Goal: Transaction & Acquisition: Download file/media

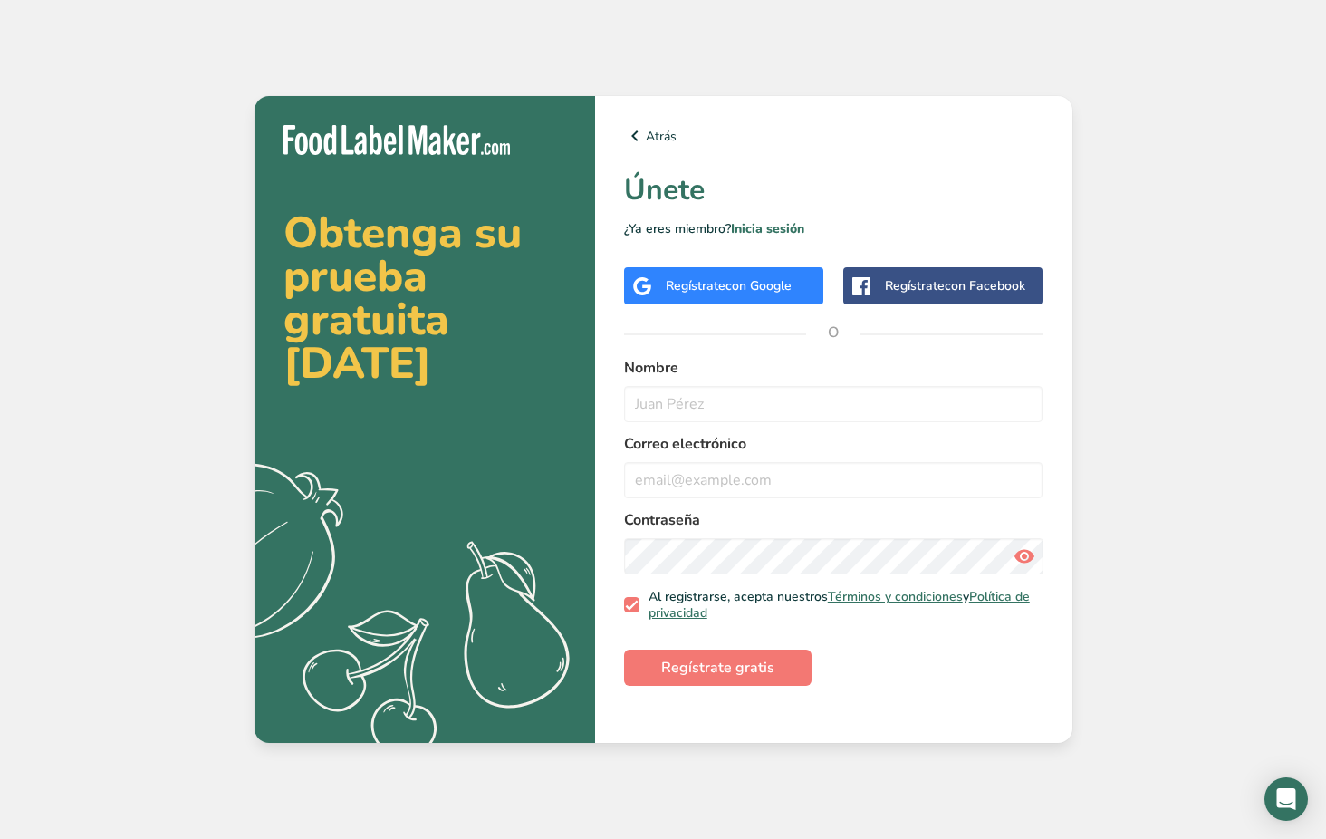
click at [737, 294] on span "con Google" at bounding box center [758, 285] width 66 height 17
click at [726, 420] on input "text" at bounding box center [833, 404] width 419 height 36
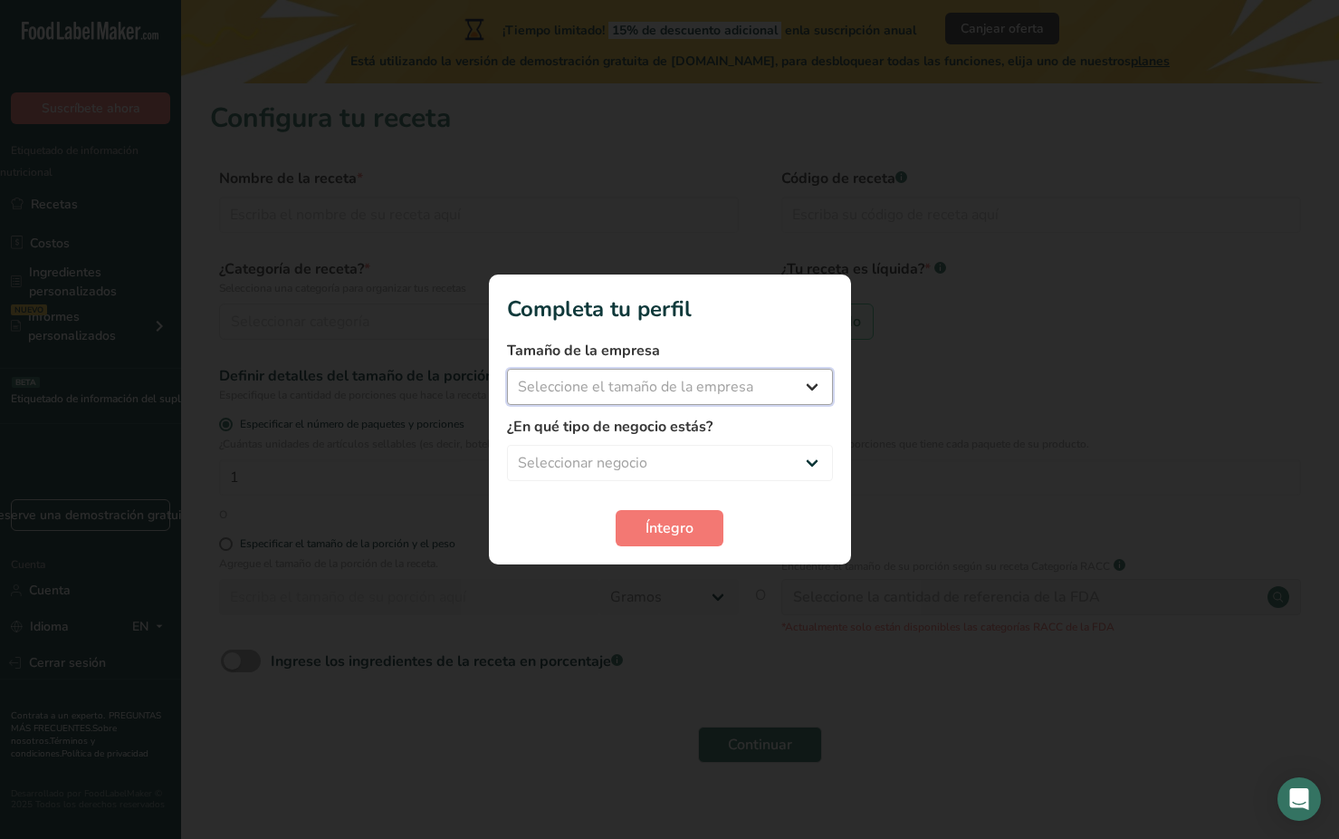
click at [816, 388] on select "Seleccione el tamaño de la empresa Menos de 10 empleados 10 a 50 empleados 51 a…" at bounding box center [670, 387] width 326 height 36
select select "1"
click at [507, 369] on select "Seleccione el tamaño de la empresa Menos de 10 empleados 10 a 50 empleados 51 a…" at bounding box center [670, 387] width 326 height 36
click at [810, 459] on select "Seleccionar negocio Fabricante de alimentos envasados Restaurante y cafetería P…" at bounding box center [670, 463] width 326 height 36
select select "8"
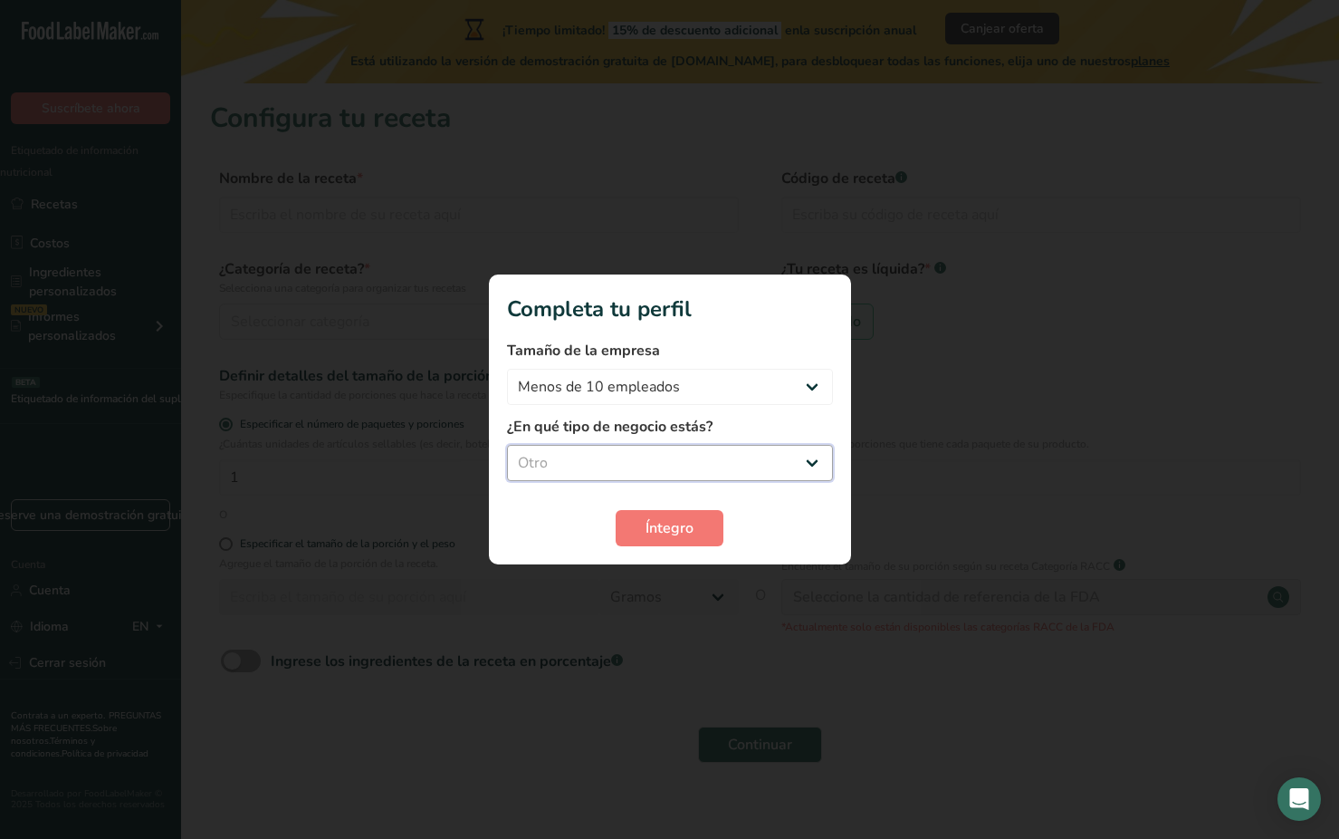
click at [507, 445] on select "Seleccionar negocio Fabricante de alimentos envasados Restaurante y cafetería P…" at bounding box center [670, 463] width 326 height 36
click at [677, 533] on span "Íntegro" at bounding box center [670, 528] width 48 height 22
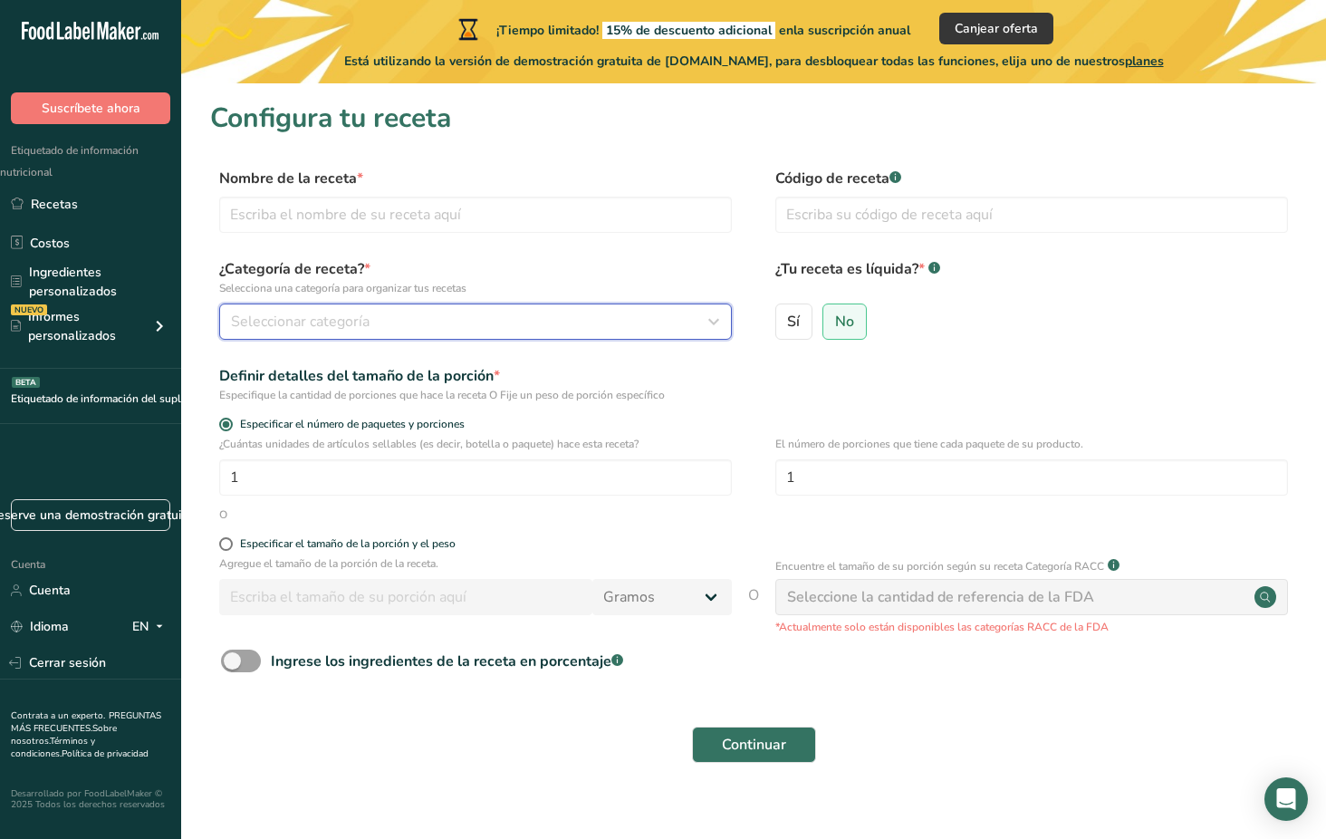
click at [707, 321] on icon "button" at bounding box center [714, 321] width 22 height 33
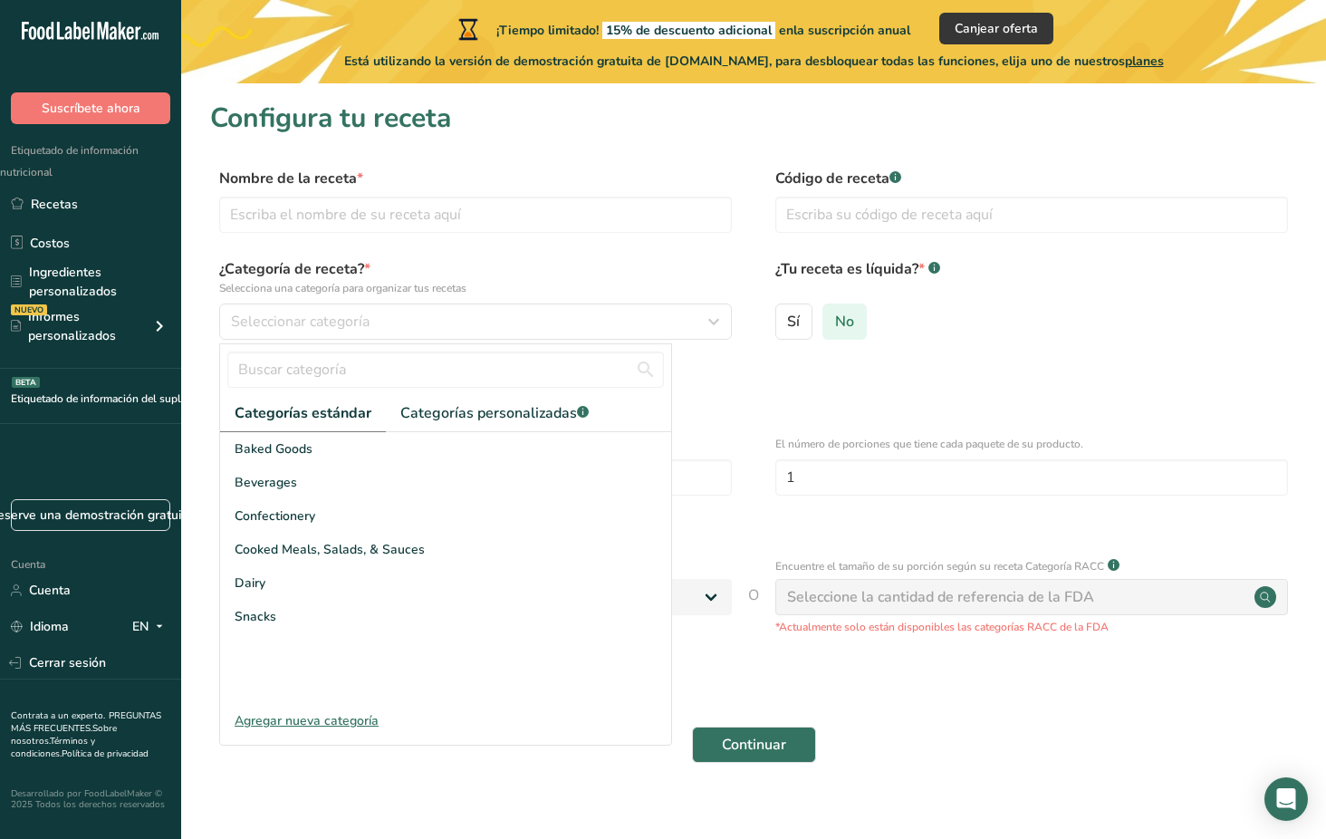
click at [838, 319] on span "No" at bounding box center [844, 321] width 19 height 18
click at [835, 319] on input "No" at bounding box center [829, 321] width 12 height 12
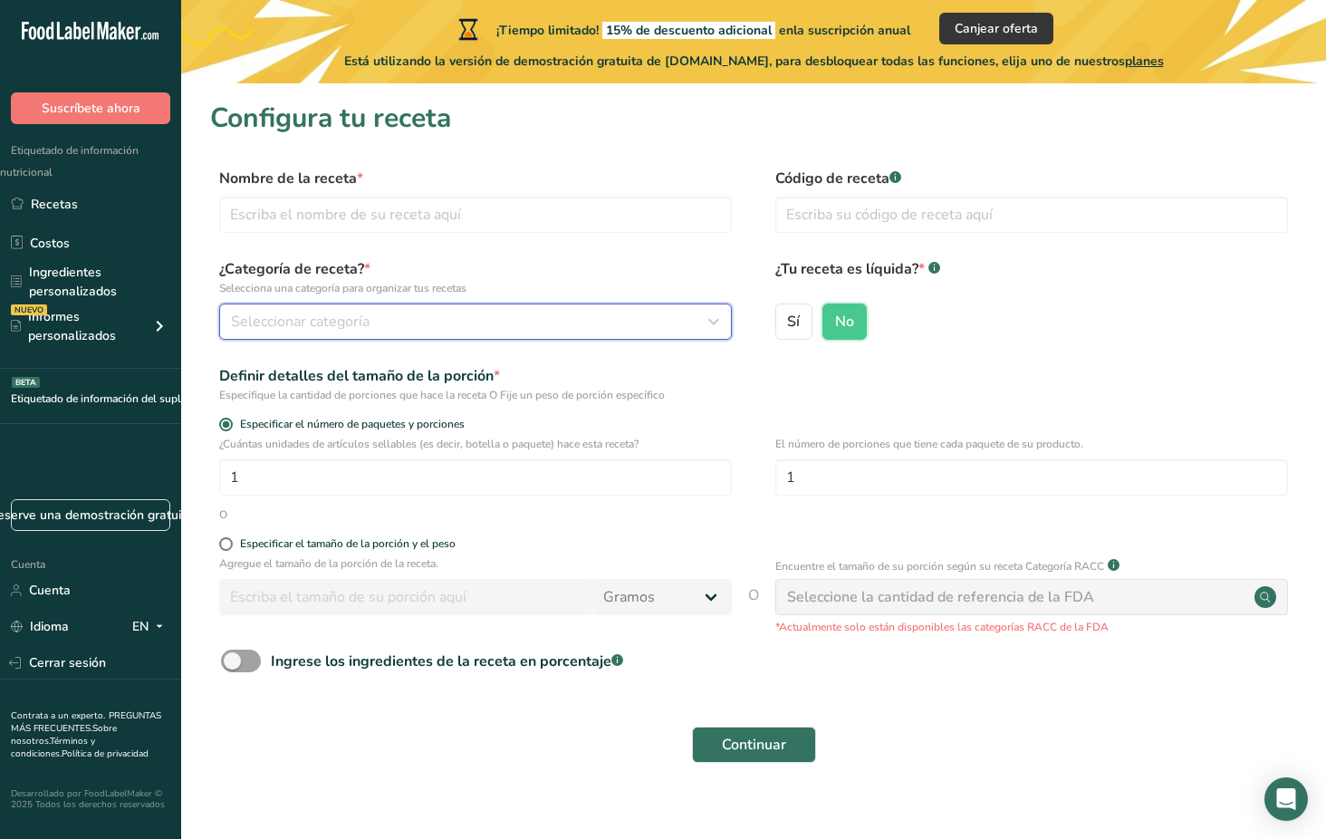
click at [390, 322] on div "Seleccionar categoría" at bounding box center [470, 322] width 478 height 22
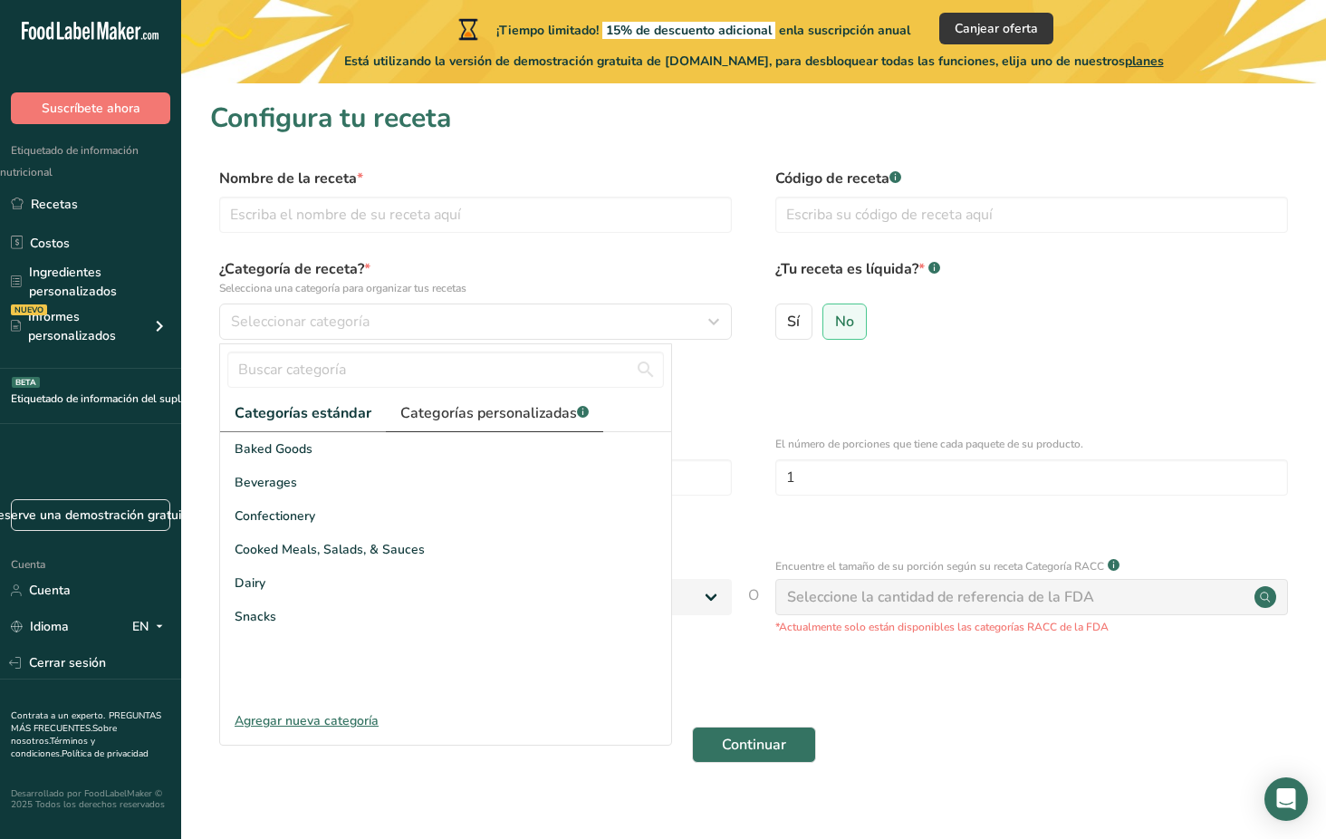
click at [460, 411] on font "Categorías personalizadas" at bounding box center [488, 413] width 177 height 20
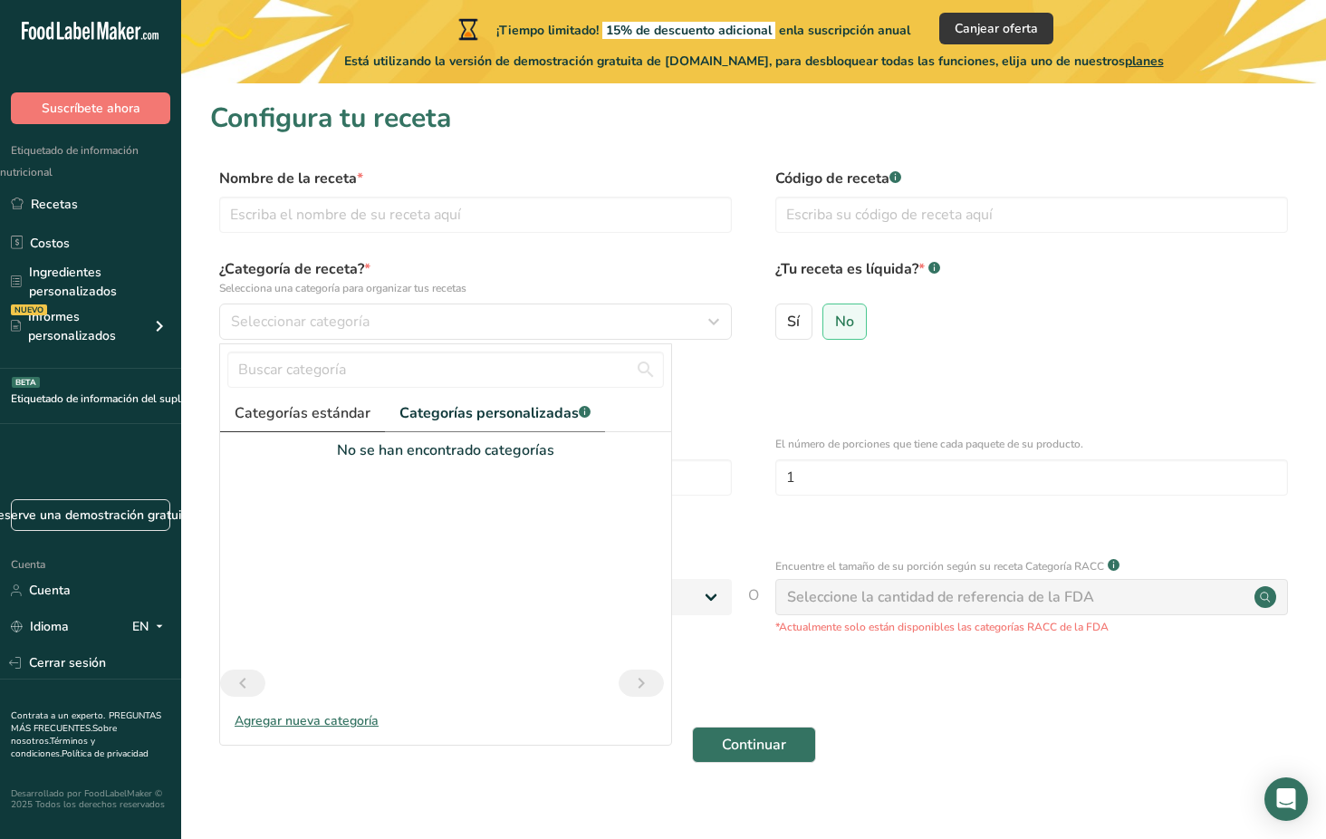
click at [326, 412] on font "Categorías estándar" at bounding box center [303, 413] width 136 height 20
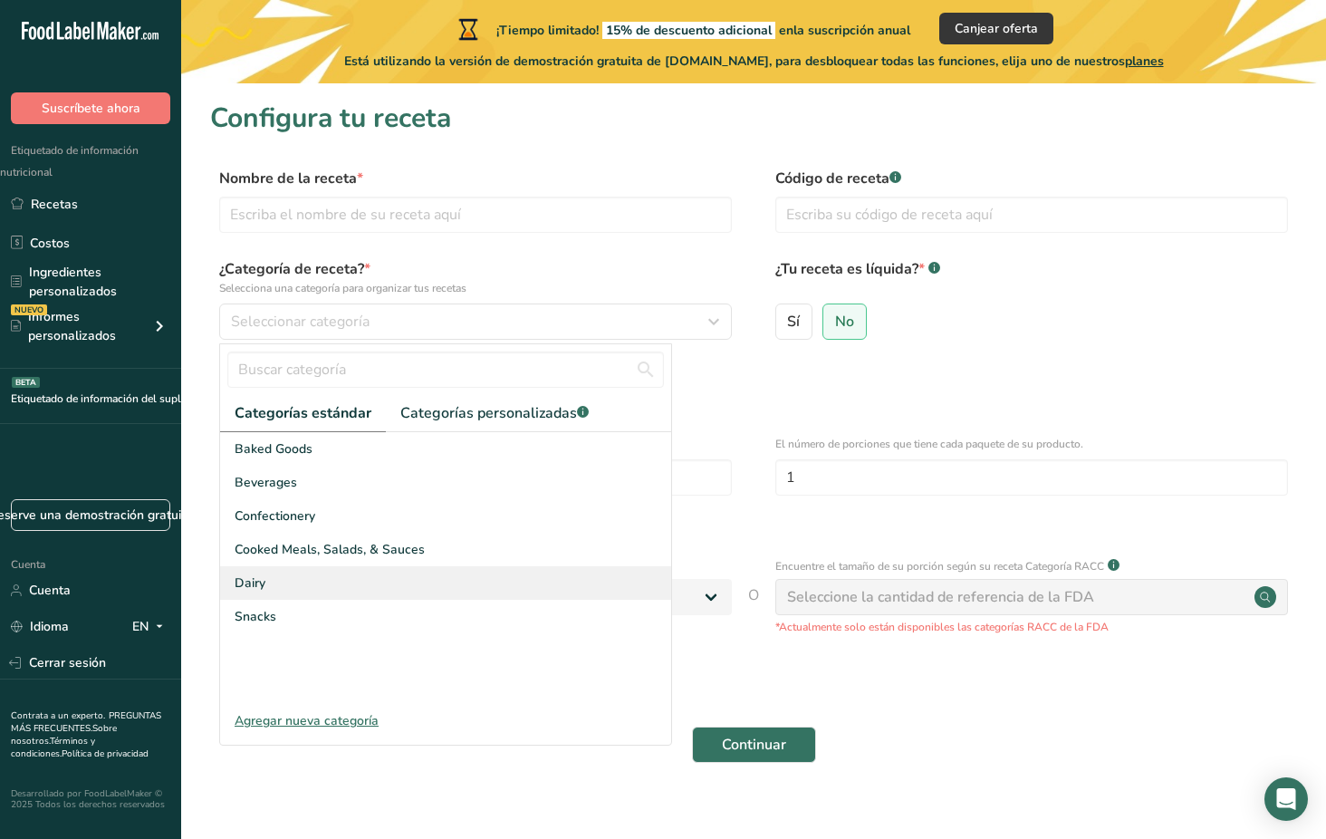
click at [445, 577] on div "Dairy" at bounding box center [445, 583] width 451 height 34
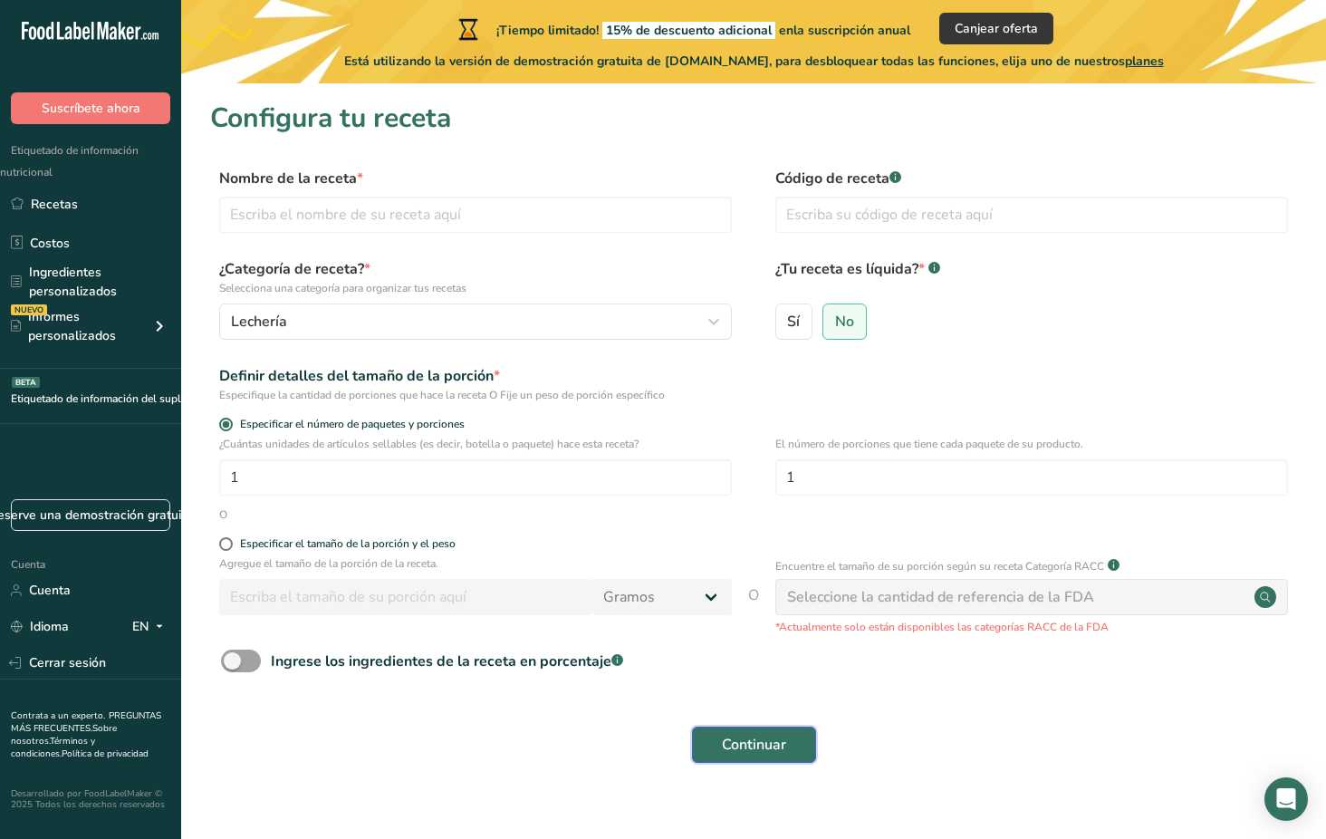
click at [769, 741] on span "Continuar" at bounding box center [754, 744] width 64 height 22
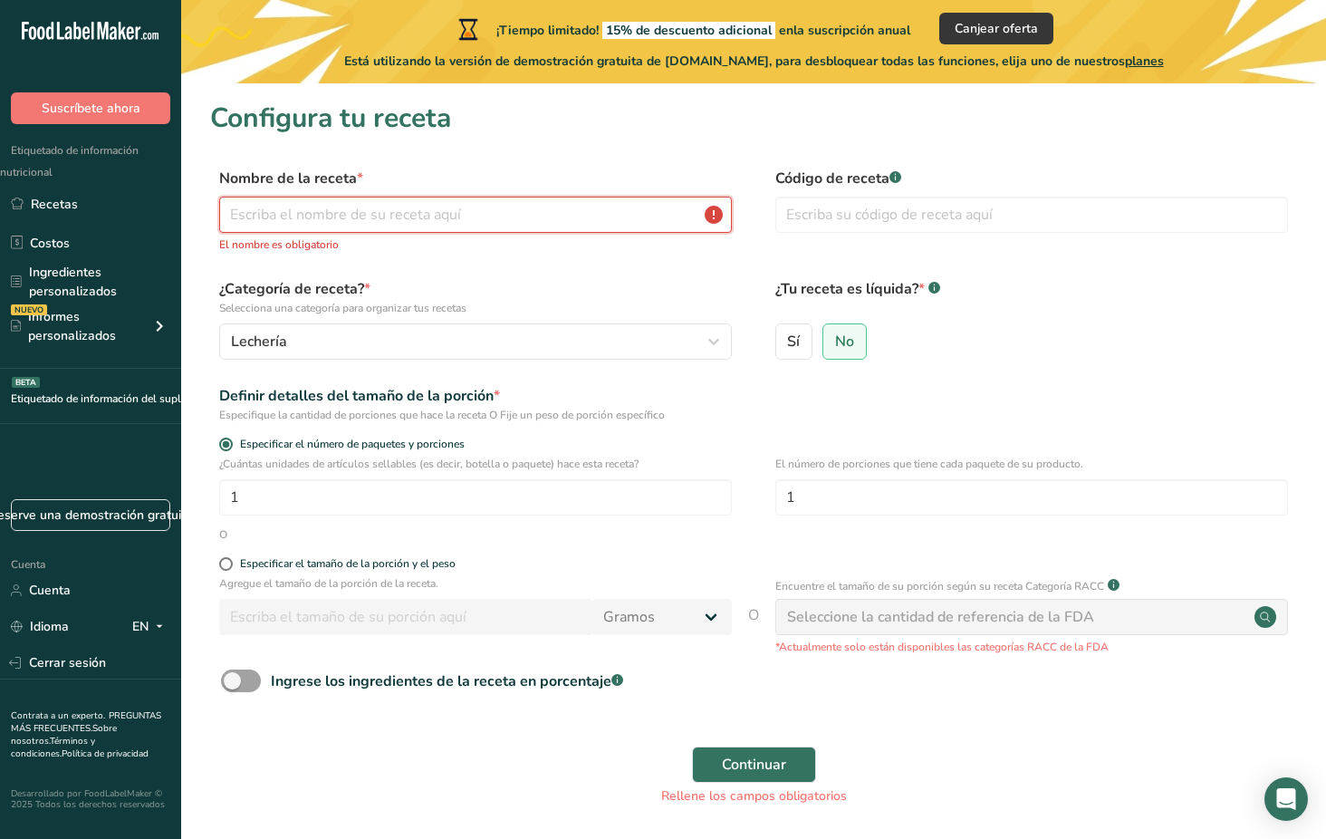
click at [465, 215] on input "text" at bounding box center [475, 214] width 513 height 36
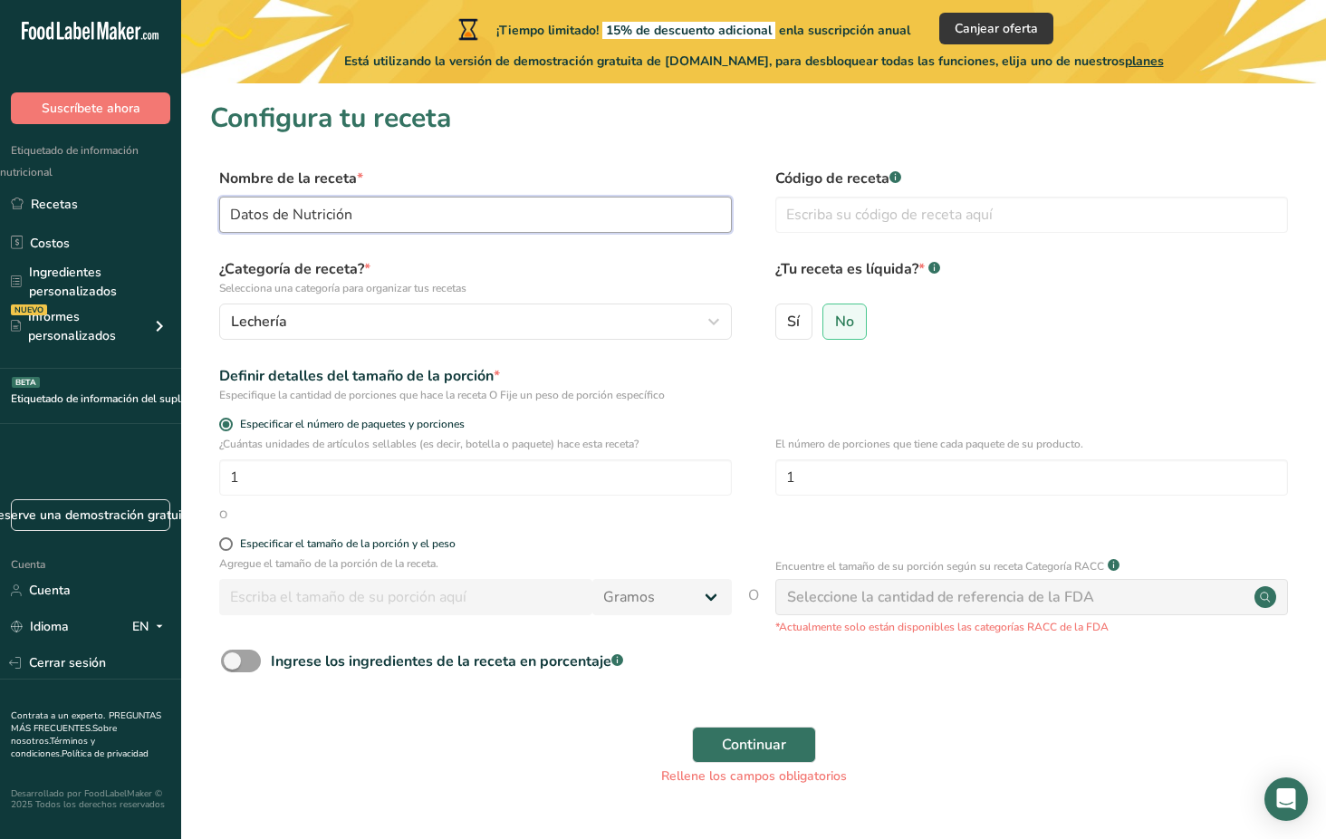
type input "Datos de Nutrición"
click at [962, 599] on div "Seleccione la cantidad de referencia de la FDA" at bounding box center [940, 597] width 307 height 22
click at [992, 594] on div "Seleccione la cantidad de referencia de la FDA" at bounding box center [940, 597] width 307 height 22
click at [930, 634] on p "*Actualmente solo están disponibles las categorías RACC de la FDA" at bounding box center [1031, 626] width 513 height 16
click at [733, 736] on span "Continuar" at bounding box center [754, 744] width 64 height 22
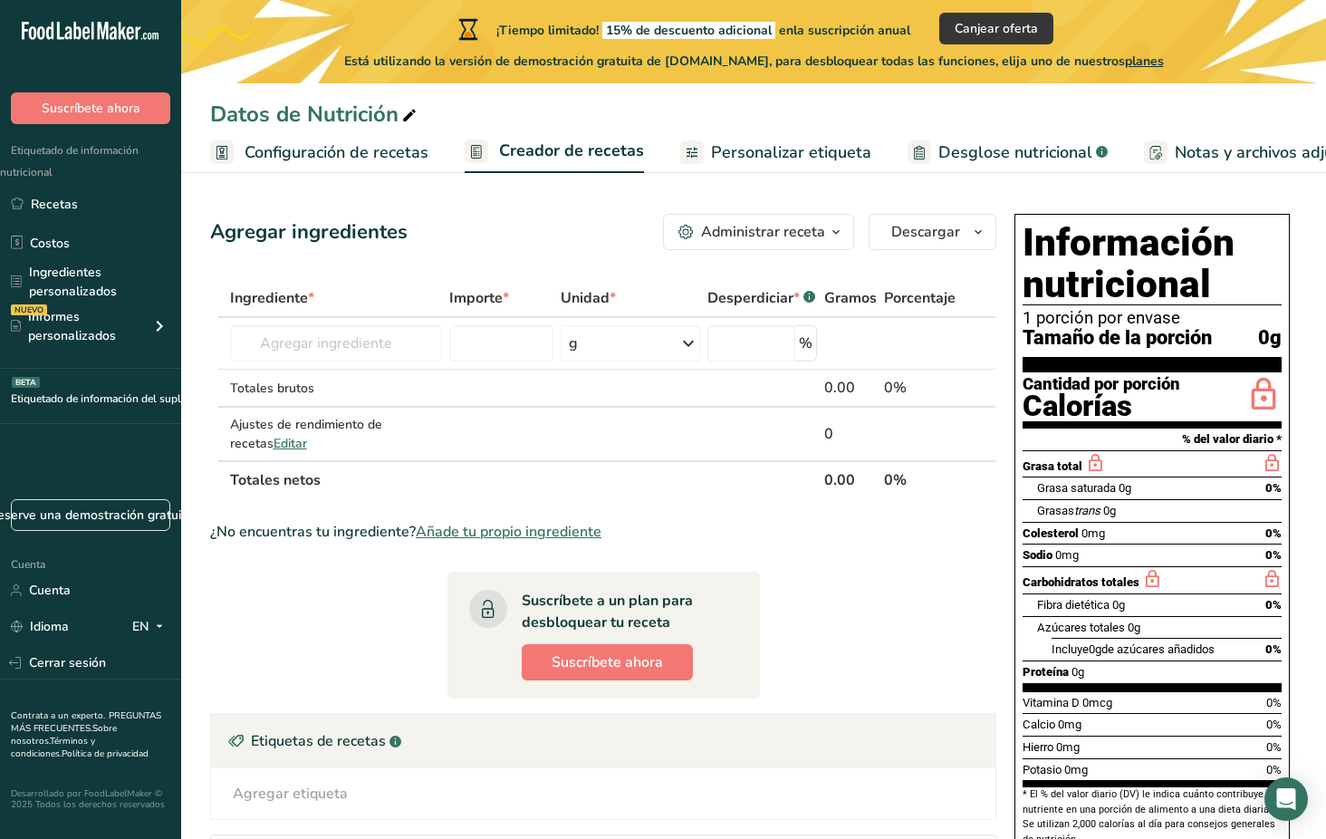
click at [1065, 244] on h1 "Información nutricional" at bounding box center [1151, 263] width 259 height 83
drag, startPoint x: 1226, startPoint y: 244, endPoint x: 1026, endPoint y: 243, distance: 200.1
click at [1026, 243] on h1 "Información nutricional" at bounding box center [1151, 263] width 259 height 83
click at [878, 565] on section "Ingrediente * Importe * Unidad * Desperdiciar * .a-a{fill:#347362;}.b-a{fill:#f…" at bounding box center [603, 630] width 786 height 703
click at [273, 440] on span "Editar" at bounding box center [290, 443] width 34 height 17
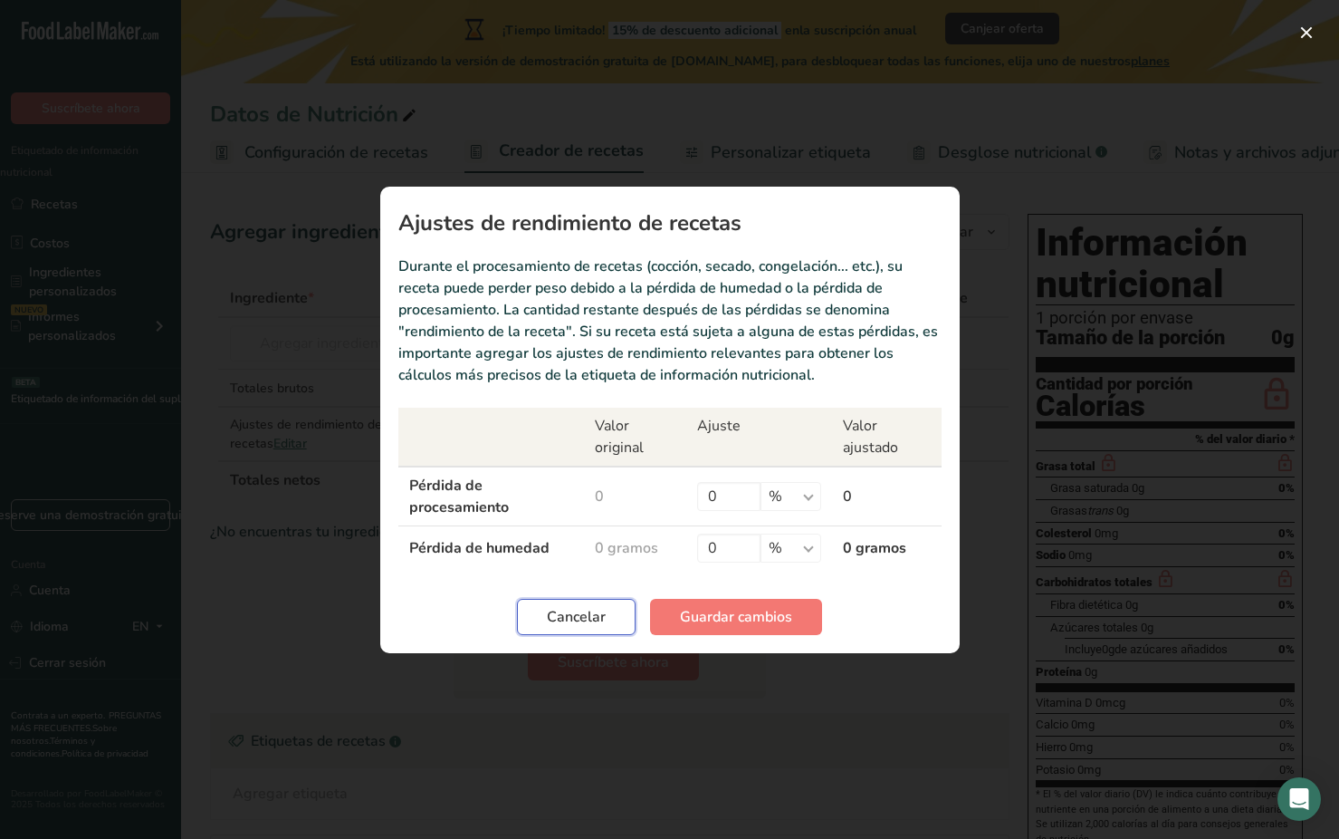
click at [575, 613] on span "Cancelar" at bounding box center [576, 617] width 59 height 22
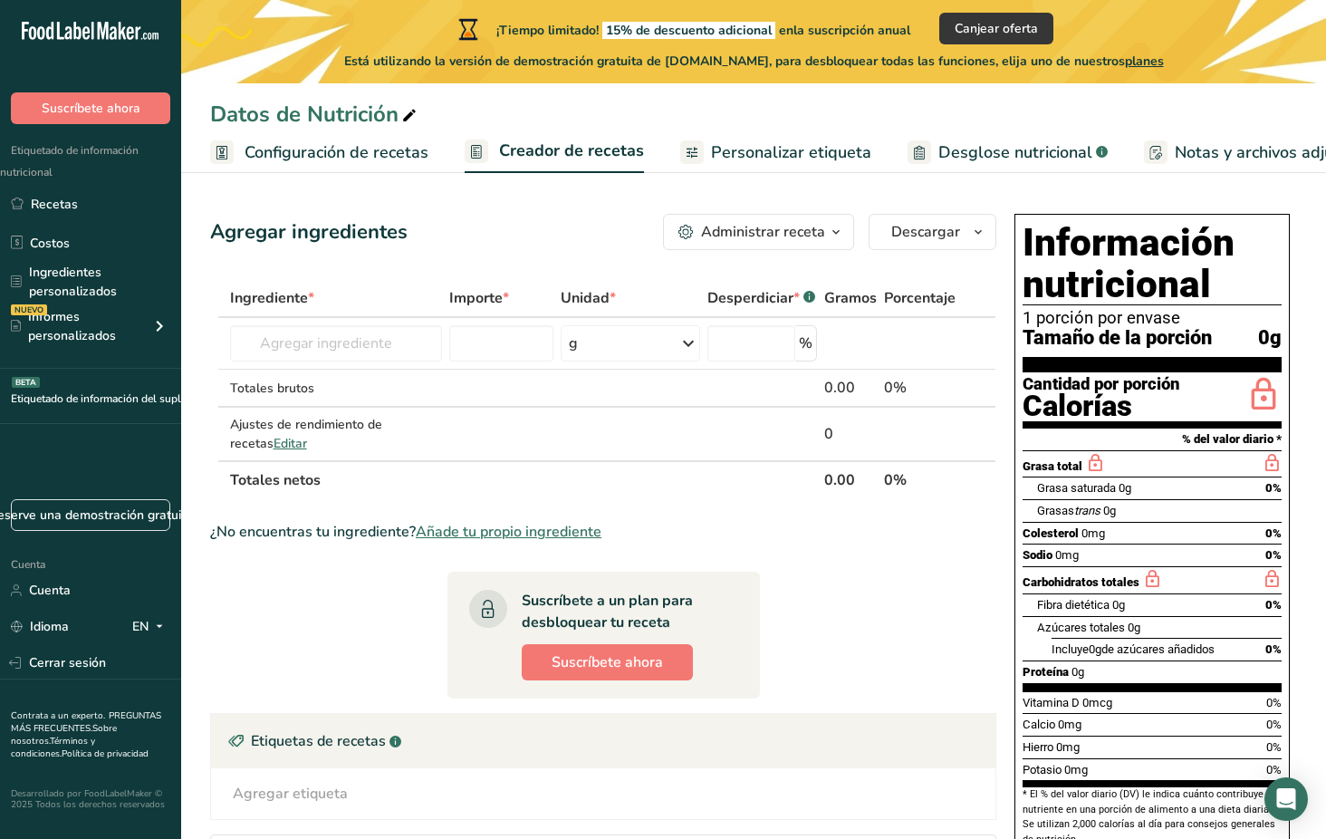
click at [1112, 240] on h1 "Información nutricional" at bounding box center [1151, 263] width 259 height 83
click at [721, 149] on span "Personalizar etiqueta" at bounding box center [791, 152] width 160 height 24
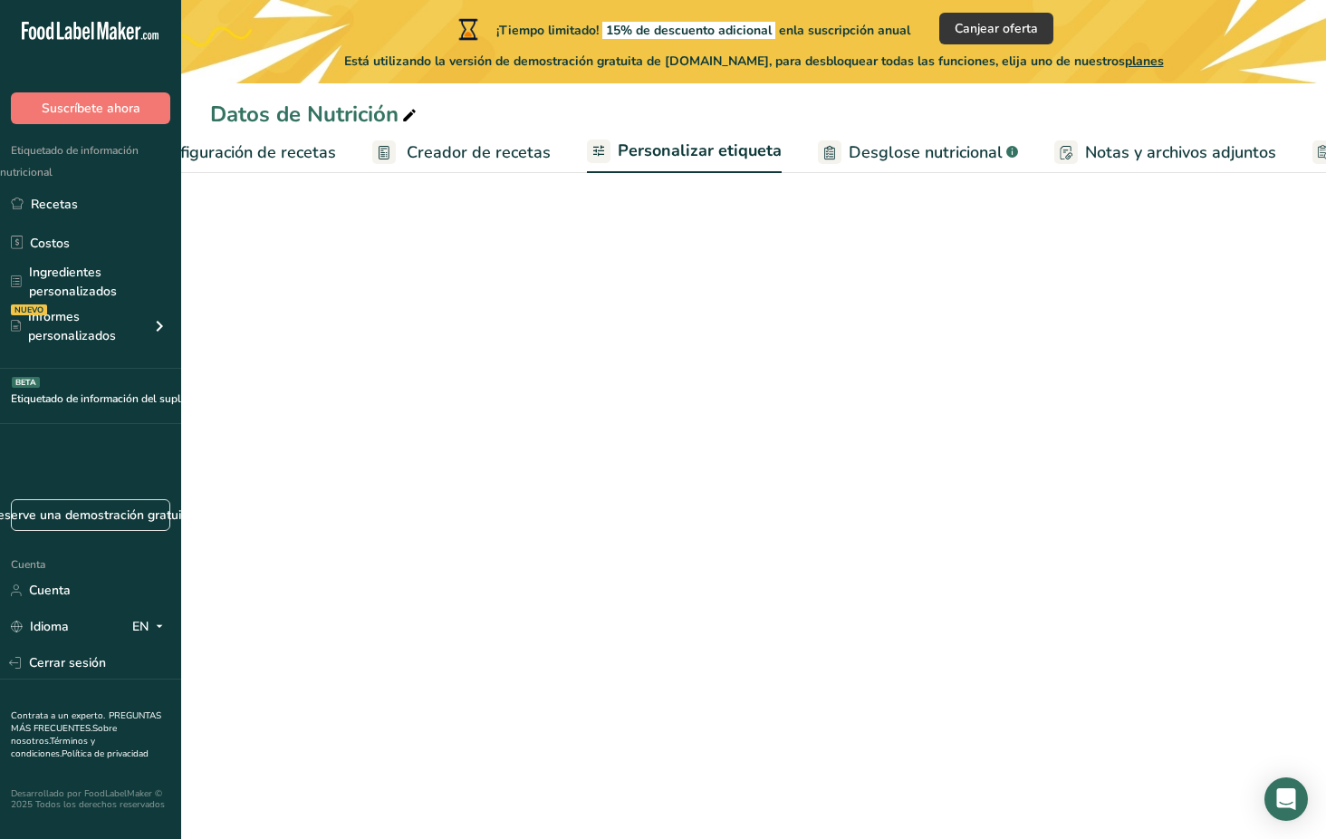
scroll to position [0, 346]
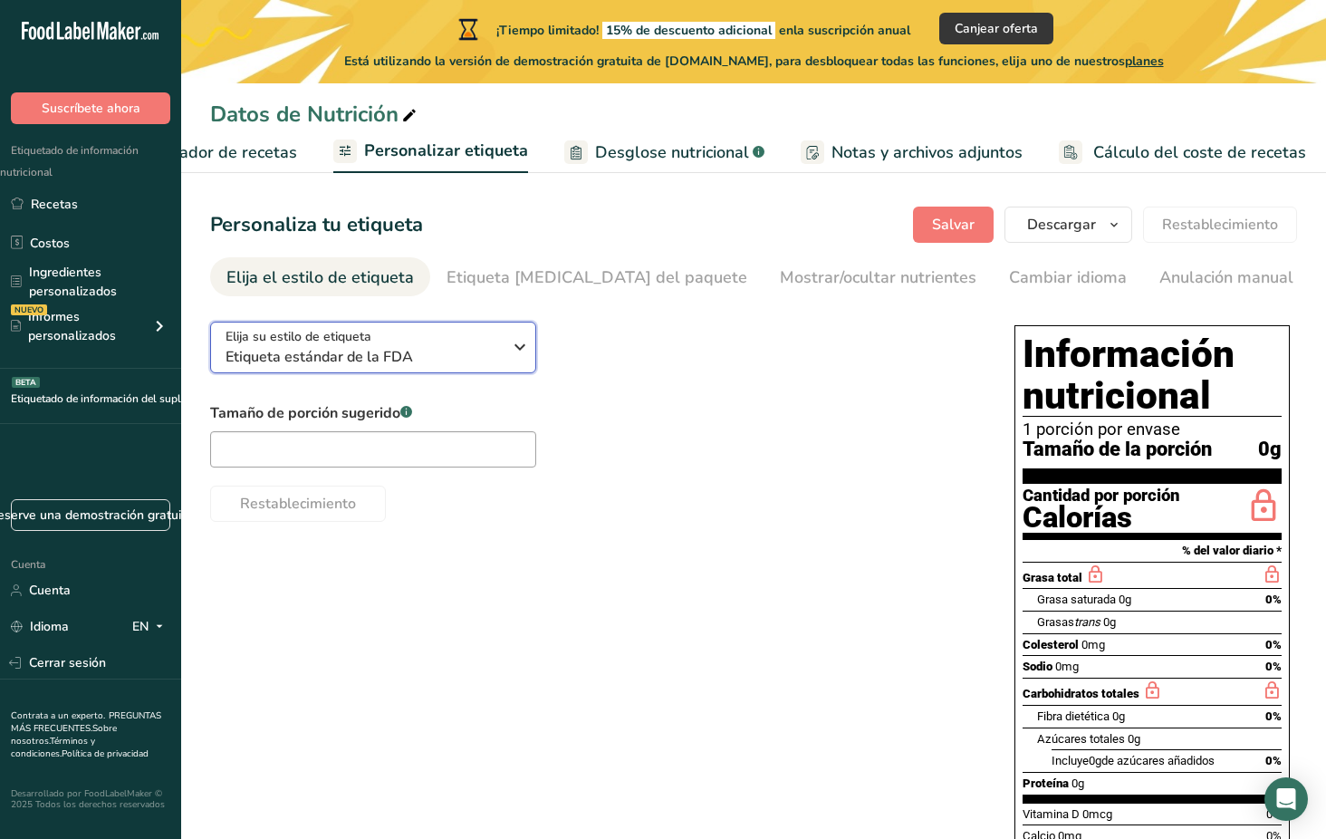
click at [519, 348] on icon "button" at bounding box center [520, 347] width 22 height 33
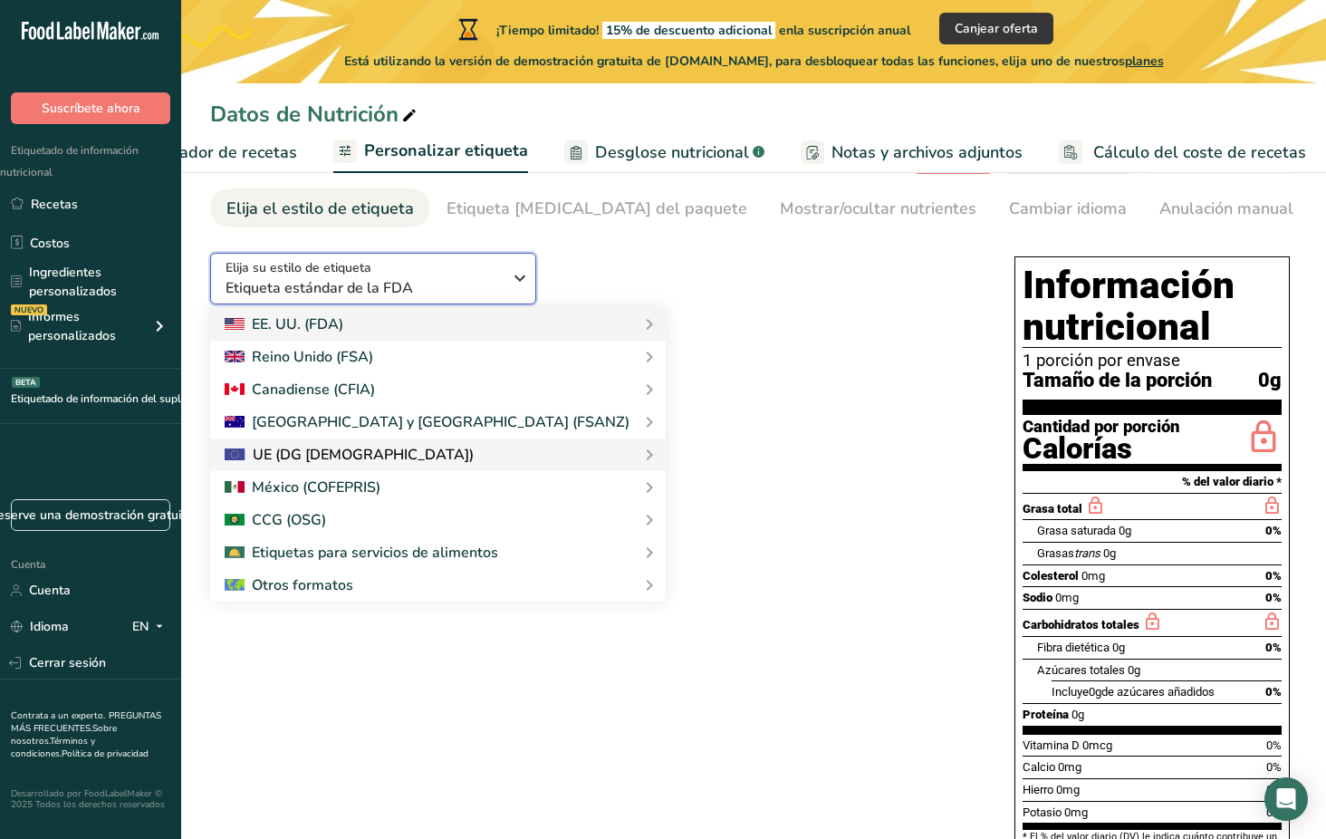
scroll to position [0, 0]
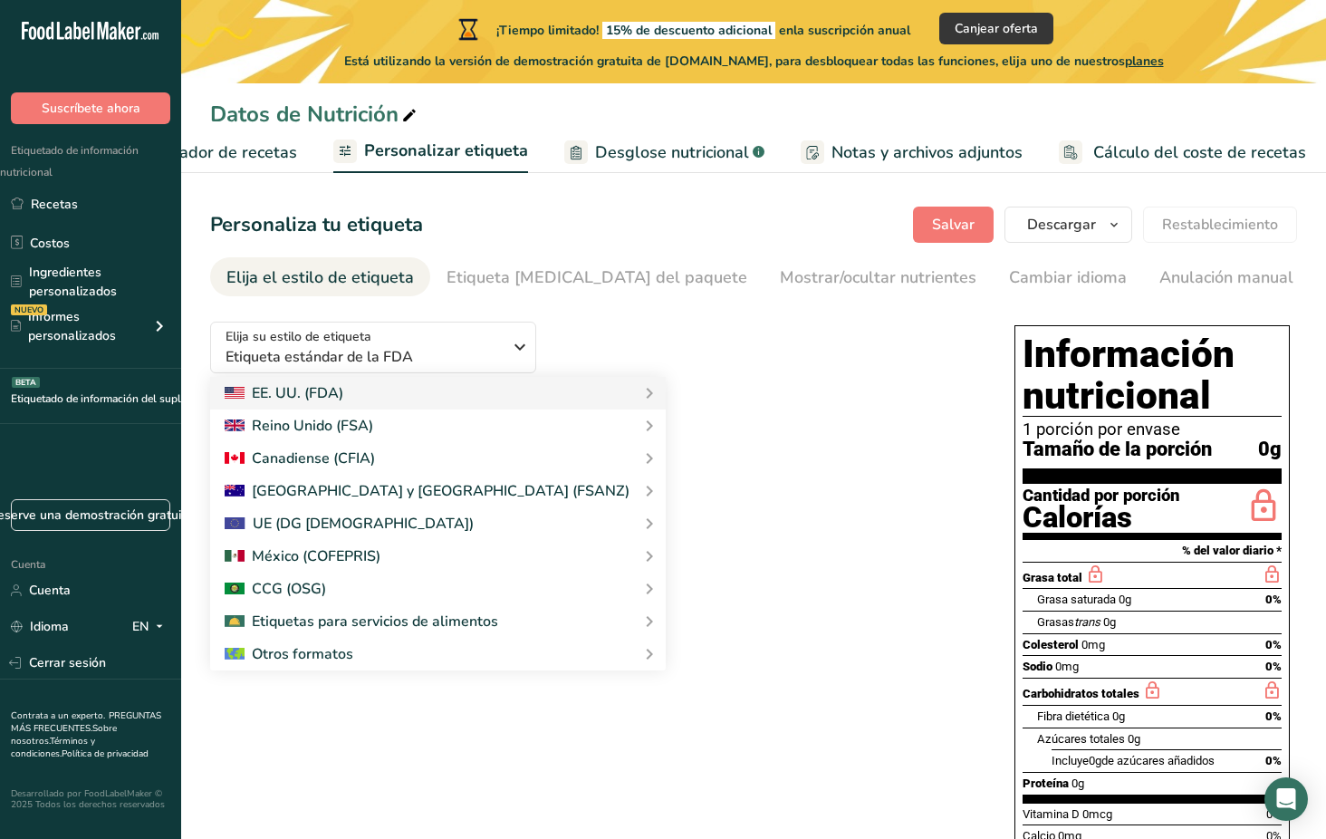
click at [686, 400] on div "Elija su estilo de etiqueta Etiqueta estándar de la FDA EE. UU. (FDA) Etiqueta …" at bounding box center [594, 414] width 768 height 215
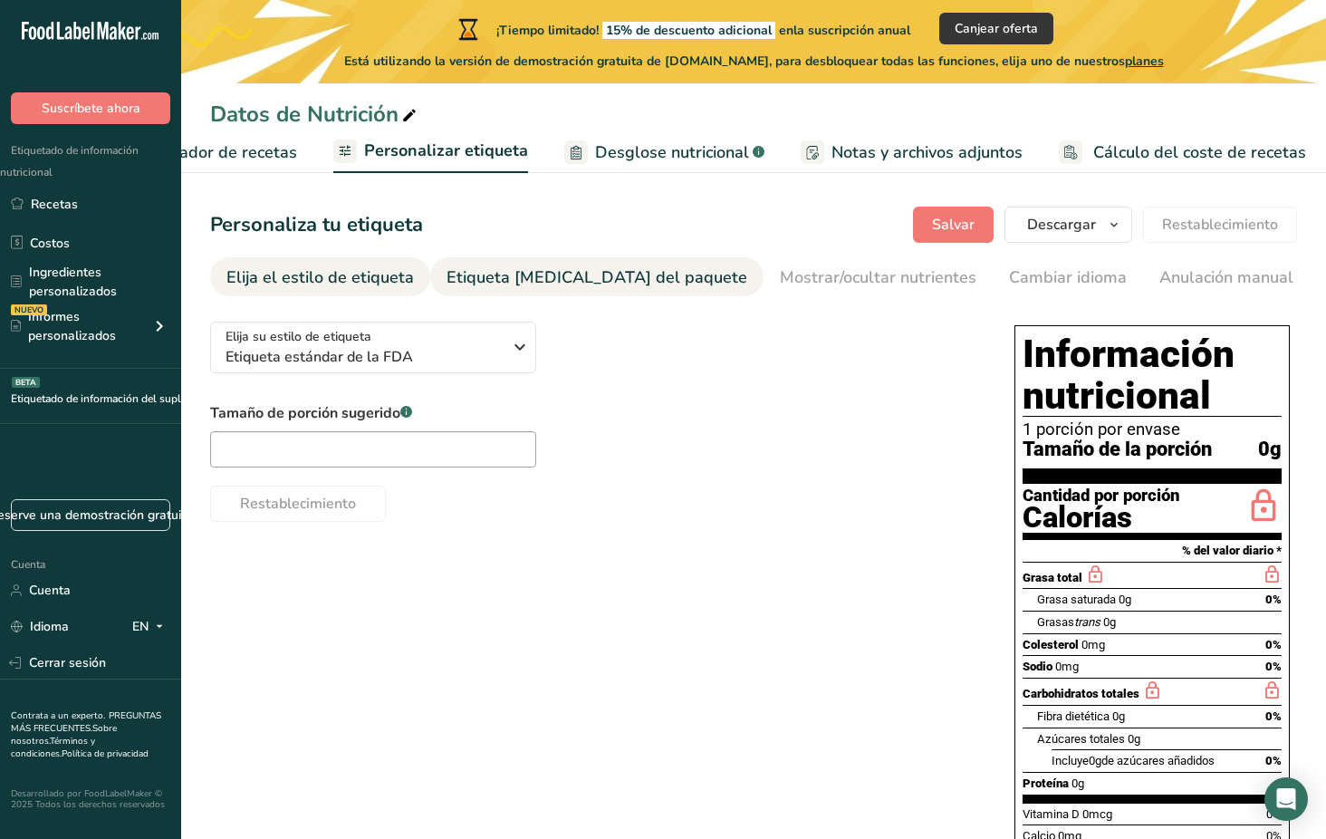
click at [503, 275] on div "Etiqueta frontal del paquete" at bounding box center [596, 277] width 301 height 24
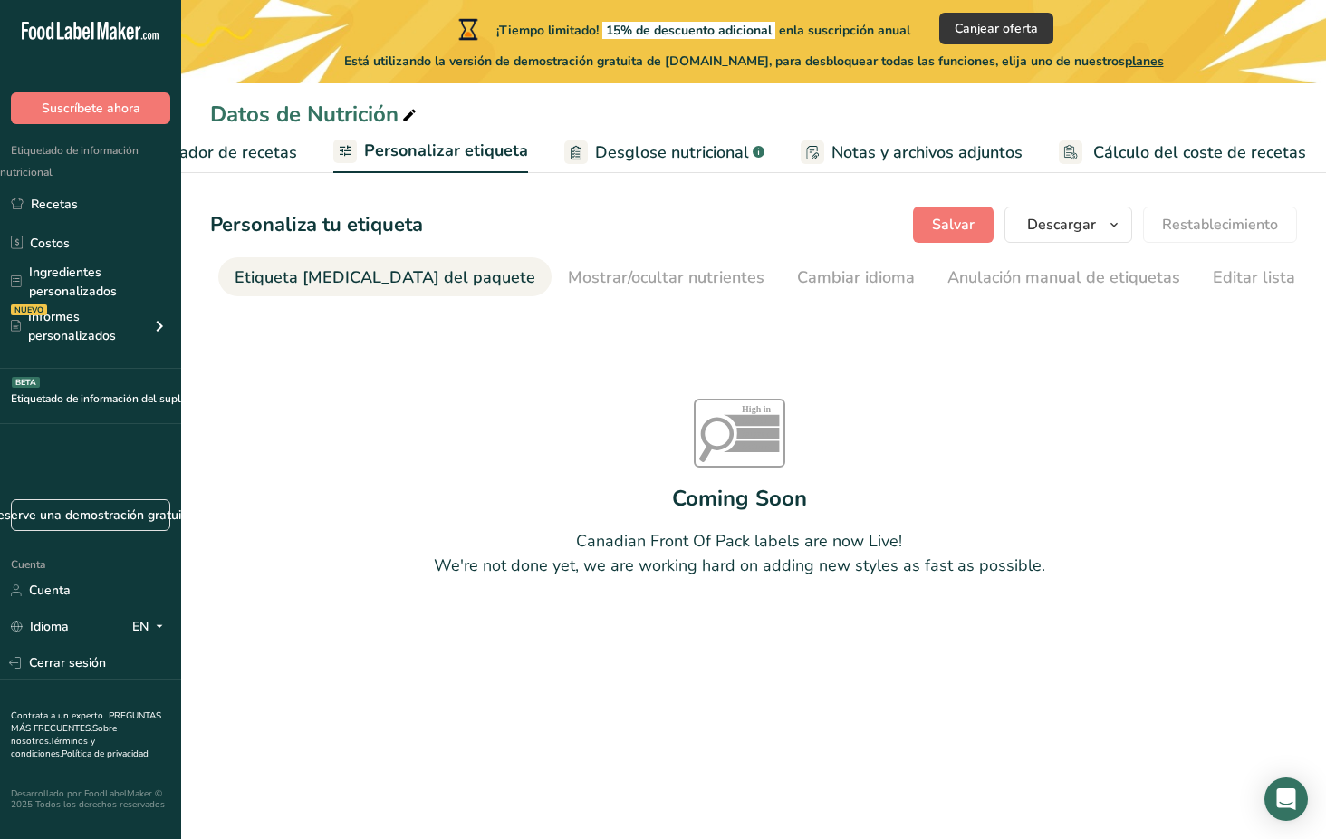
scroll to position [0, 216]
click at [361, 277] on div "Etiqueta frontal del paquete" at bounding box center [381, 277] width 301 height 24
click at [793, 276] on font "Cambiar idioma" at bounding box center [852, 277] width 118 height 22
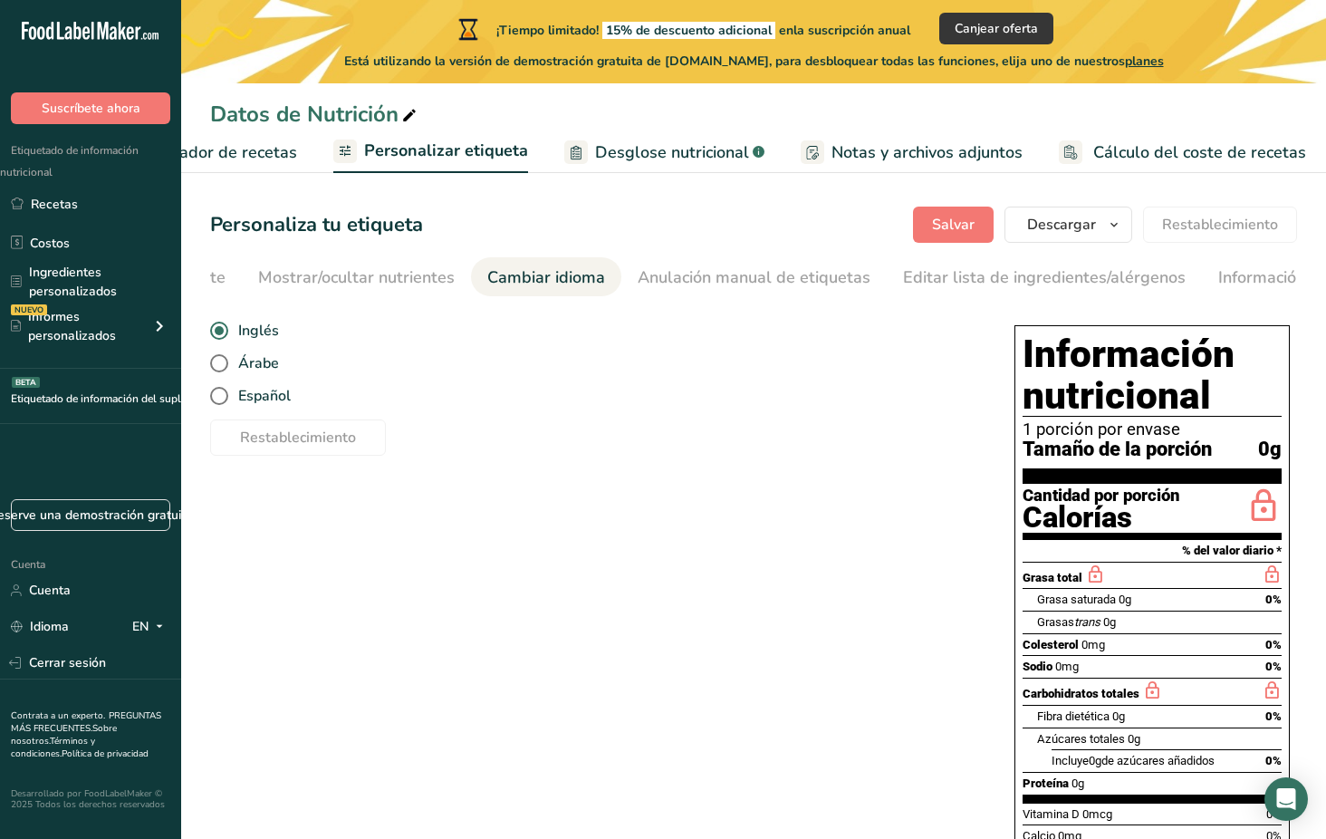
scroll to position [0, 612]
click at [225, 398] on span at bounding box center [219, 396] width 18 height 18
click at [222, 398] on input "Español" at bounding box center [216, 396] width 12 height 12
radio input "true"
radio input "false"
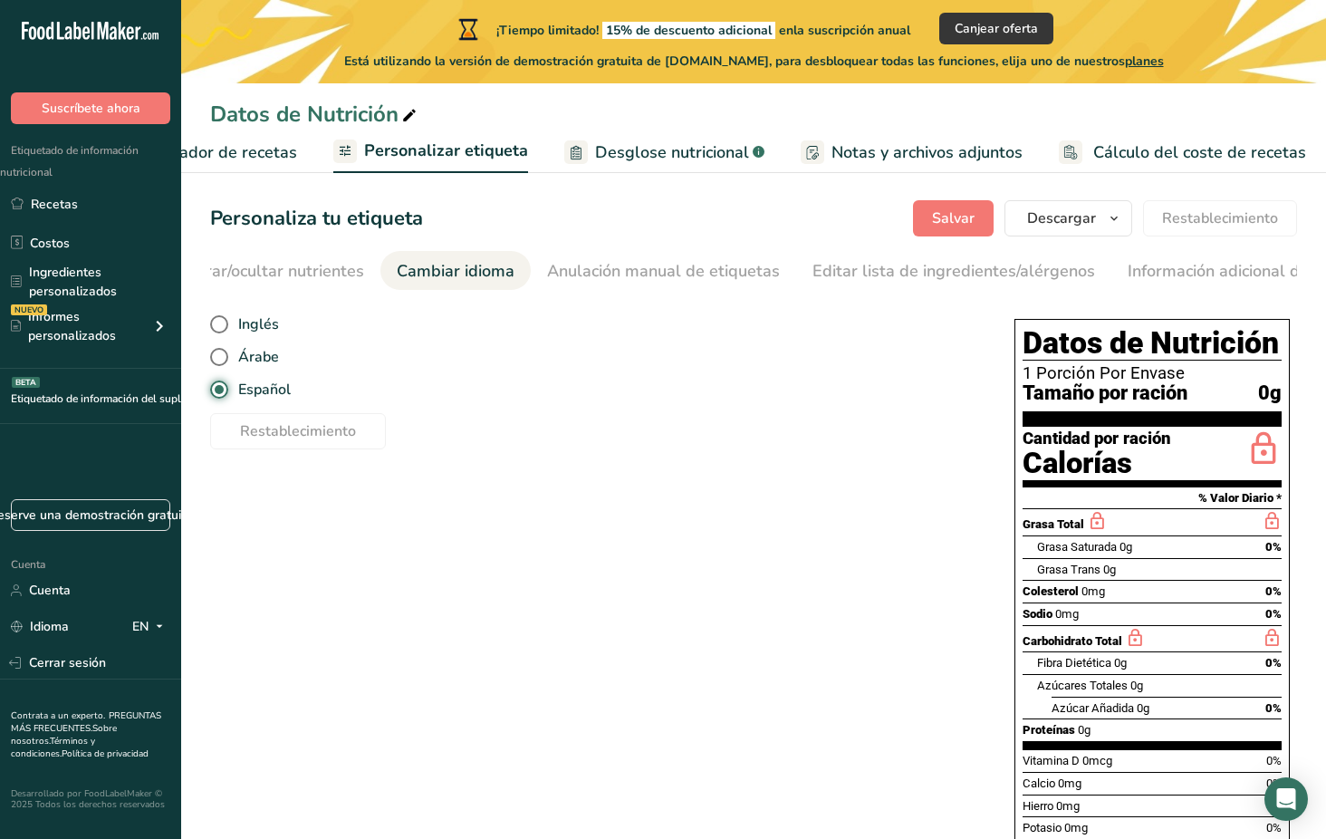
scroll to position [0, 0]
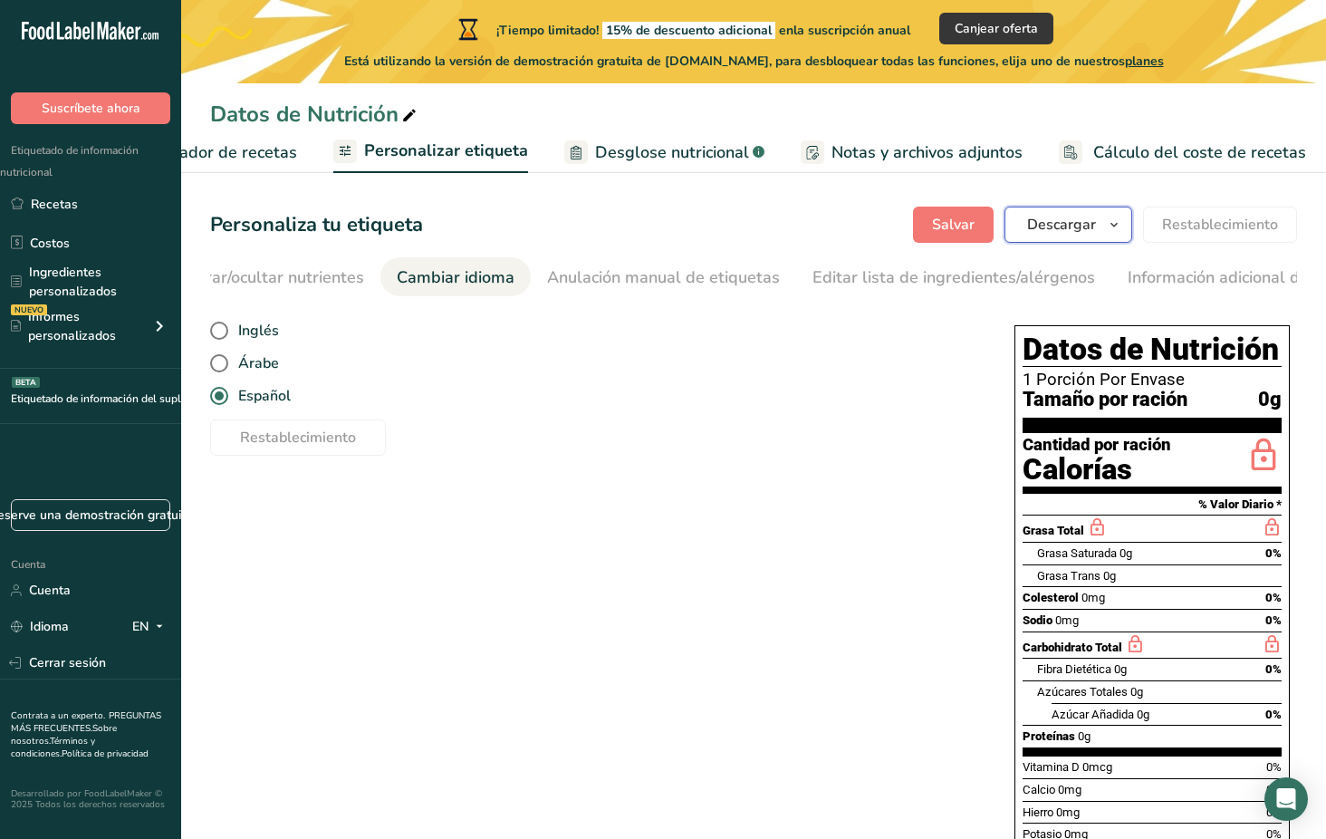
click at [1106, 225] on span "button" at bounding box center [1114, 225] width 22 height 22
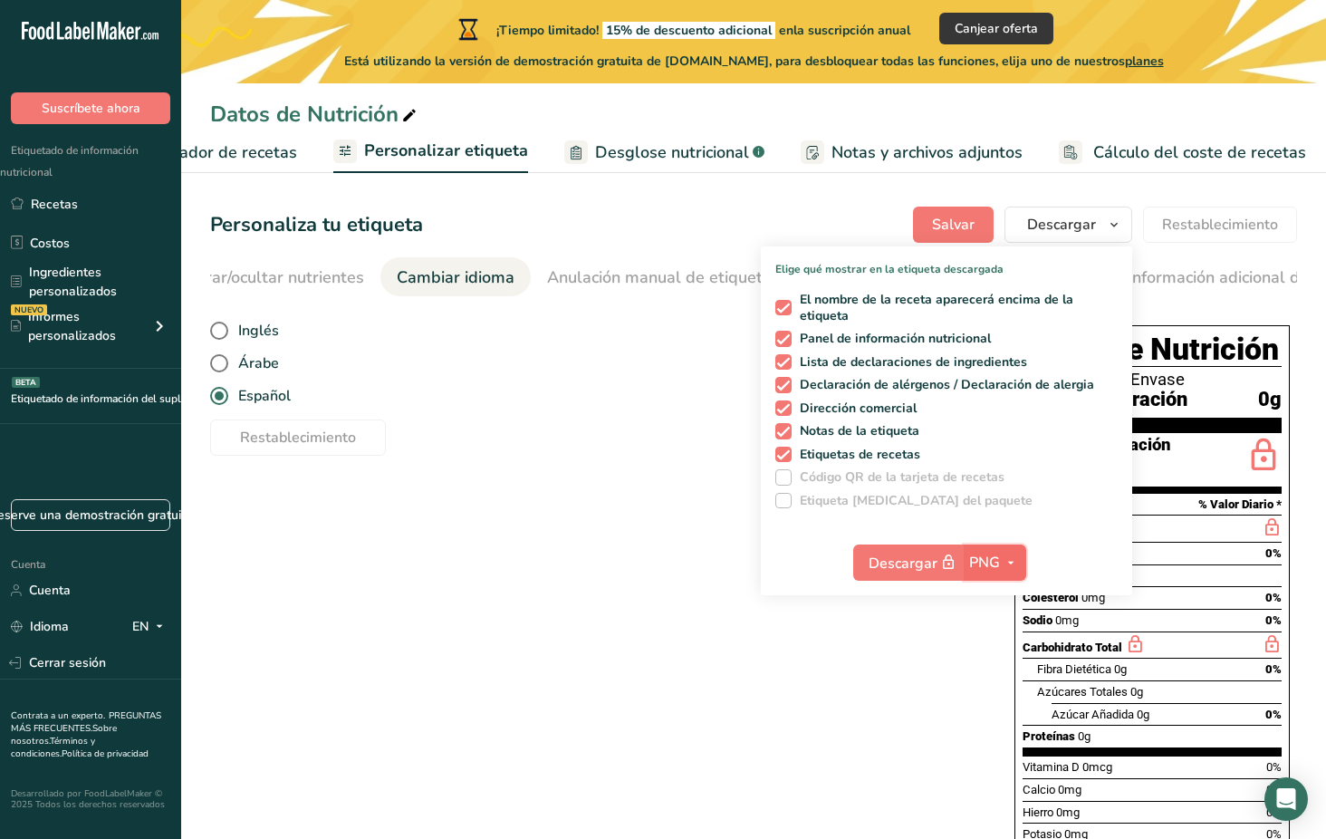
click at [1008, 561] on icon "button" at bounding box center [1010, 562] width 14 height 23
click at [840, 660] on div "Elija su estilo de etiqueta Etiqueta estándar de la FDA EE. UU. (FDA) Etiqueta …" at bounding box center [753, 622] width 1087 height 631
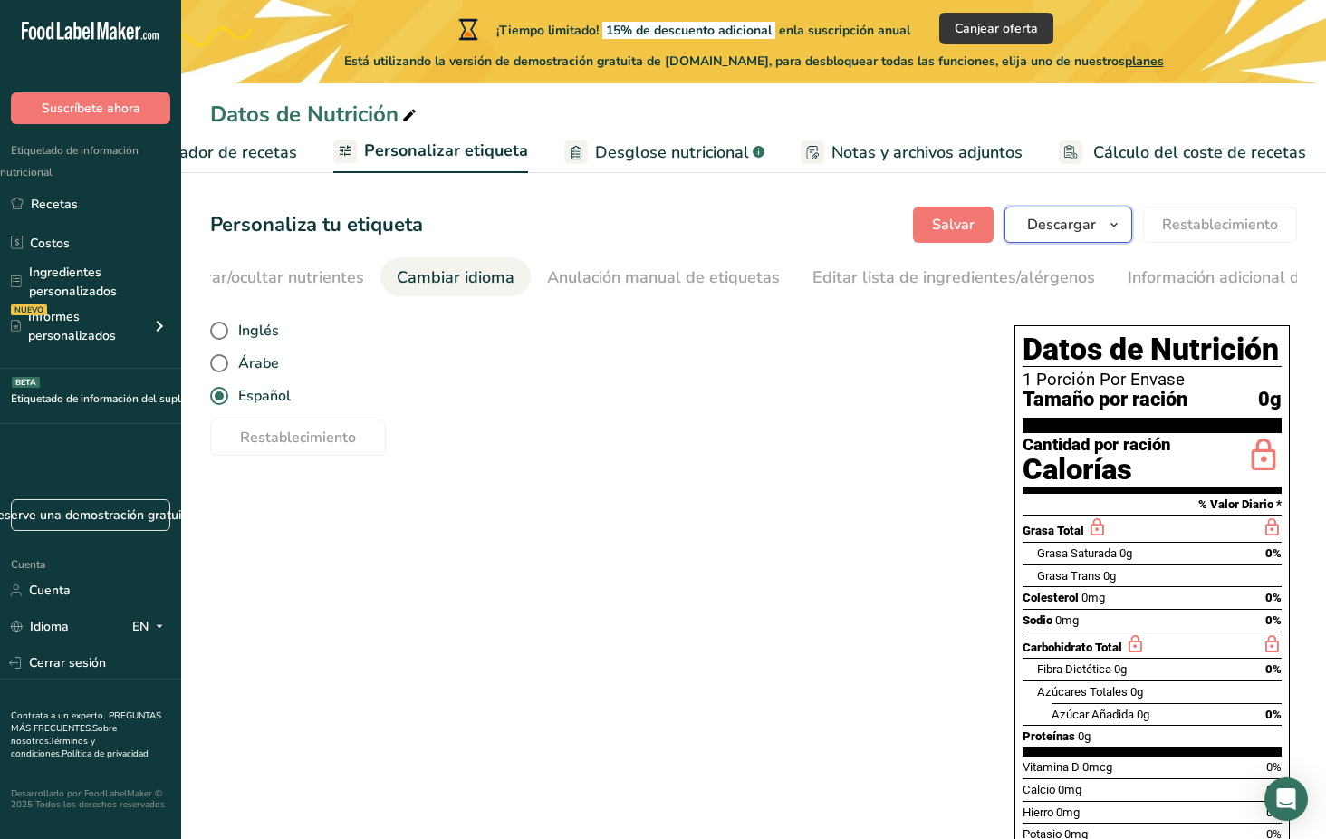
click at [1117, 221] on icon "button" at bounding box center [1114, 225] width 14 height 23
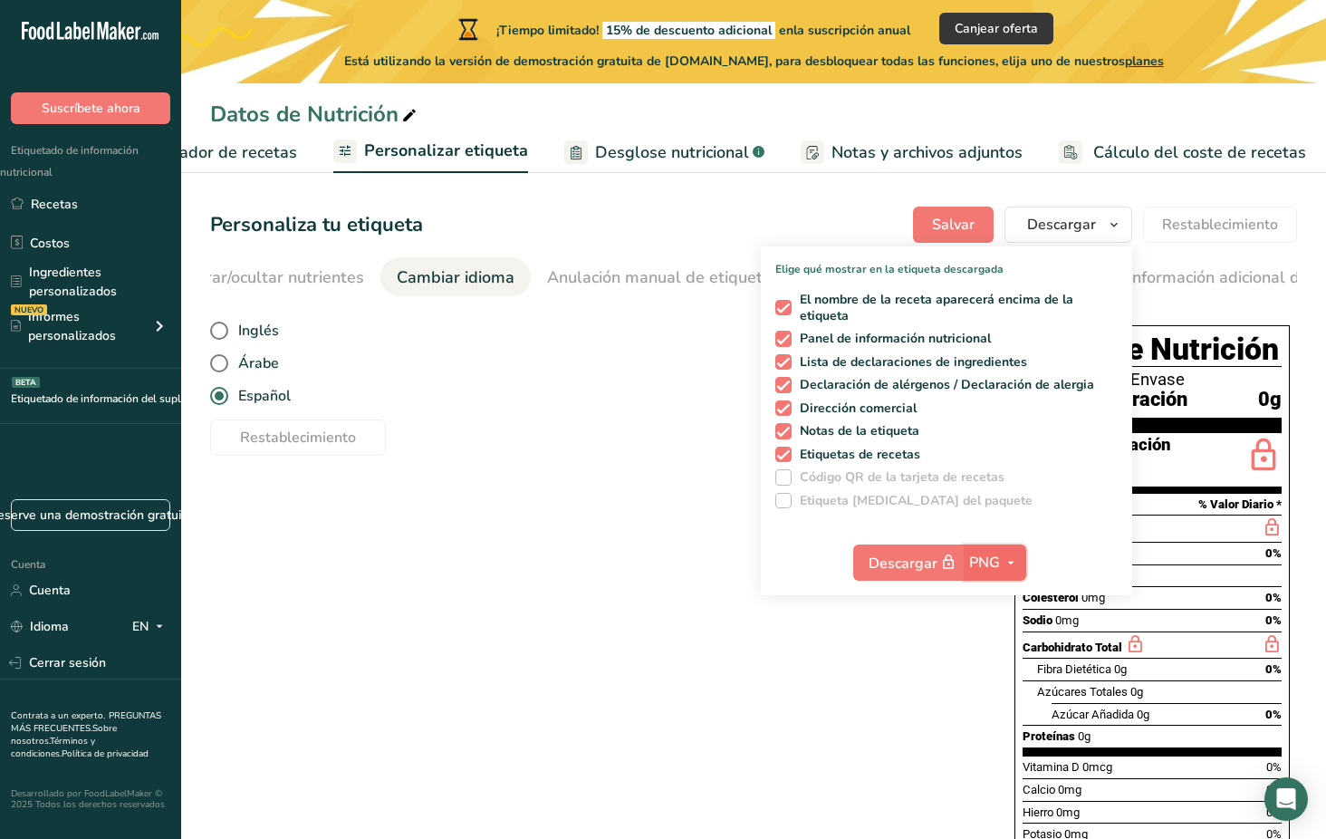
click at [1001, 556] on span "button" at bounding box center [1011, 562] width 22 height 22
click at [1006, 657] on link "SVG" at bounding box center [997, 659] width 58 height 30
click at [1013, 561] on icon "button" at bounding box center [1009, 562] width 14 height 23
click at [1004, 685] on link "PDF" at bounding box center [996, 689] width 58 height 30
click at [981, 559] on span "PDF" at bounding box center [984, 562] width 28 height 22
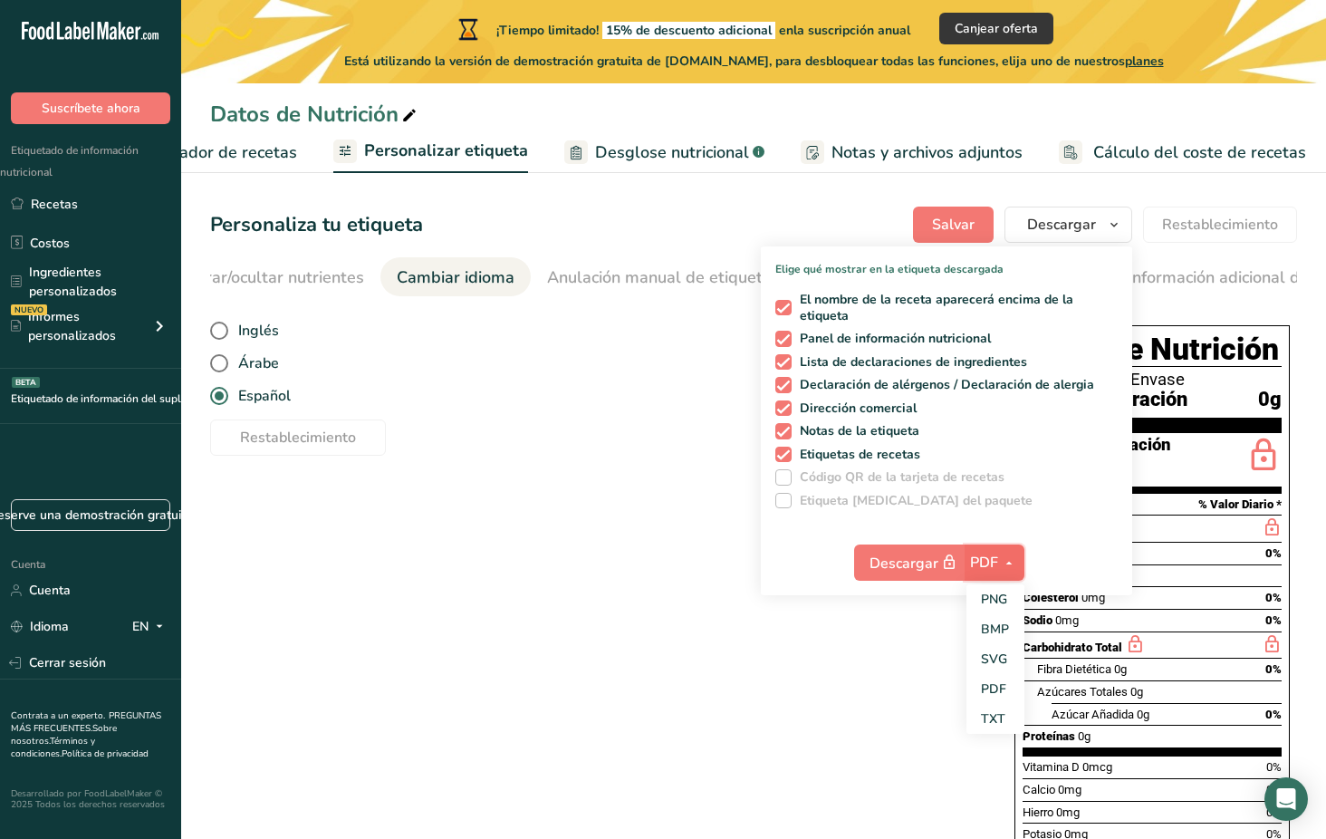
click at [981, 559] on span "PDF" at bounding box center [984, 562] width 28 height 22
click at [1003, 658] on link "SVG" at bounding box center [995, 659] width 58 height 30
click at [932, 676] on div "Elija su estilo de etiqueta Etiqueta estándar de la FDA EE. UU. (FDA) Etiqueta …" at bounding box center [753, 622] width 1087 height 631
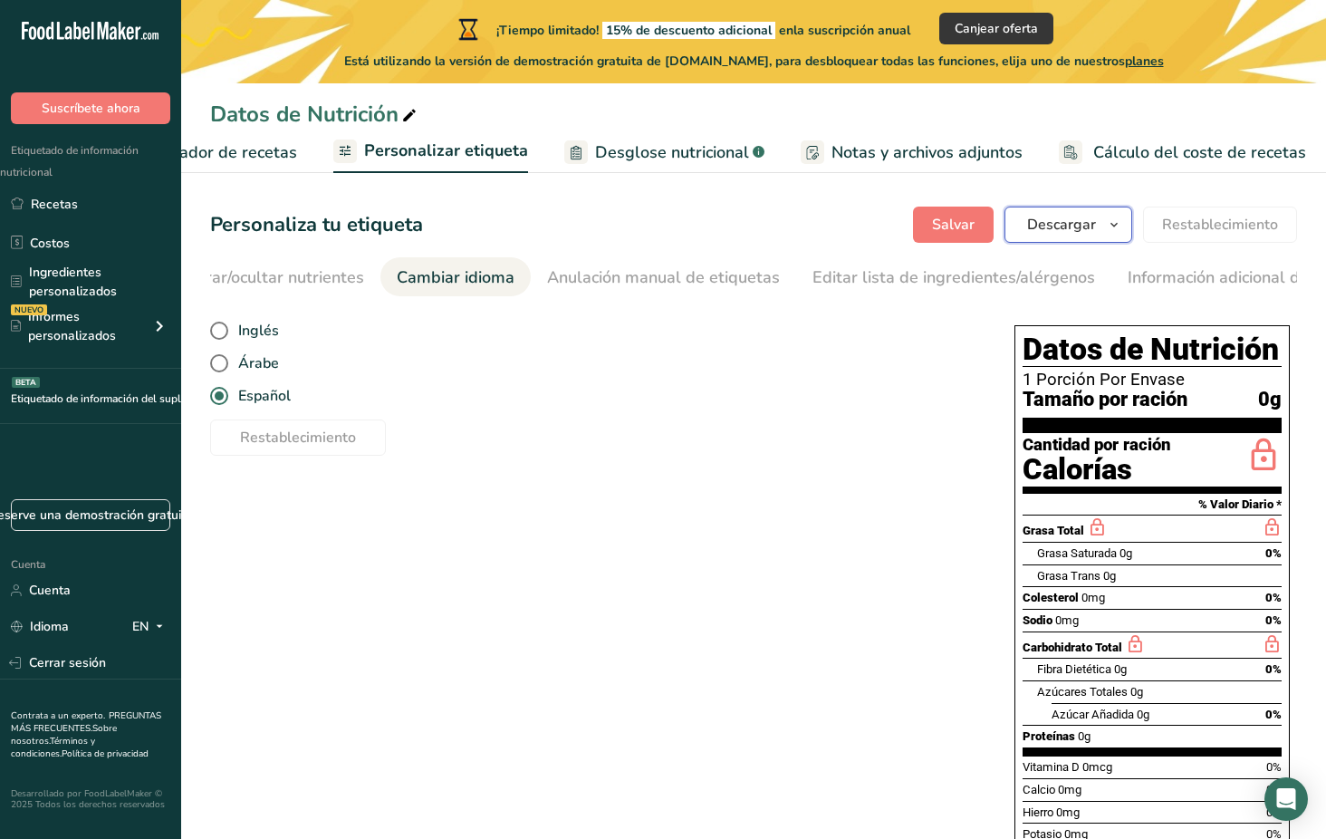
click at [1061, 221] on span "Descargar" at bounding box center [1061, 225] width 69 height 22
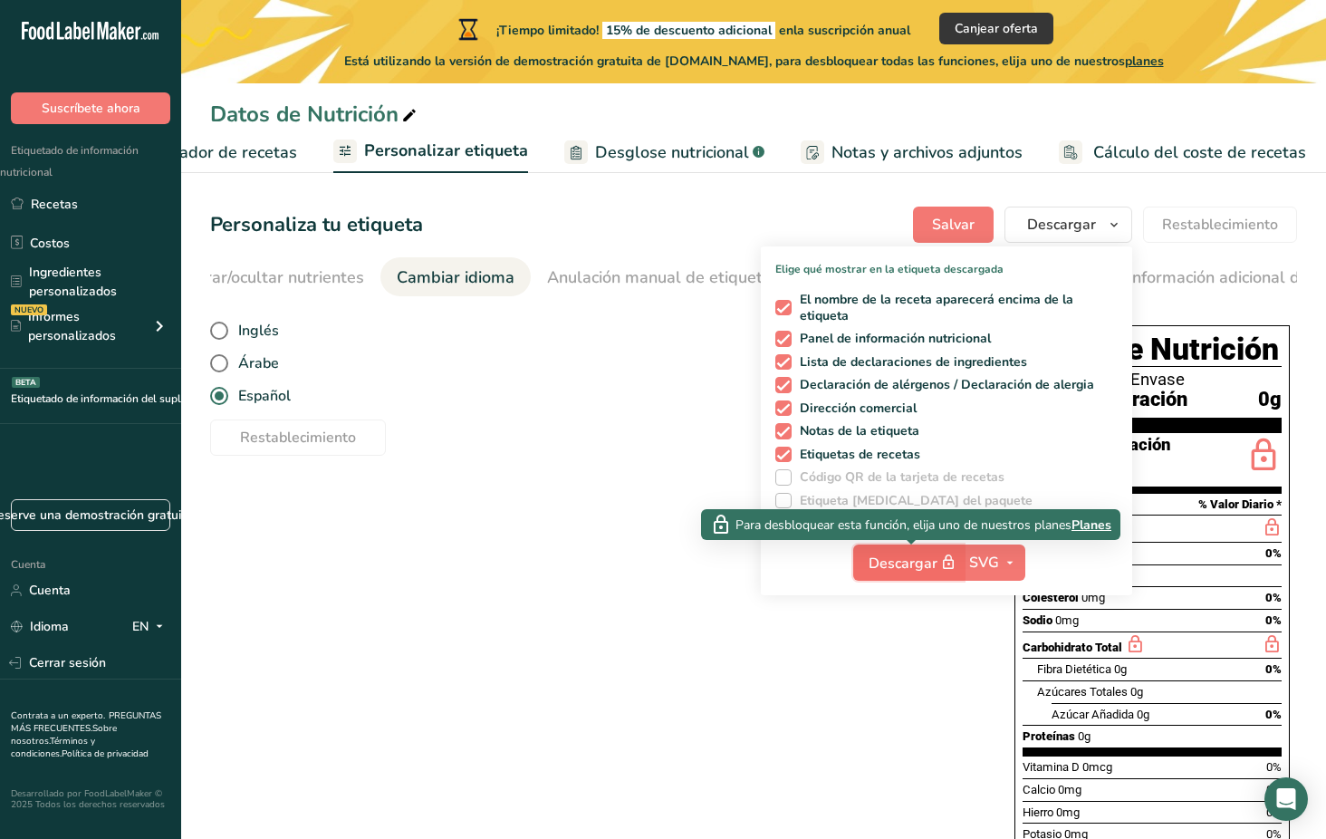
click at [950, 565] on icon "button" at bounding box center [948, 562] width 16 height 25
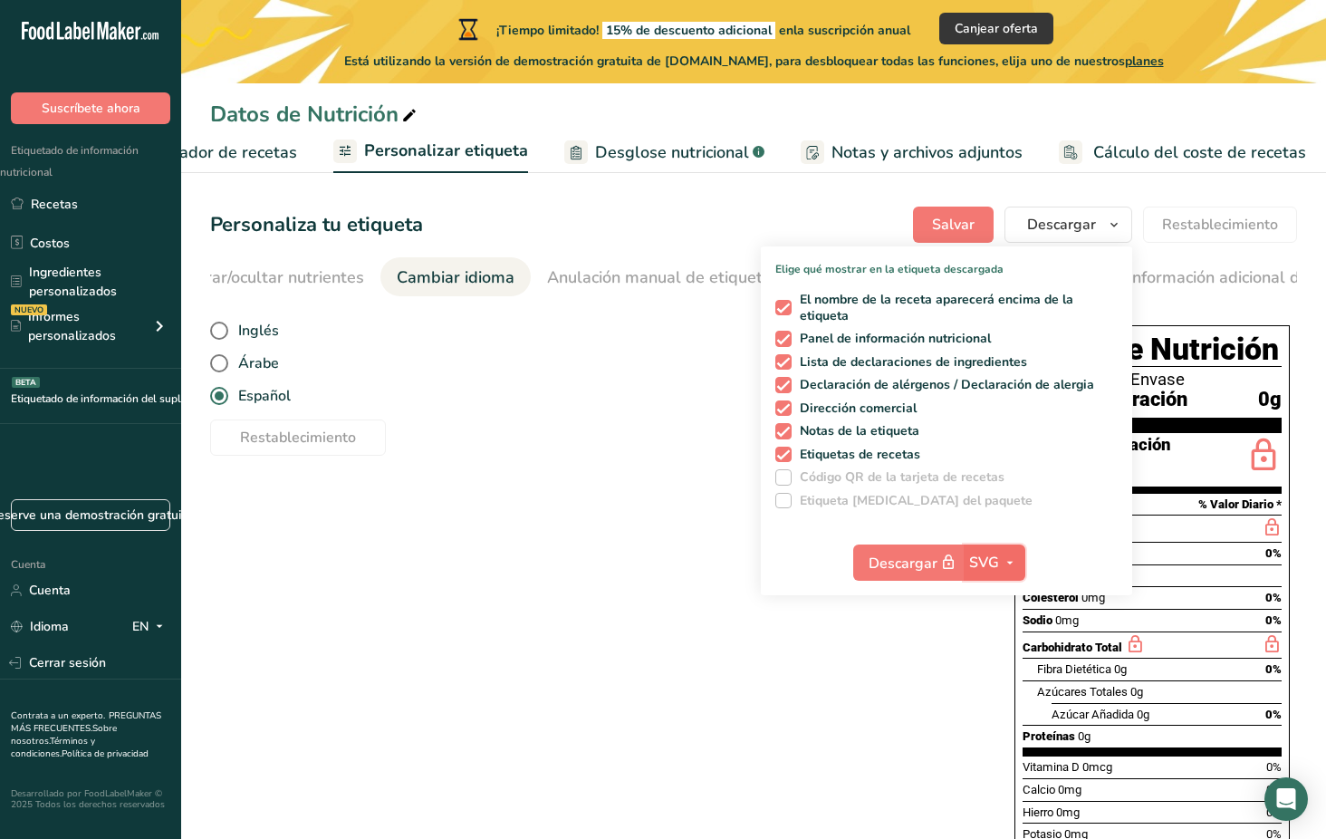
click at [1014, 564] on icon "button" at bounding box center [1009, 562] width 14 height 23
click at [1003, 623] on link "BMP" at bounding box center [996, 629] width 58 height 30
click at [1011, 563] on icon "button" at bounding box center [1010, 562] width 14 height 23
click at [1004, 710] on link "TXT" at bounding box center [997, 719] width 58 height 30
checkbox input "false"
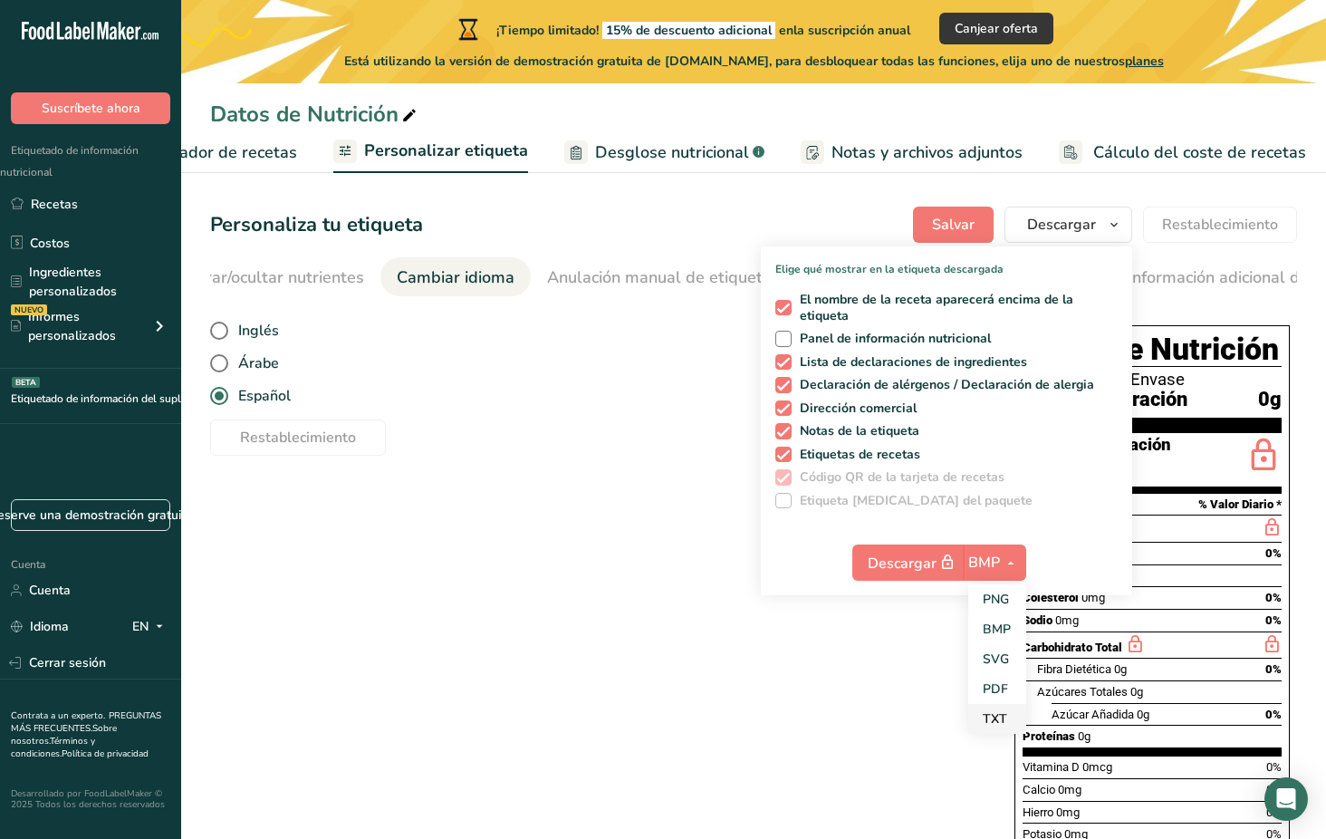
checkbox input "true"
click at [1012, 561] on icon "button" at bounding box center [1008, 562] width 14 height 23
click at [1006, 595] on link "PNG" at bounding box center [995, 599] width 58 height 30
click at [1009, 560] on icon "button" at bounding box center [1010, 562] width 14 height 23
click at [1005, 659] on link "SVG" at bounding box center [997, 659] width 58 height 30
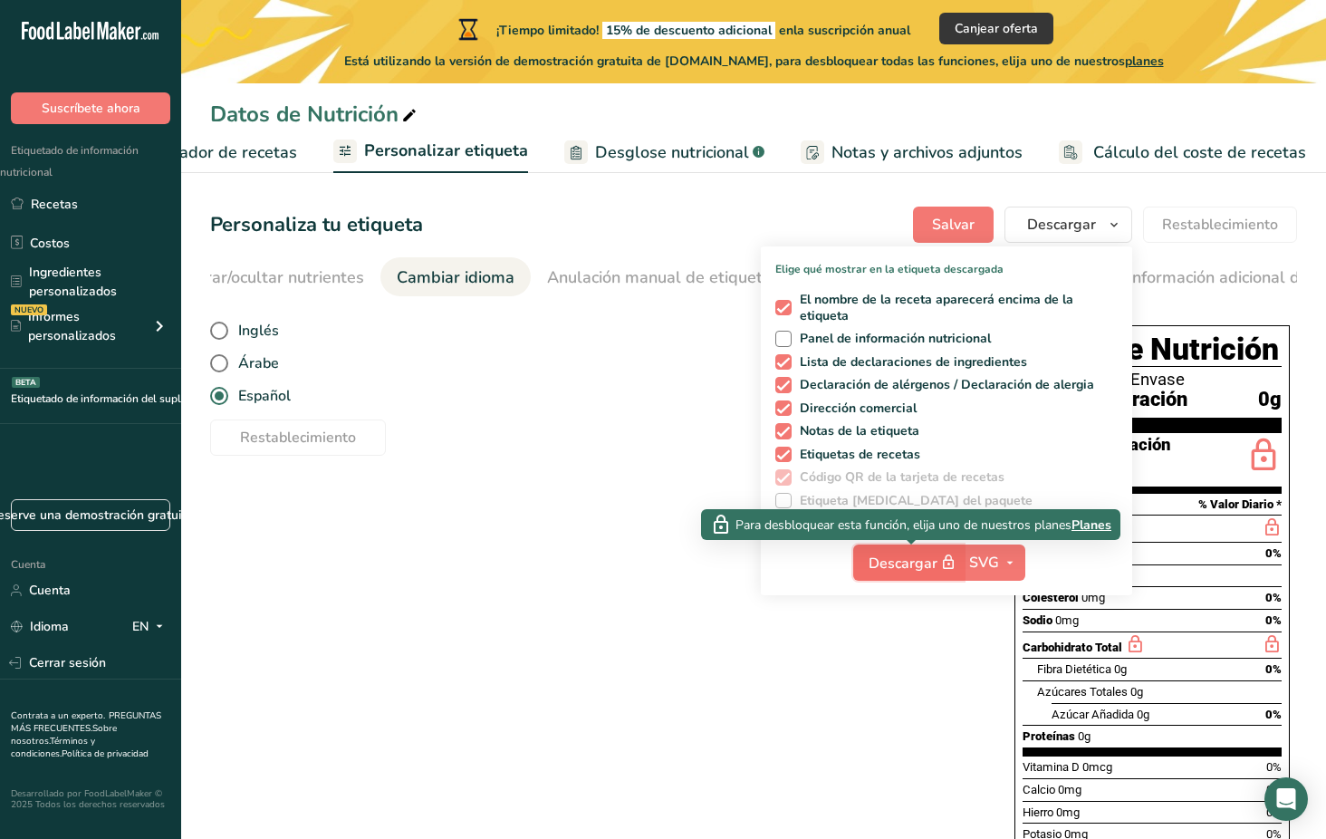
click at [949, 556] on icon "button" at bounding box center [948, 562] width 16 height 25
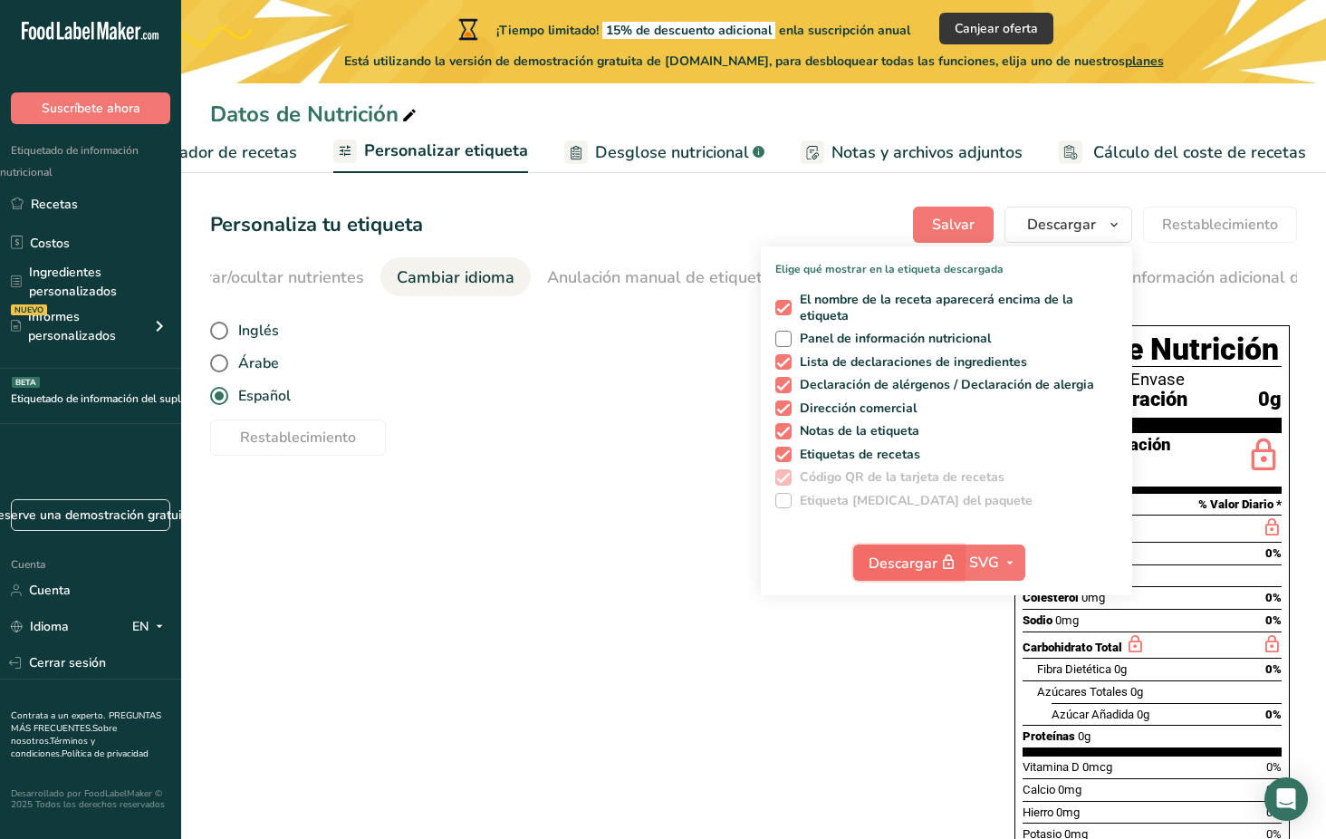
click at [903, 559] on font "Descargar" at bounding box center [902, 563] width 69 height 20
click at [782, 344] on span at bounding box center [783, 339] width 16 height 16
click at [782, 344] on input "Panel de información nutricional" at bounding box center [781, 338] width 12 height 12
checkbox input "true"
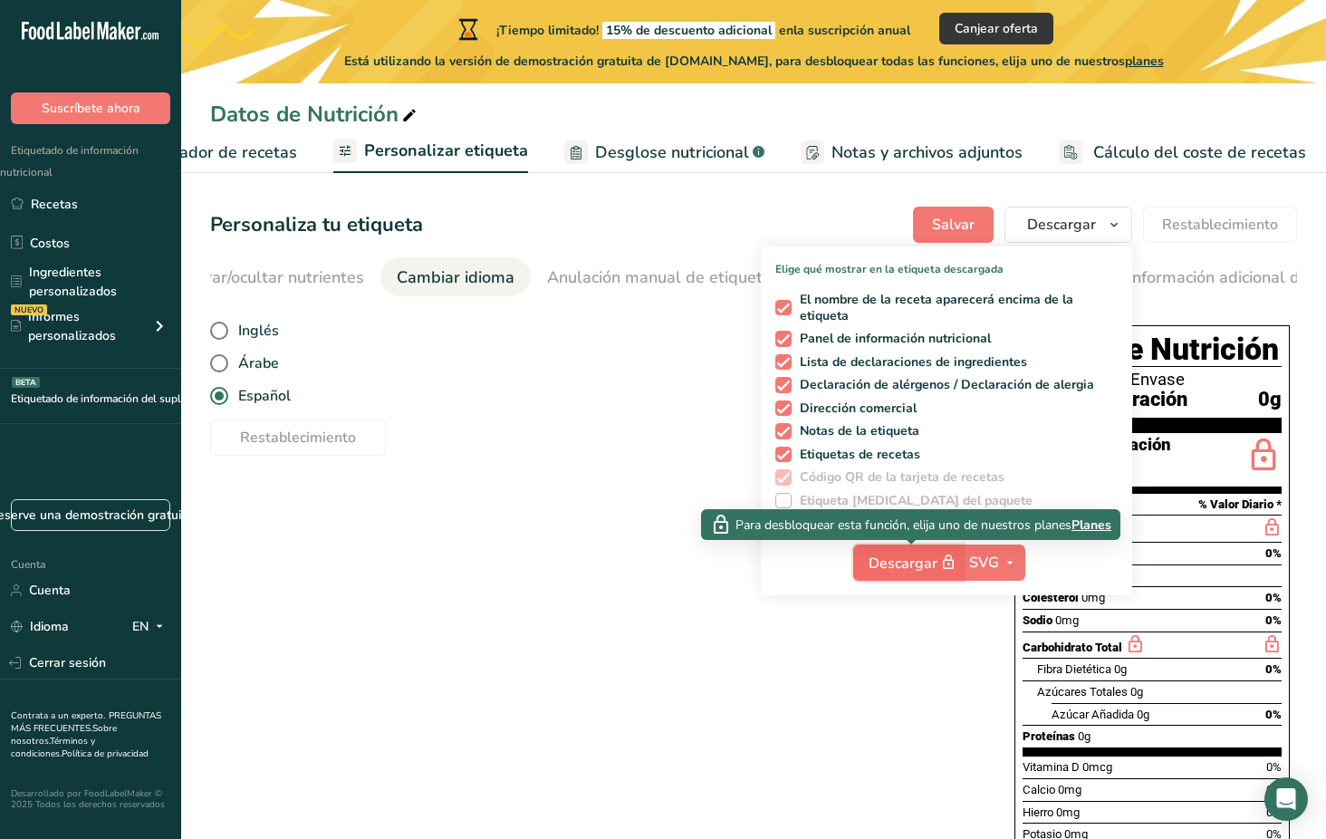
click at [903, 561] on font "Descargar" at bounding box center [902, 563] width 69 height 20
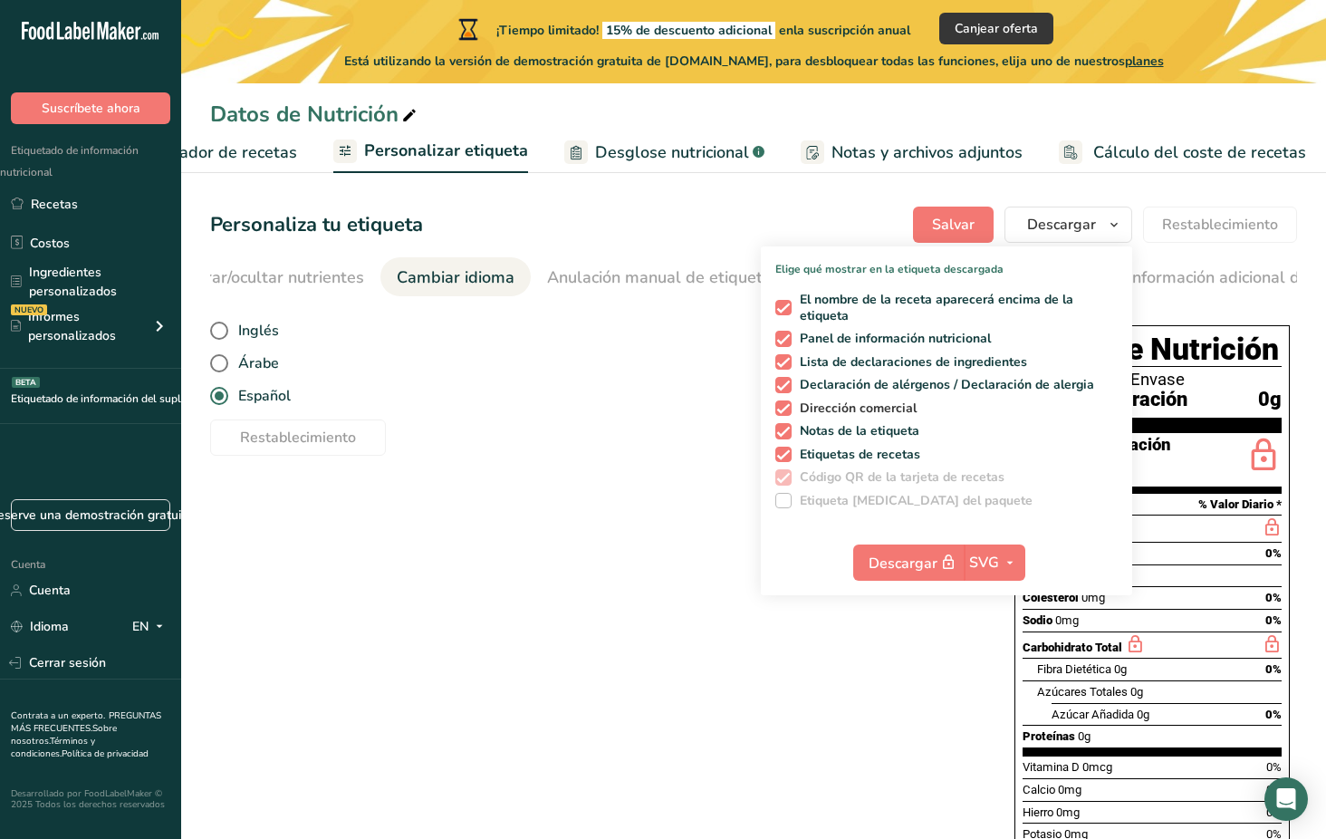
click at [783, 408] on span at bounding box center [783, 408] width 16 height 16
click at [783, 408] on input "Dirección comercial" at bounding box center [781, 408] width 12 height 12
checkbox input "false"
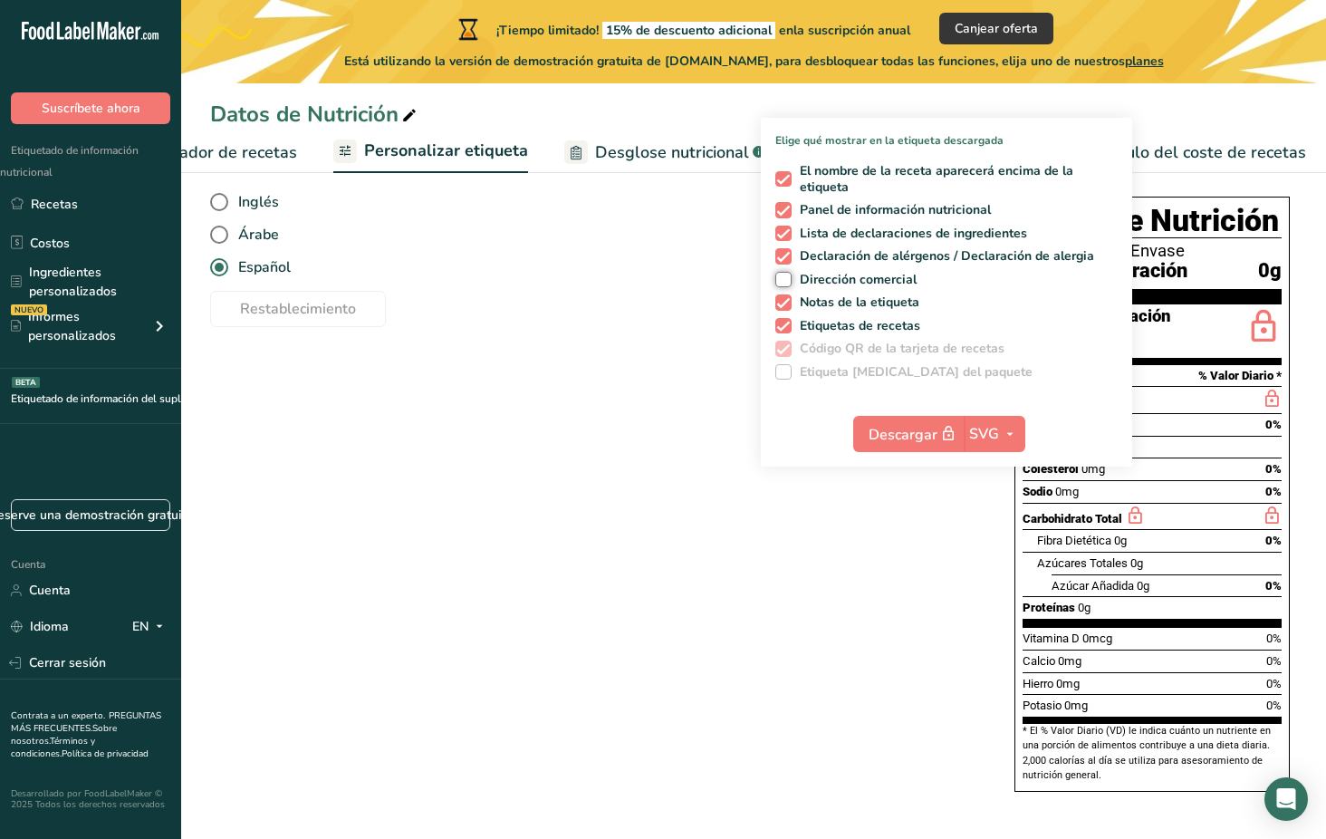
scroll to position [133, 0]
click at [996, 426] on span "SVG" at bounding box center [984, 434] width 30 height 22
click at [992, 460] on link "PNG" at bounding box center [996, 470] width 58 height 30
click at [1010, 425] on icon "button" at bounding box center [1010, 434] width 14 height 23
click at [997, 521] on link "SVG" at bounding box center [997, 530] width 58 height 30
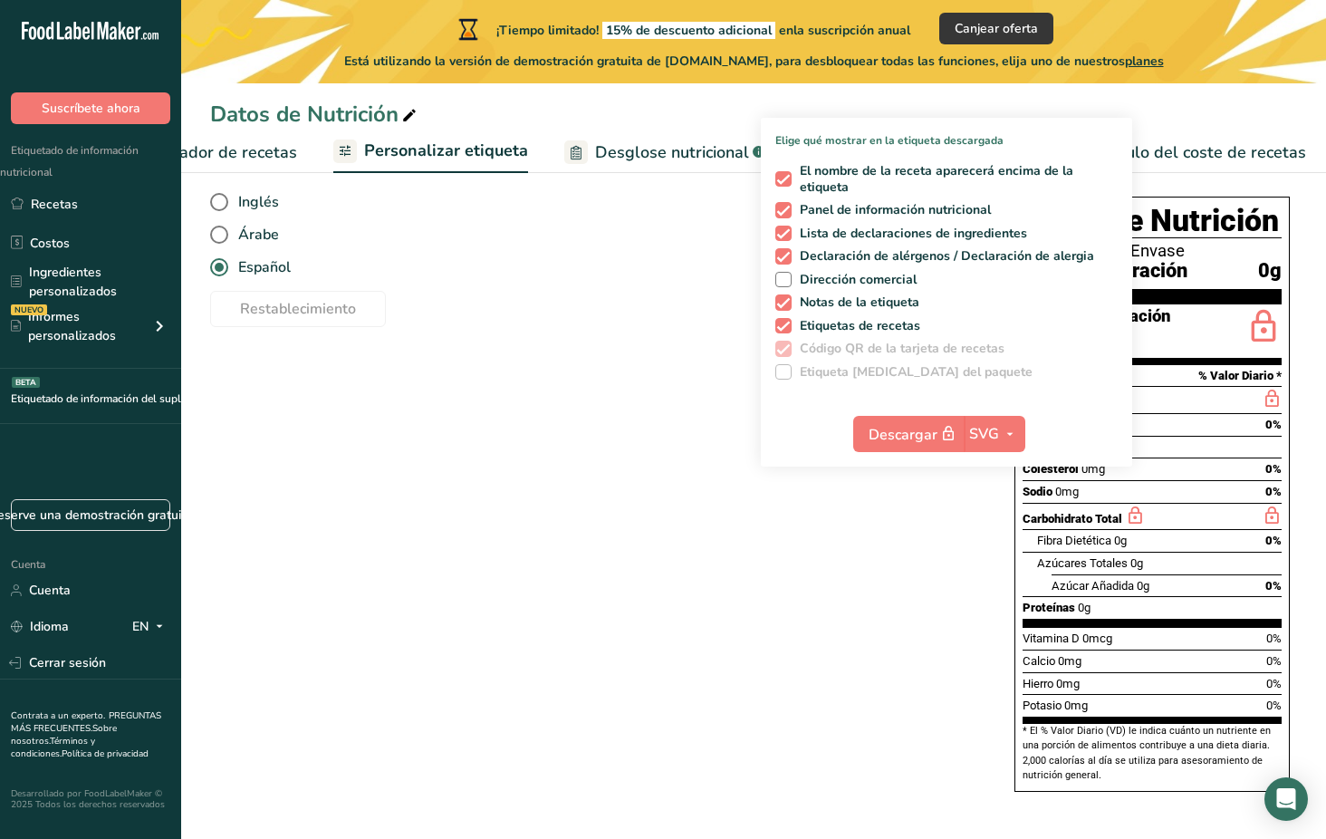
click at [931, 535] on div "Elija su estilo de etiqueta Etiqueta estándar de la FDA EE. UU. (FDA) Etiqueta …" at bounding box center [753, 493] width 1087 height 631
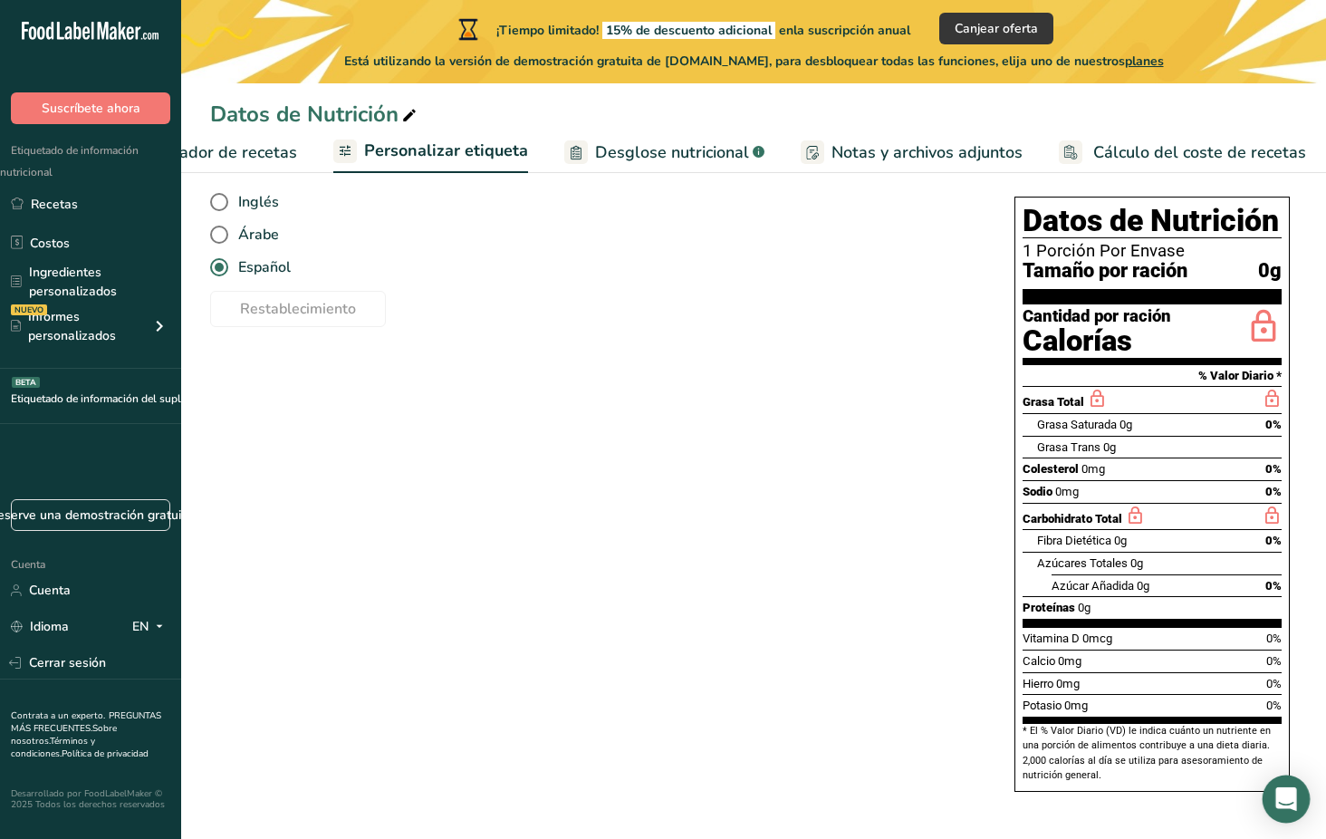
click at [1295, 810] on div "Abra Intercom Messenger" at bounding box center [1286, 799] width 48 height 48
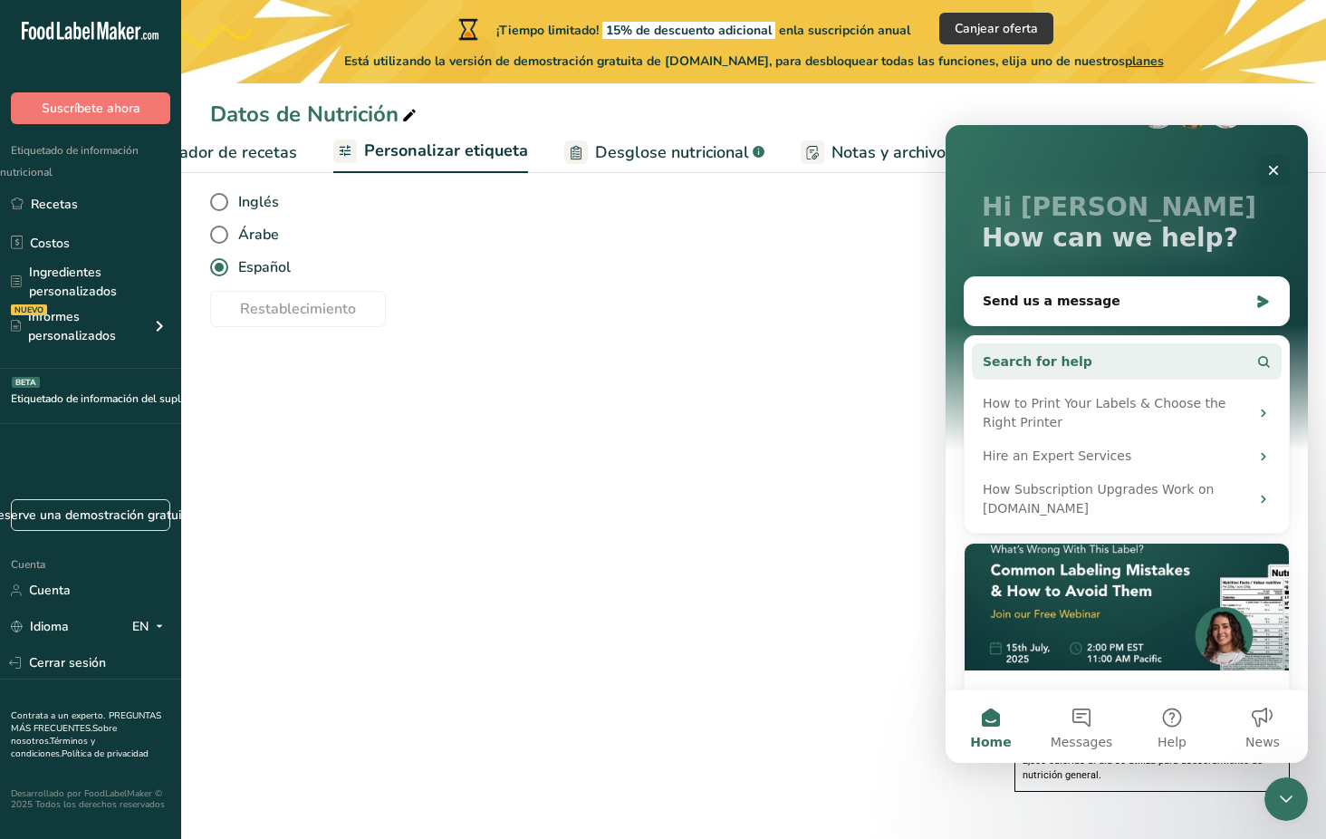
scroll to position [153, 0]
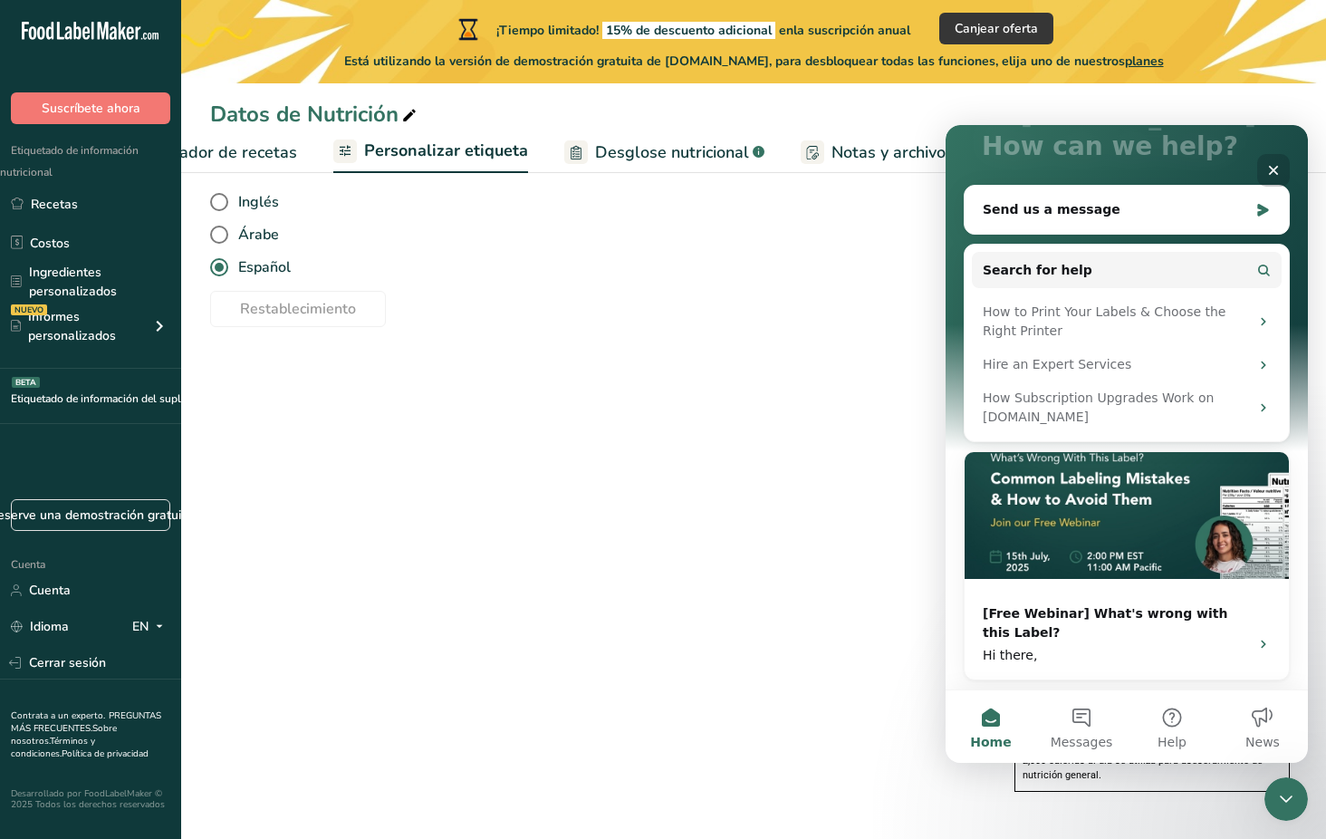
click at [1275, 168] on icon "Close" at bounding box center [1274, 171] width 10 height 10
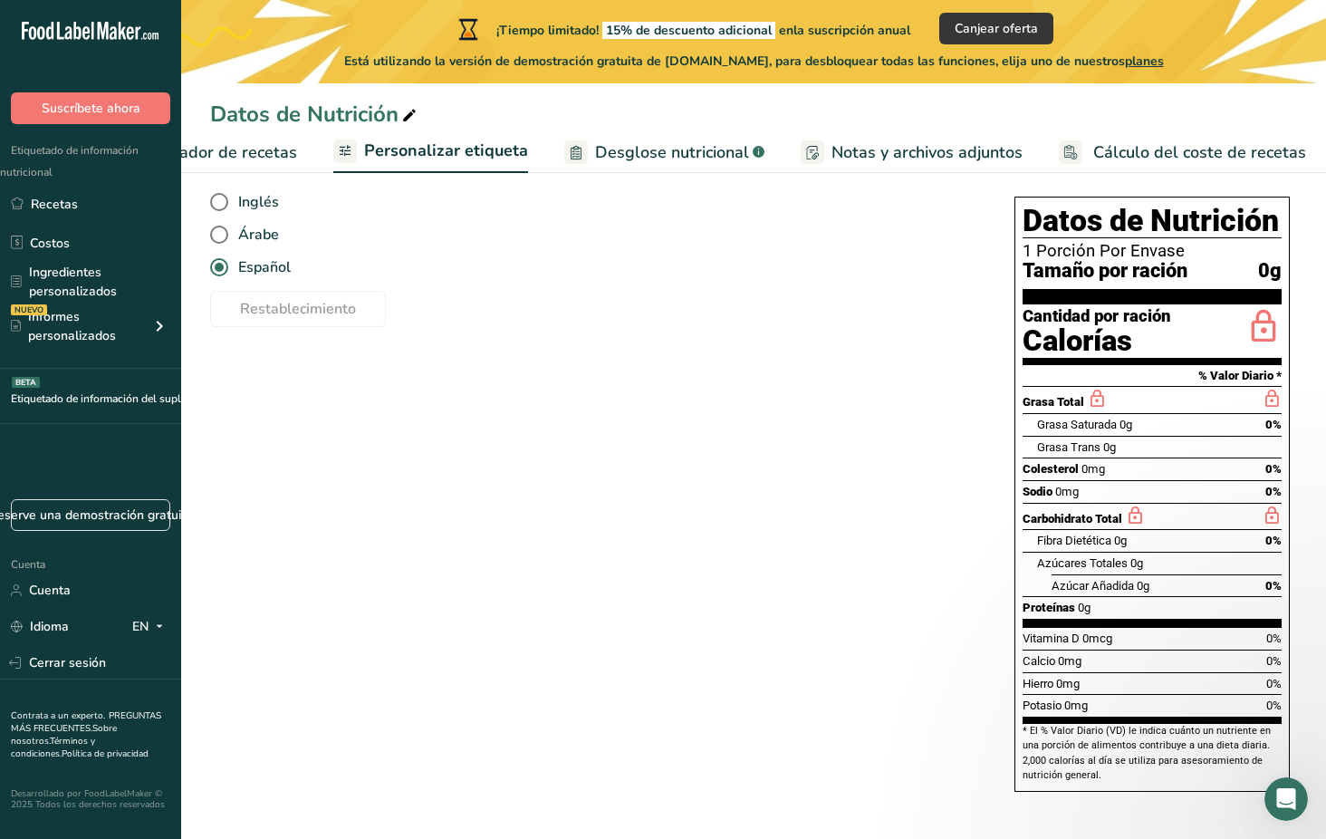
scroll to position [0, 0]
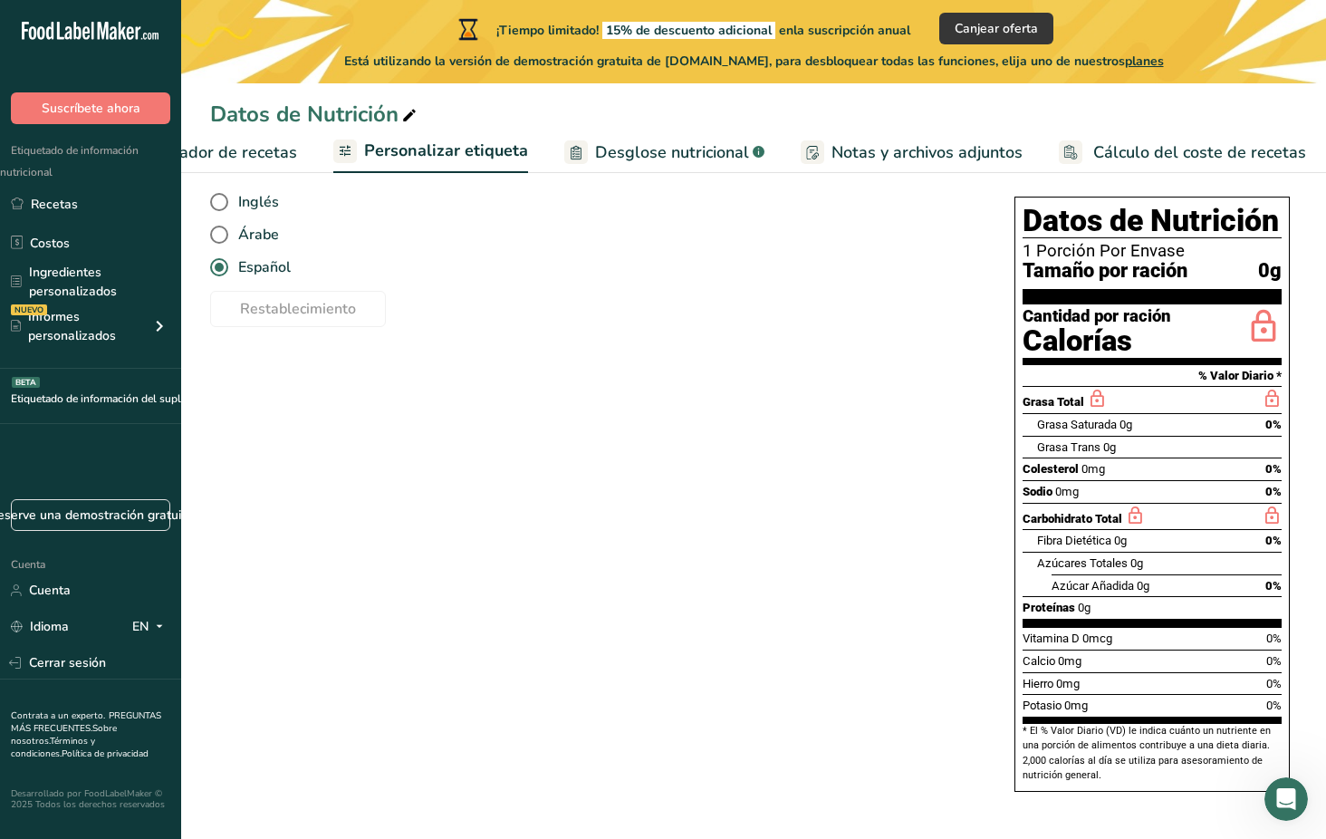
click at [912, 632] on div "Elija su estilo de etiqueta Etiqueta estándar de la FDA EE. UU. (FDA) Etiqueta …" at bounding box center [753, 493] width 1087 height 631
click at [1062, 215] on h1 "Datos de Nutrición" at bounding box center [1151, 222] width 259 height 34
click at [1116, 357] on div "Calorías" at bounding box center [1096, 341] width 149 height 33
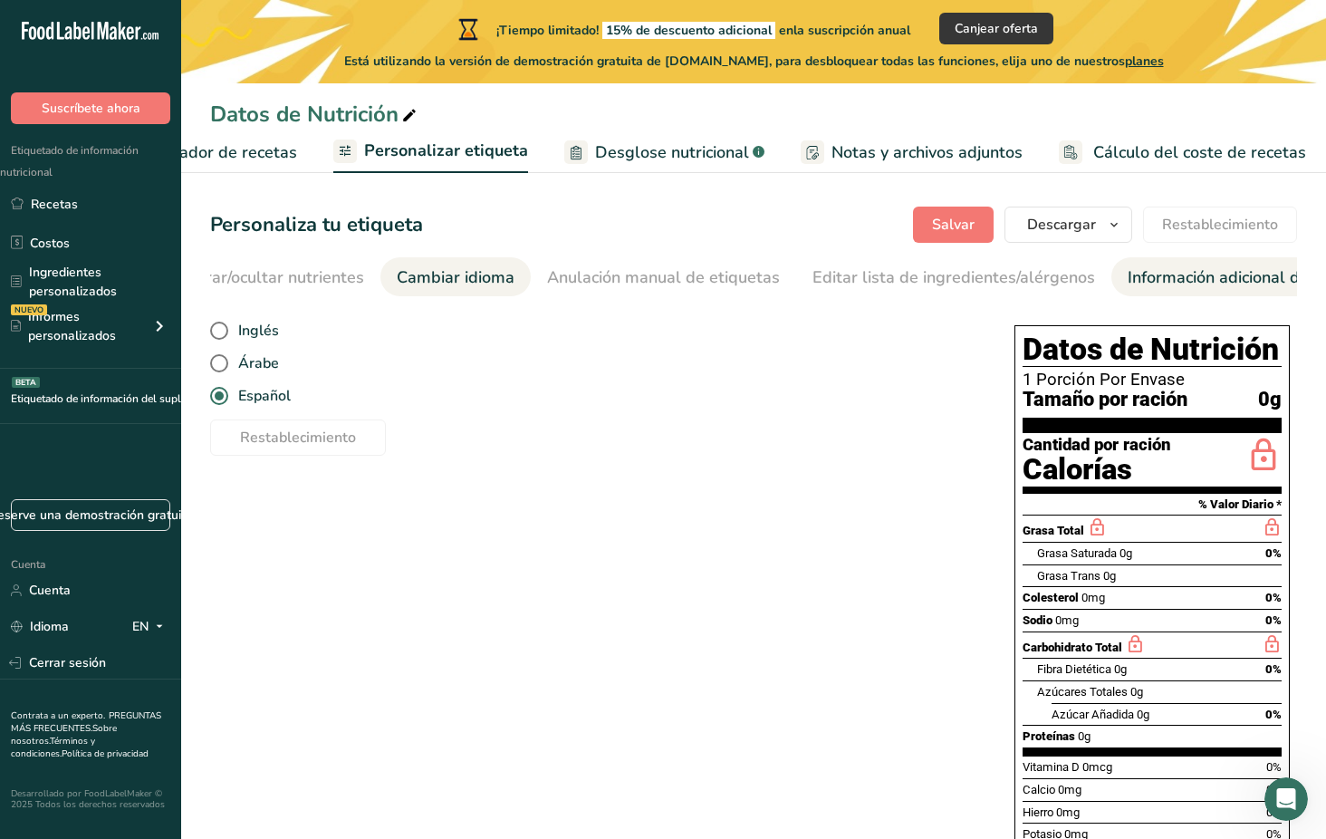
click at [1133, 273] on div "Información adicional de la etiqueta" at bounding box center [1260, 277] width 267 height 24
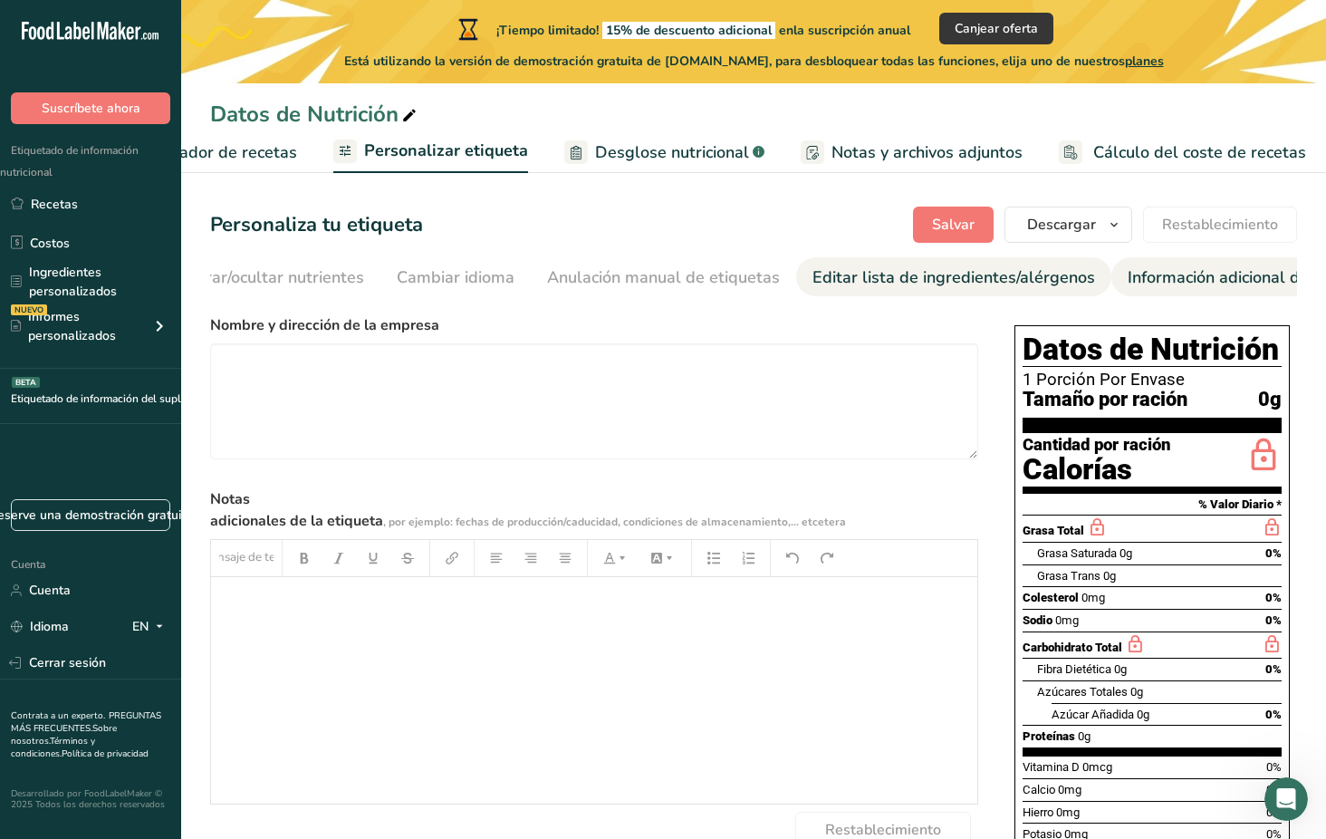
click at [870, 271] on div "Editar lista de ingredientes/alérgenos" at bounding box center [953, 277] width 283 height 24
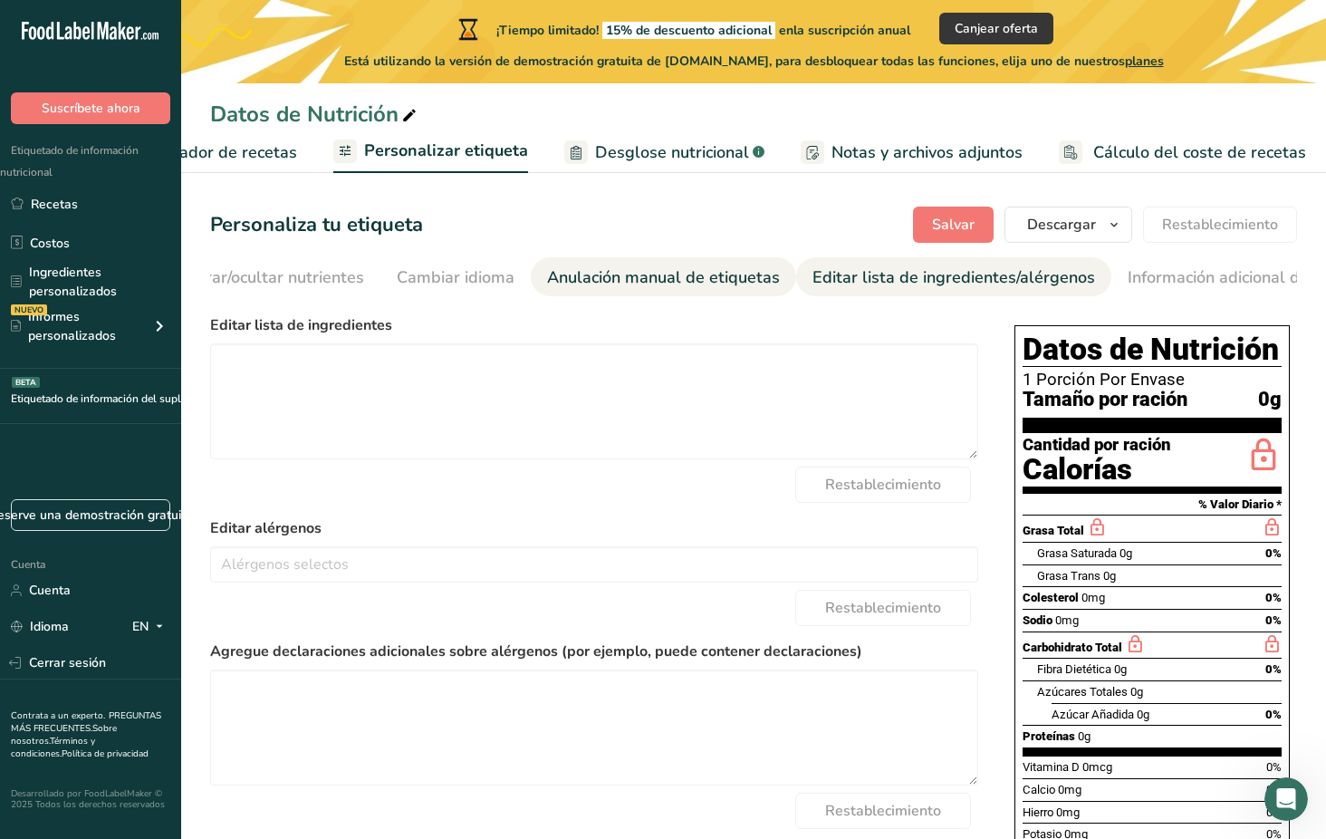
click at [570, 281] on font "Anulación manual de etiquetas" at bounding box center [663, 277] width 233 height 22
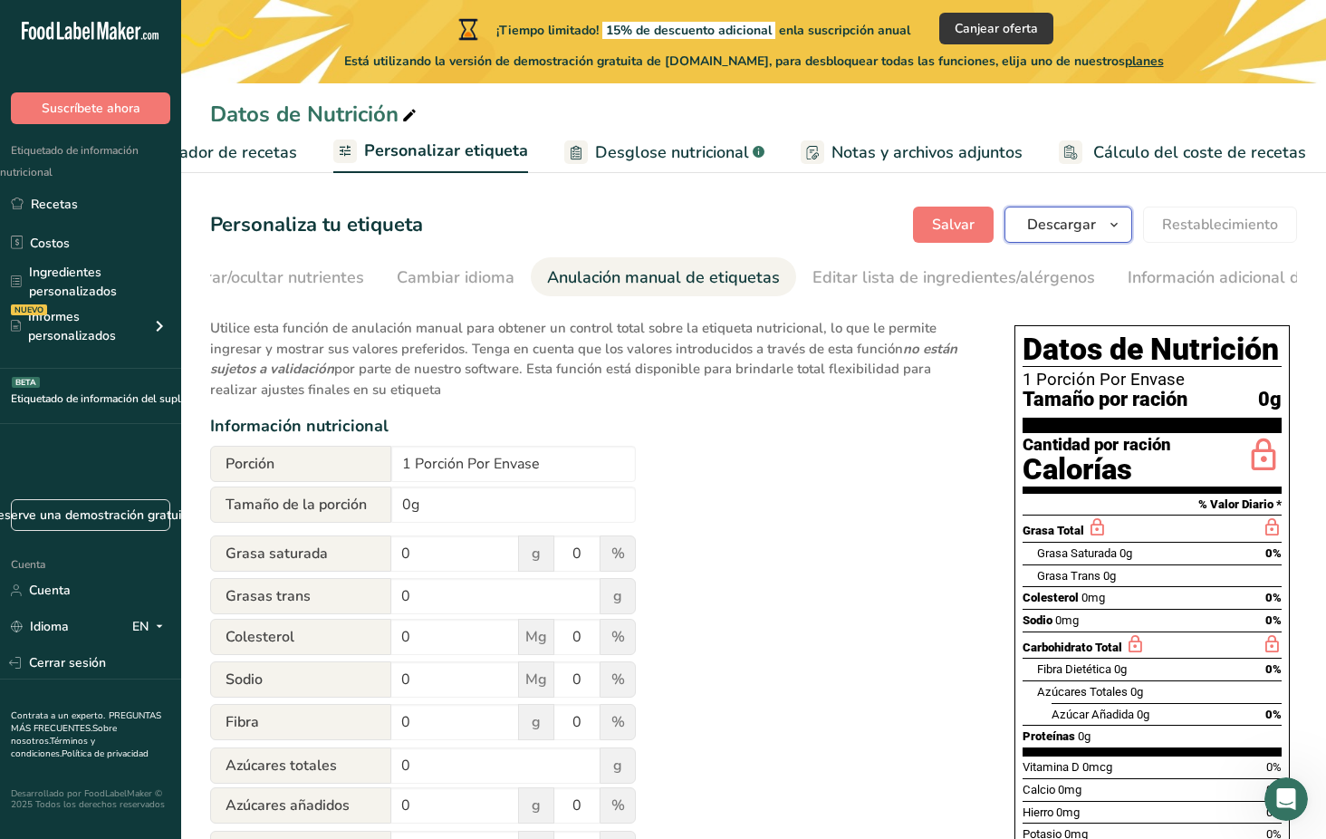
click at [1063, 218] on span "Descargar" at bounding box center [1061, 225] width 69 height 22
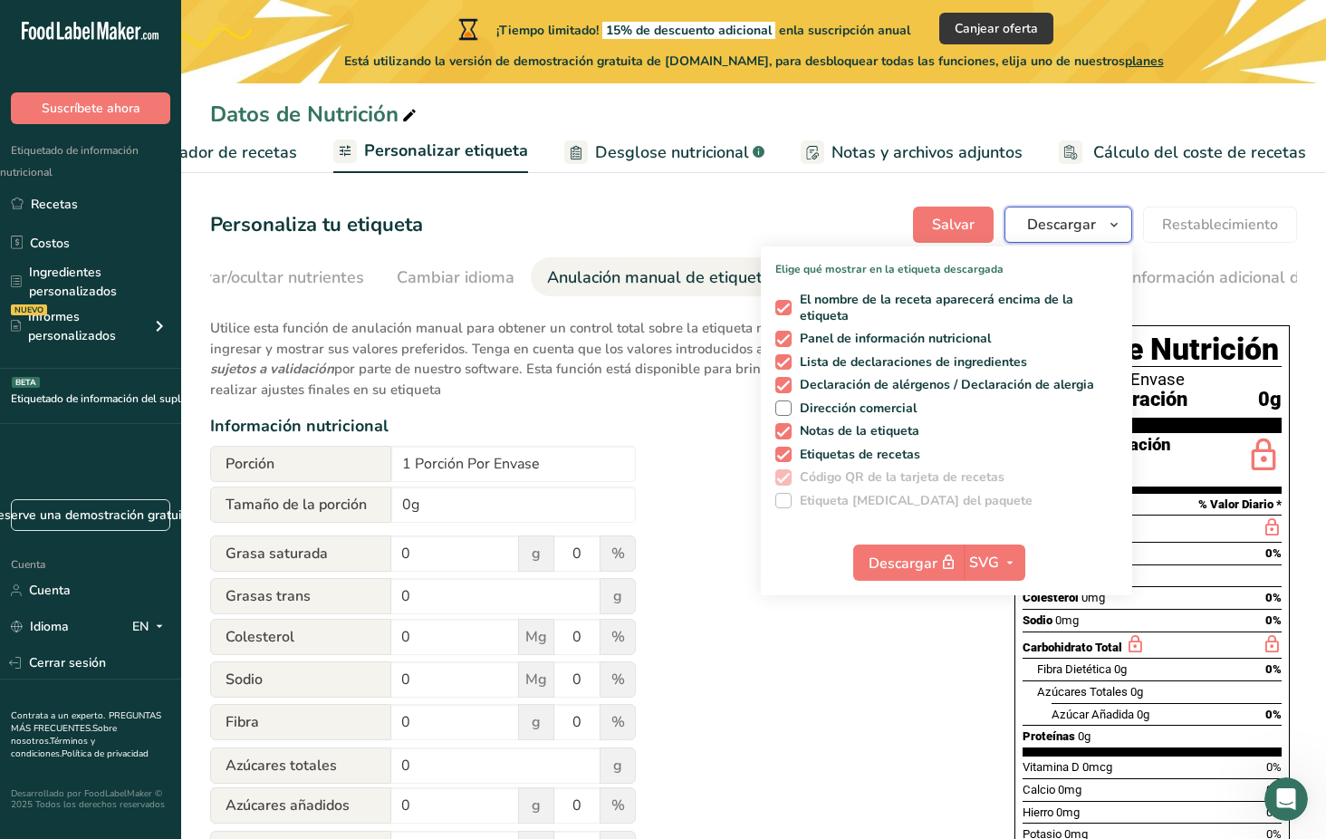
click at [1063, 218] on span "Descargar" at bounding box center [1061, 225] width 69 height 22
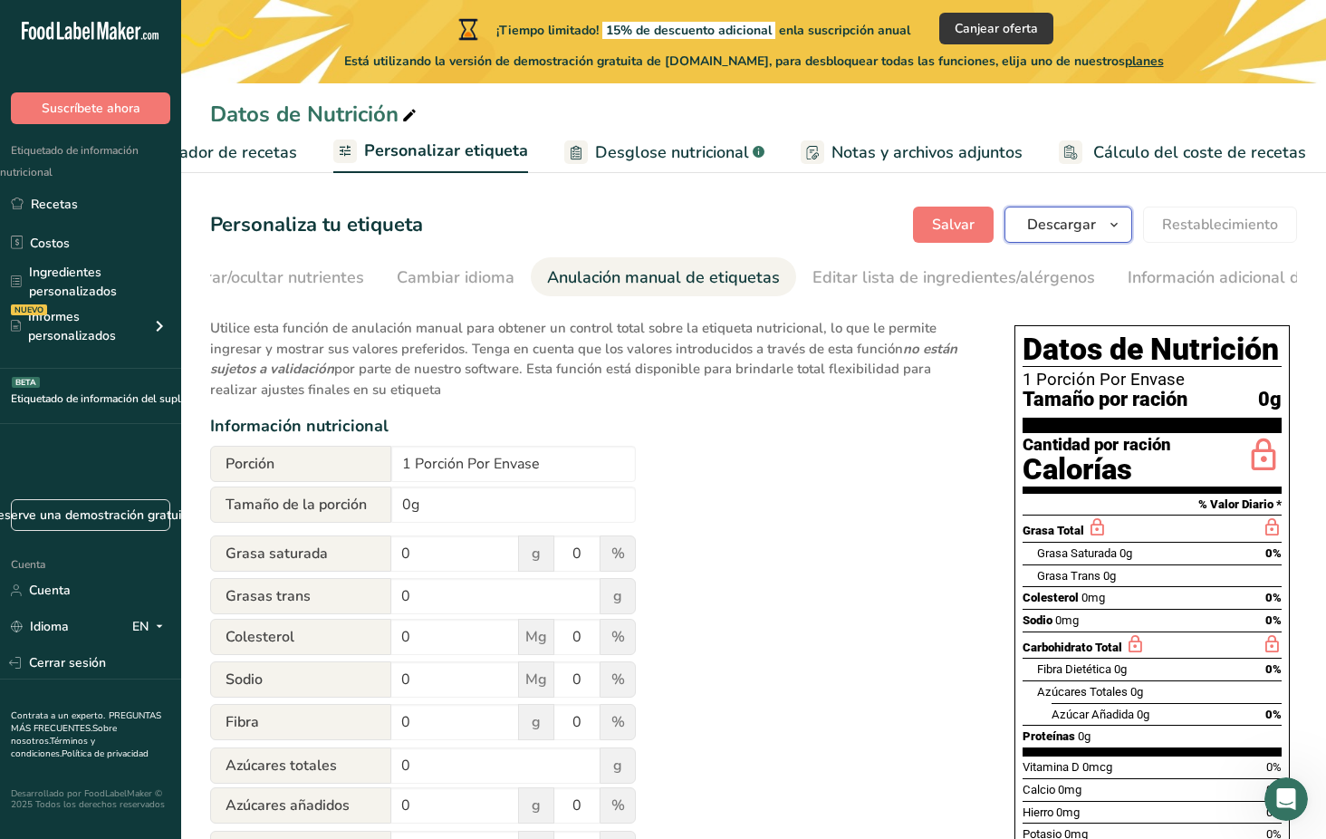
click at [1038, 219] on span "Descargar" at bounding box center [1061, 225] width 69 height 22
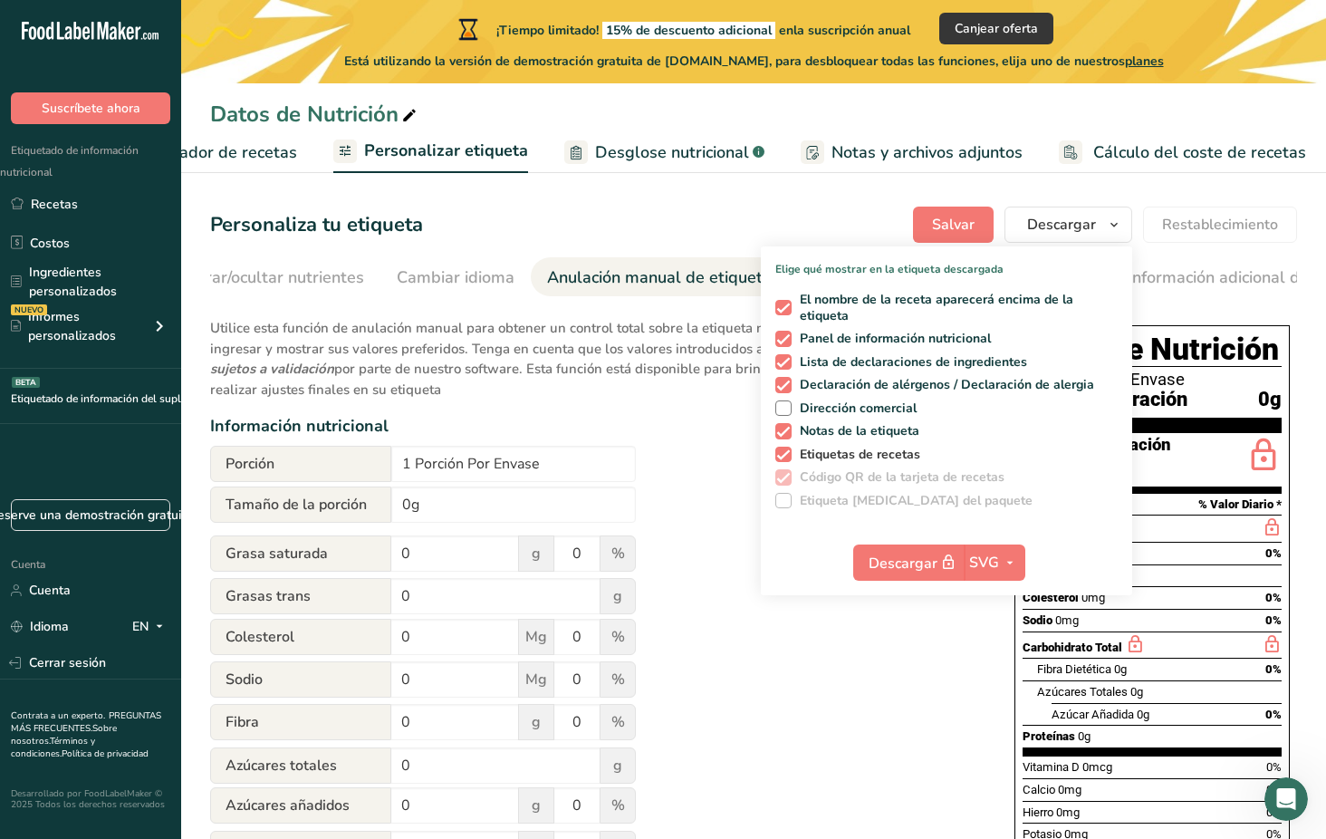
click at [781, 451] on span at bounding box center [783, 454] width 16 height 16
click at [781, 451] on input "Etiquetas de recetas" at bounding box center [781, 454] width 12 height 12
checkbox input "false"
click at [782, 433] on span at bounding box center [783, 431] width 16 height 16
click at [782, 433] on input "Notas de la etiqueta" at bounding box center [781, 431] width 12 height 12
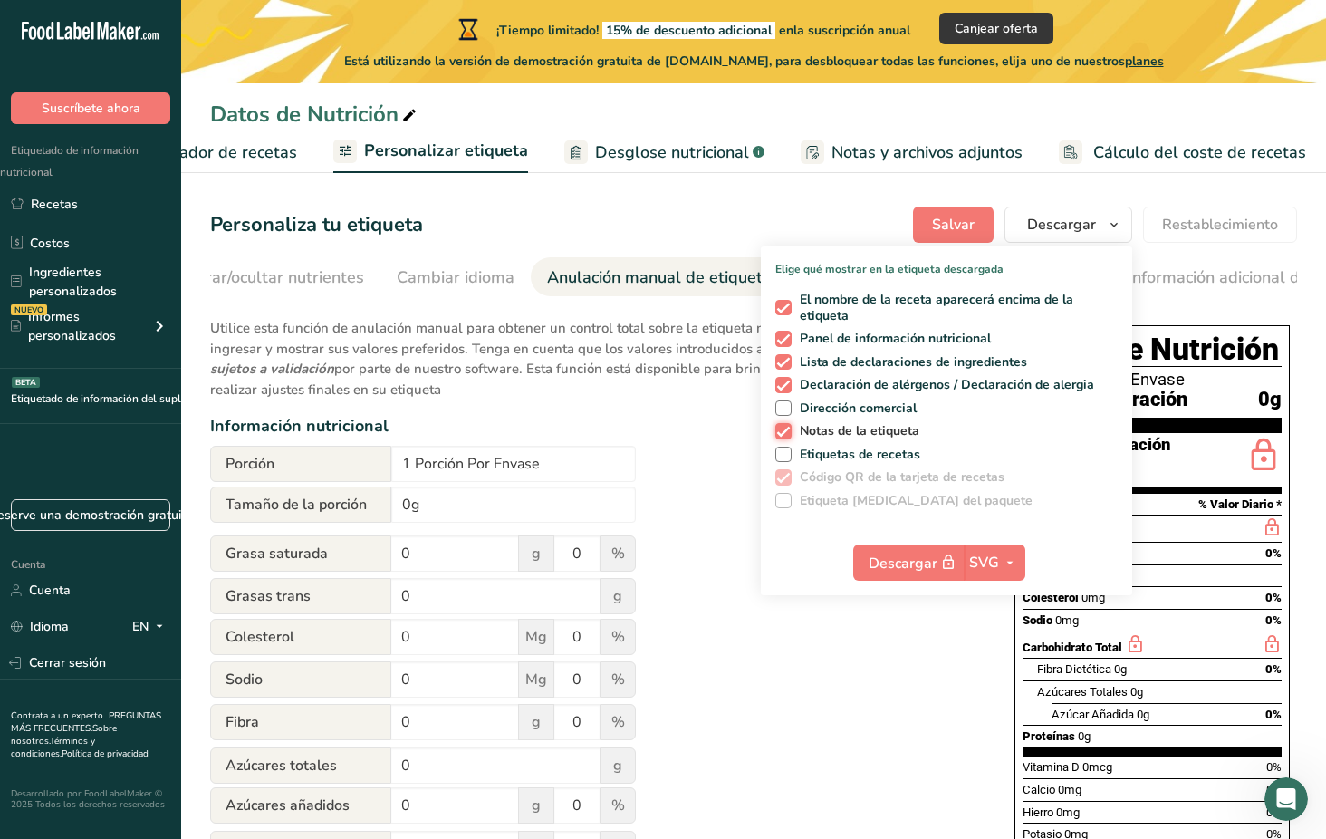
checkbox input "false"
click at [999, 558] on span "SVG" at bounding box center [984, 562] width 30 height 22
click at [1001, 599] on link "PNG" at bounding box center [996, 599] width 58 height 30
click at [785, 382] on span at bounding box center [783, 385] width 16 height 16
click at [785, 382] on input "Declaración de alérgenos / Declaración de alergia" at bounding box center [781, 385] width 12 height 12
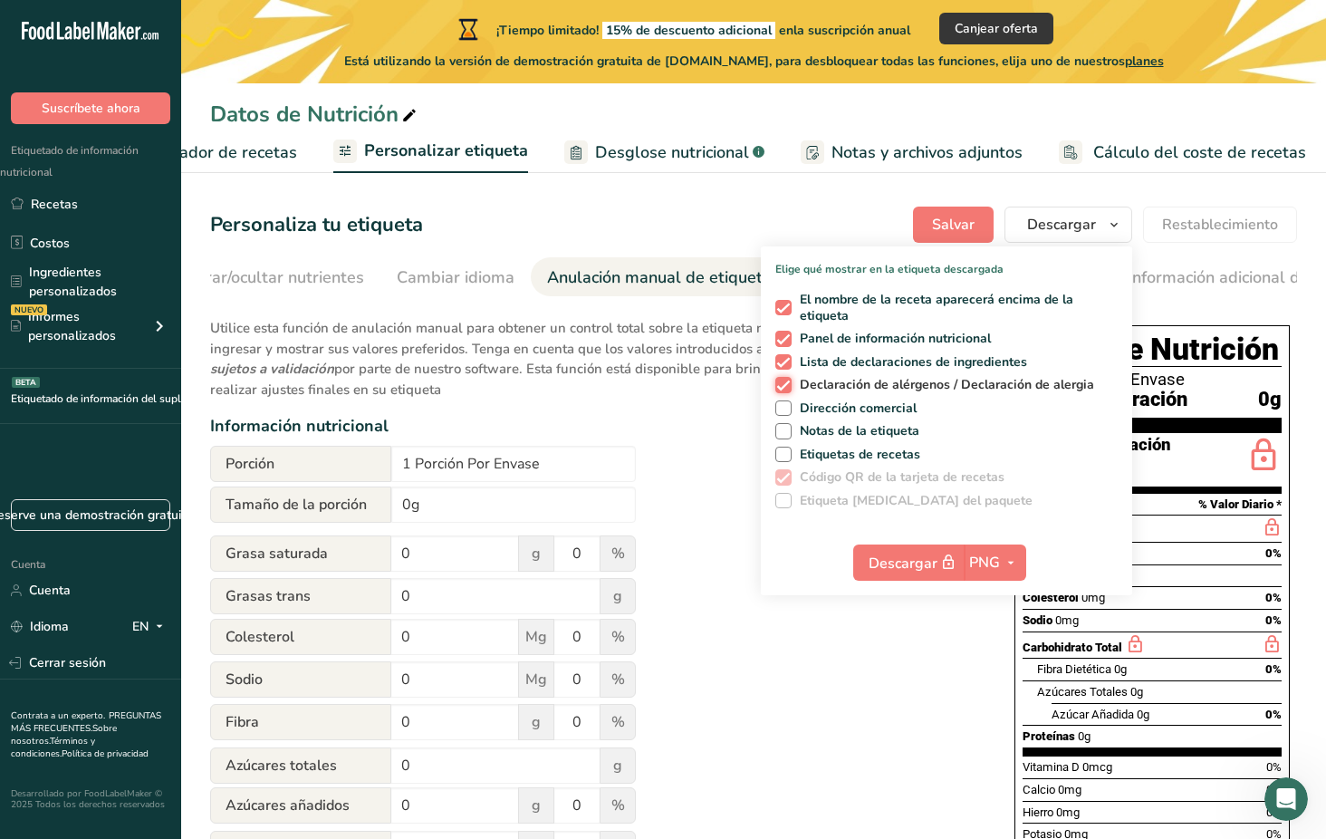
checkbox input "false"
click at [786, 360] on span at bounding box center [783, 362] width 16 height 16
click at [786, 360] on input "Lista de declaraciones de ingredientes" at bounding box center [781, 362] width 12 height 12
checkbox input "false"
click at [784, 337] on span at bounding box center [783, 339] width 16 height 16
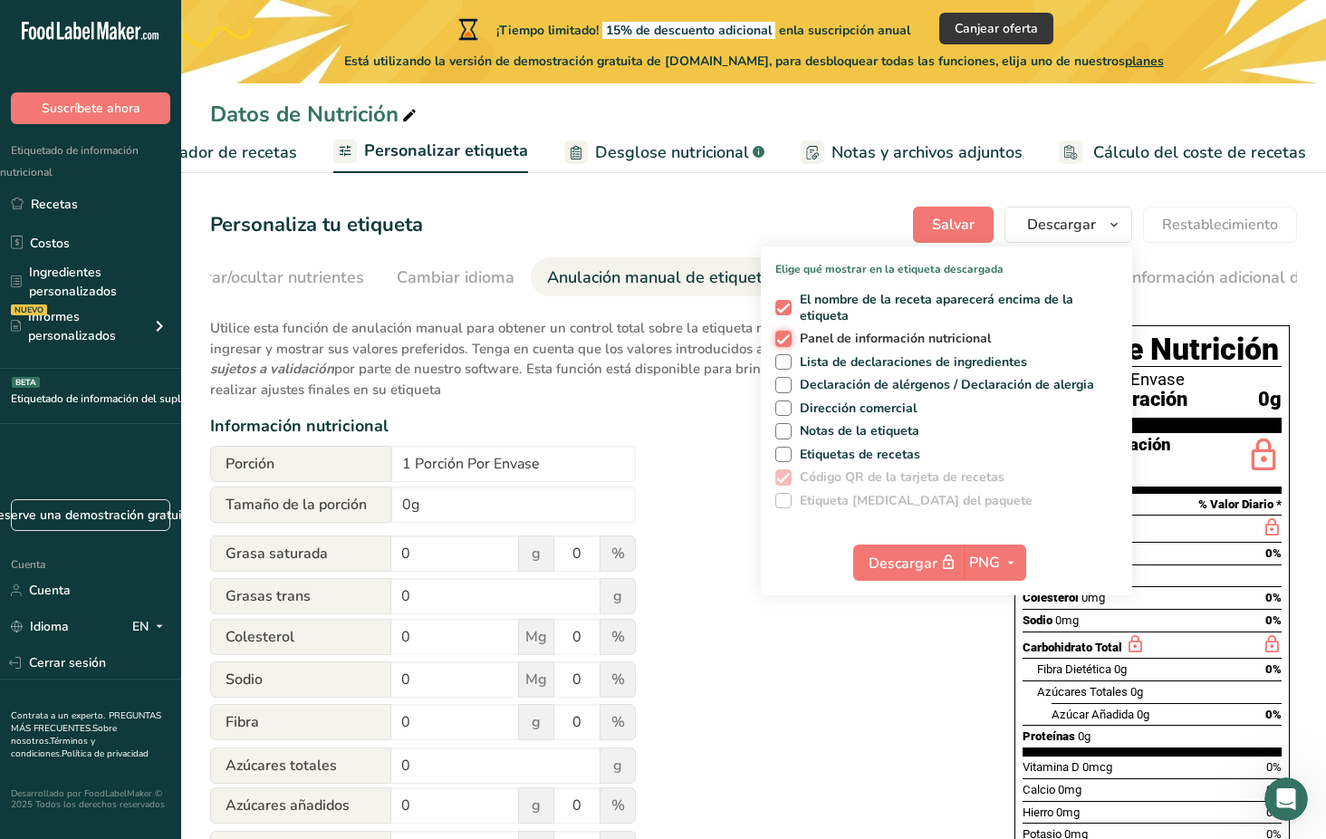
click at [784, 337] on input "Panel de información nutricional" at bounding box center [781, 338] width 12 height 12
checkbox input "false"
click at [784, 309] on span at bounding box center [783, 308] width 16 height 16
click at [784, 309] on input "El nombre de la receta aparecerá encima de la etiqueta" at bounding box center [781, 308] width 12 height 12
click at [785, 474] on span at bounding box center [783, 477] width 16 height 16
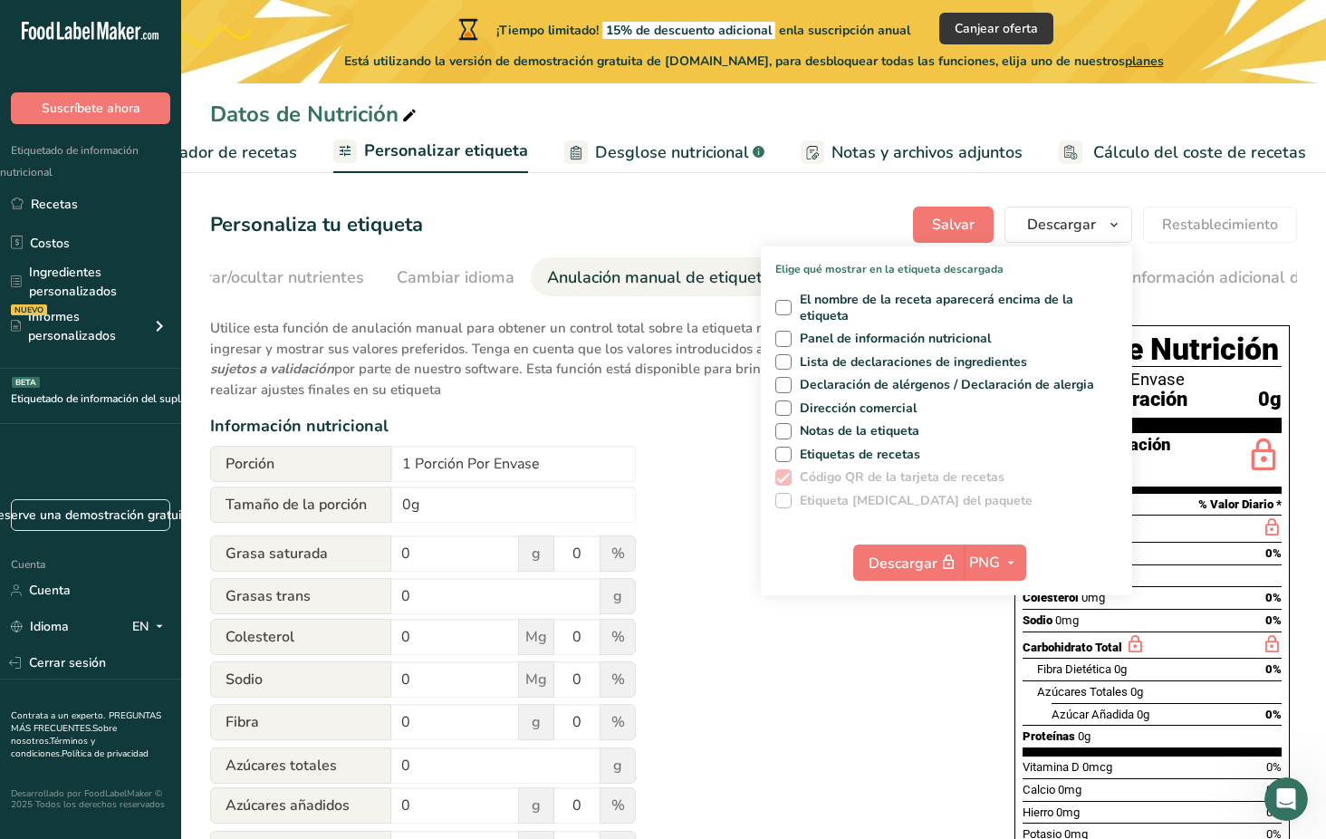
drag, startPoint x: 789, startPoint y: 308, endPoint x: 790, endPoint y: 326, distance: 18.1
click at [790, 309] on span at bounding box center [783, 308] width 16 height 16
click at [787, 309] on input "El nombre de la receta aparecerá encima de la etiqueta" at bounding box center [781, 308] width 12 height 12
checkbox input "true"
click at [788, 336] on span at bounding box center [783, 339] width 16 height 16
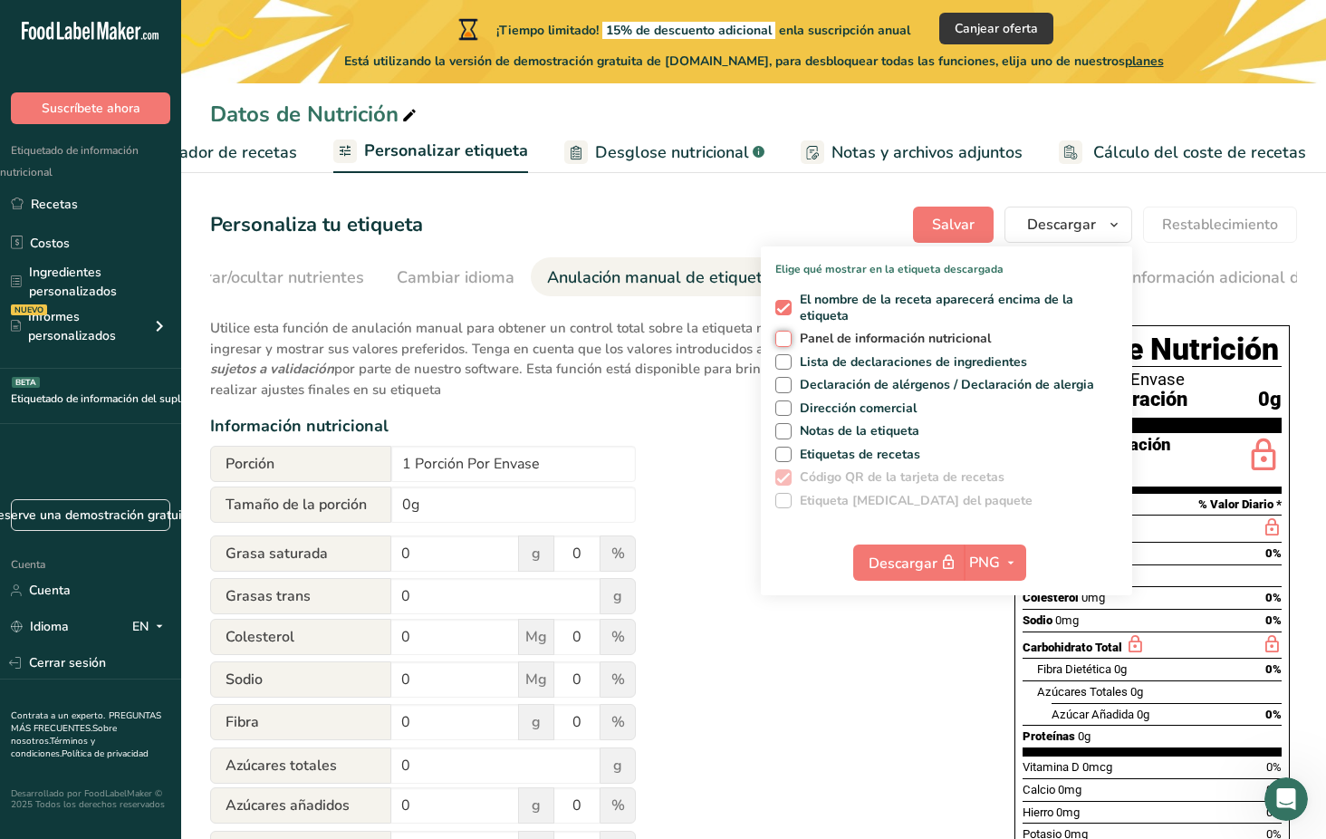
click at [787, 336] on input "Panel de información nutricional" at bounding box center [781, 338] width 12 height 12
checkbox input "true"
click at [784, 363] on span at bounding box center [783, 362] width 16 height 16
click at [784, 363] on input "Lista de declaraciones de ingredientes" at bounding box center [781, 362] width 12 height 12
checkbox input "true"
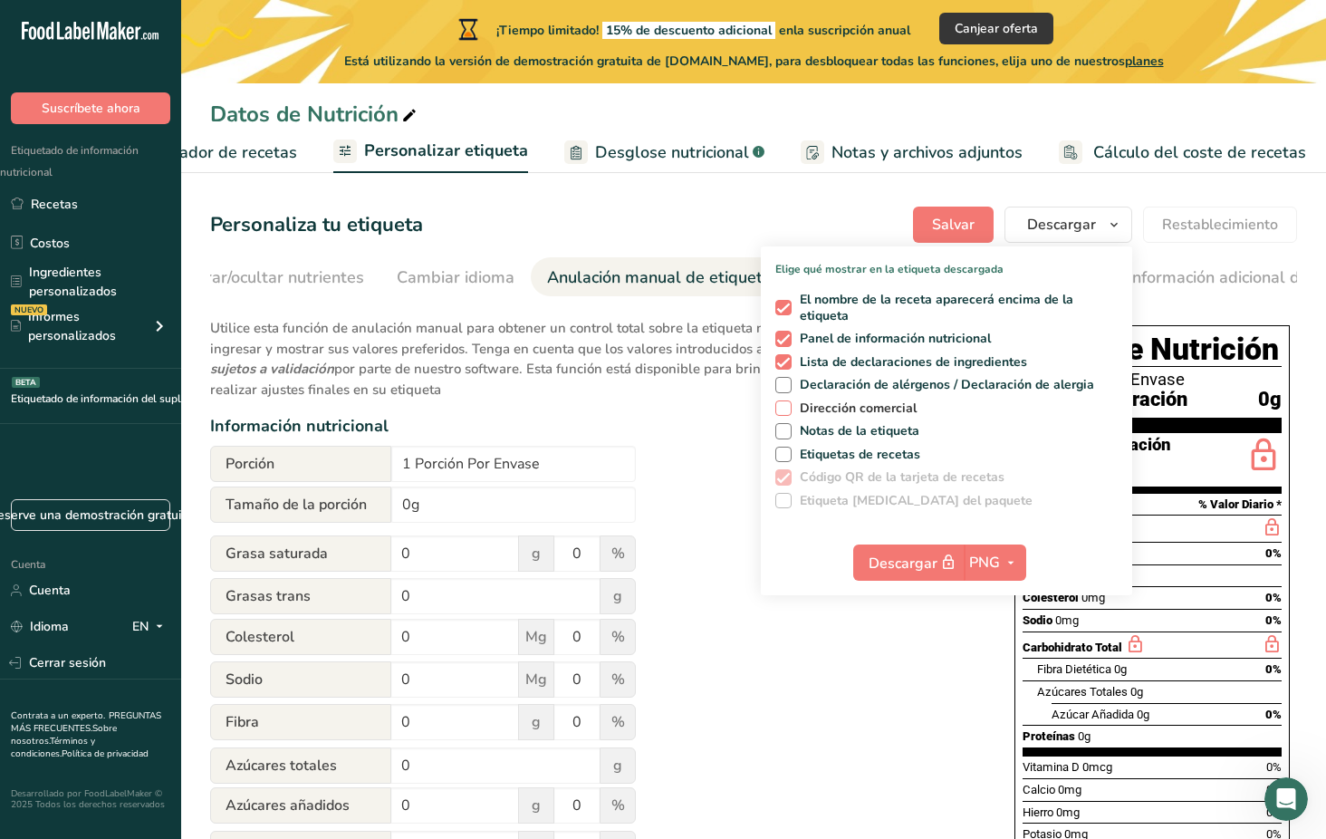
drag, startPoint x: 788, startPoint y: 382, endPoint x: 788, endPoint y: 413, distance: 30.8
click at [788, 383] on span at bounding box center [783, 385] width 16 height 16
click at [787, 383] on input "Declaración de alérgenos / Declaración de alergia" at bounding box center [781, 385] width 12 height 12
checkbox input "true"
click at [787, 405] on span at bounding box center [783, 408] width 16 height 16
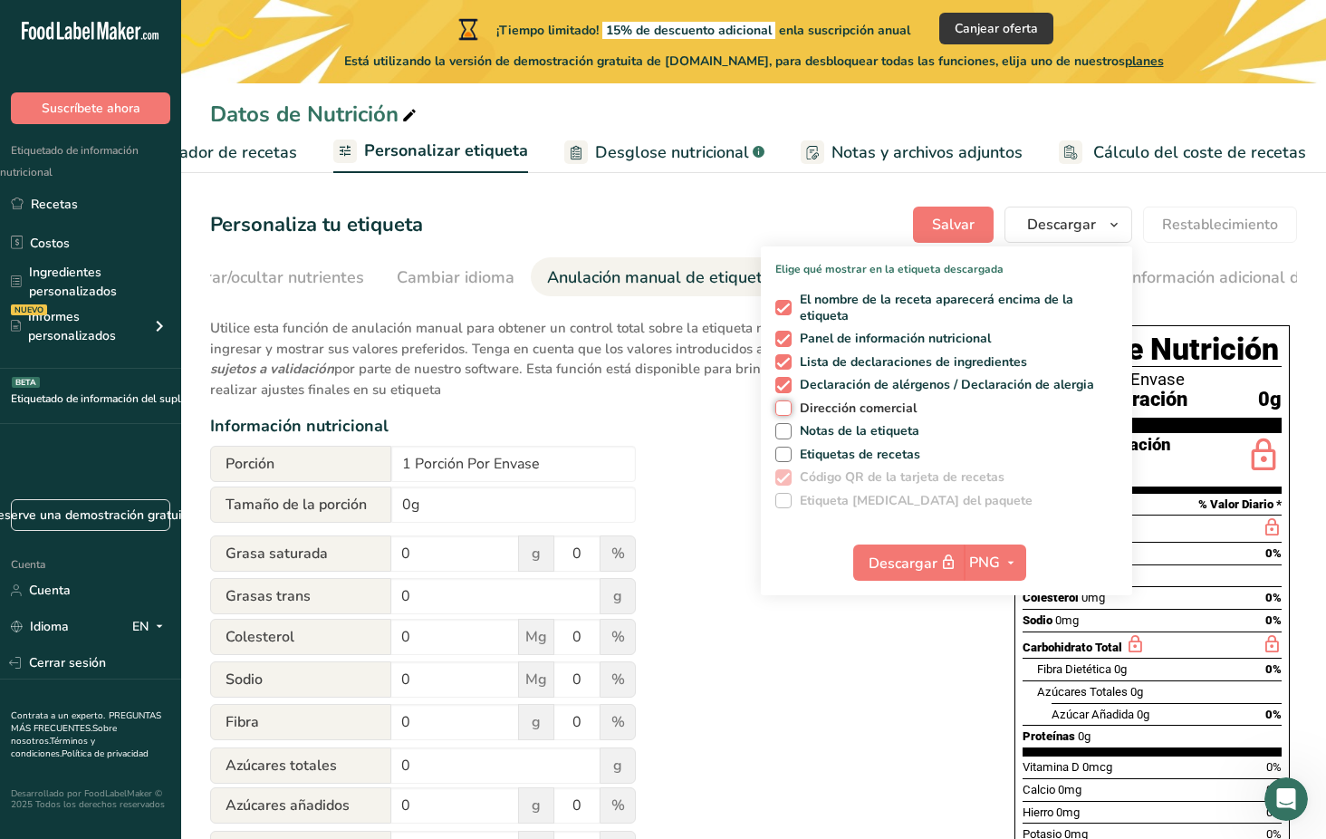
click at [787, 405] on input "Dirección comercial" at bounding box center [781, 408] width 12 height 12
checkbox input "true"
click at [789, 436] on span at bounding box center [783, 431] width 16 height 16
click at [787, 436] on input "Notas de la etiqueta" at bounding box center [781, 431] width 12 height 12
checkbox input "true"
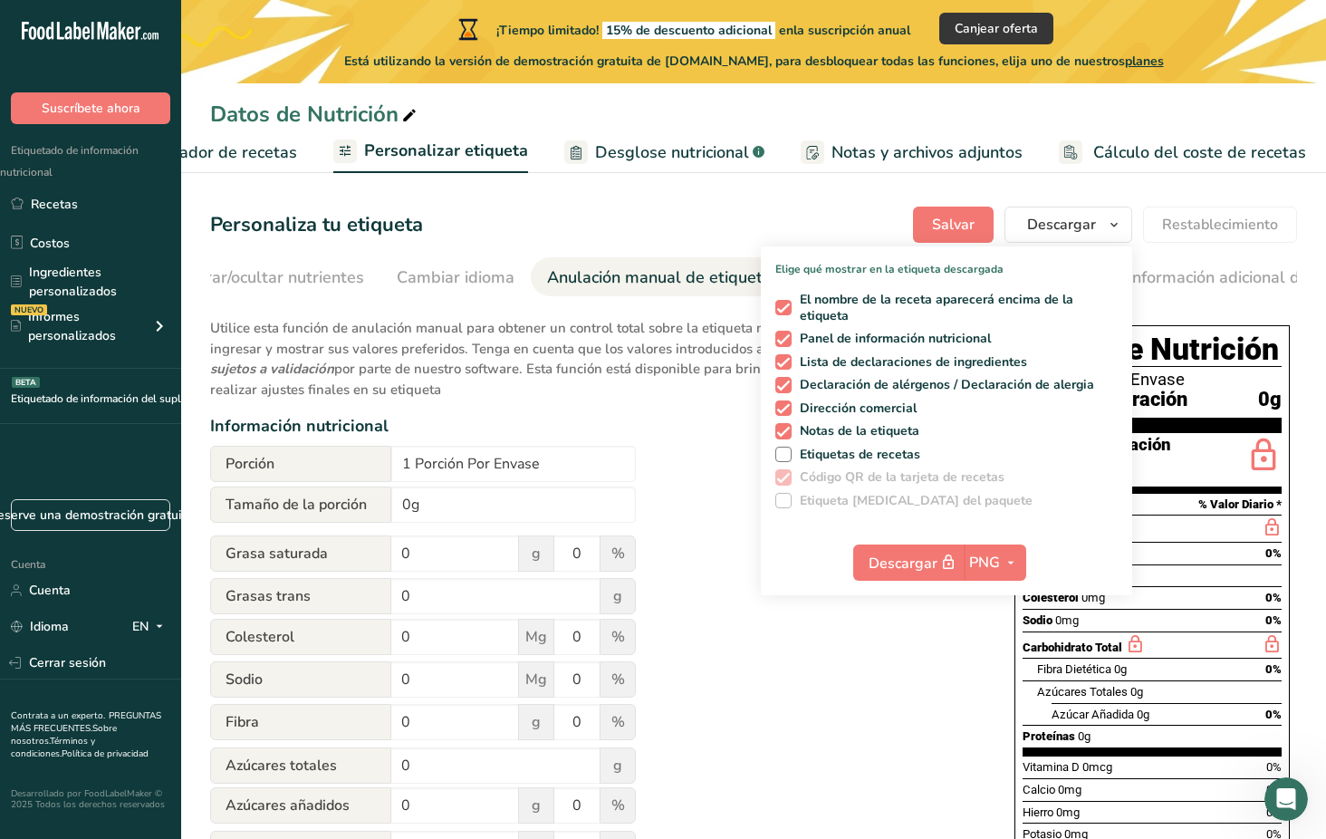
click at [781, 442] on div "El nombre de la receta aparecerá encima de la etiqueta Panel de información nut…" at bounding box center [946, 396] width 371 height 224
drag, startPoint x: 785, startPoint y: 457, endPoint x: 848, endPoint y: 450, distance: 62.9
click at [786, 457] on span at bounding box center [783, 454] width 16 height 16
click at [786, 457] on input "Etiquetas de recetas" at bounding box center [781, 454] width 12 height 12
checkbox input "true"
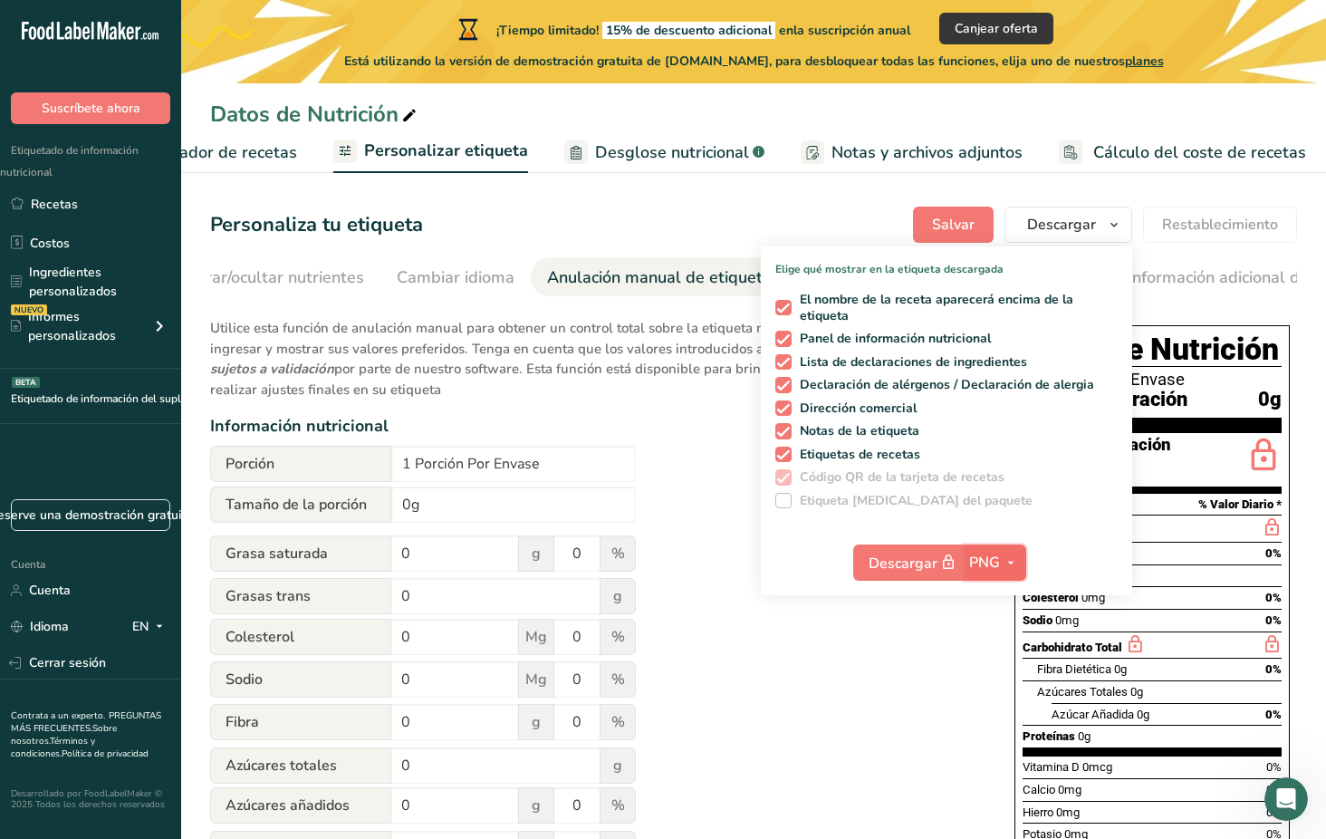
click at [996, 559] on span "PNG" at bounding box center [984, 562] width 31 height 22
click at [999, 629] on link "BMP" at bounding box center [997, 629] width 58 height 30
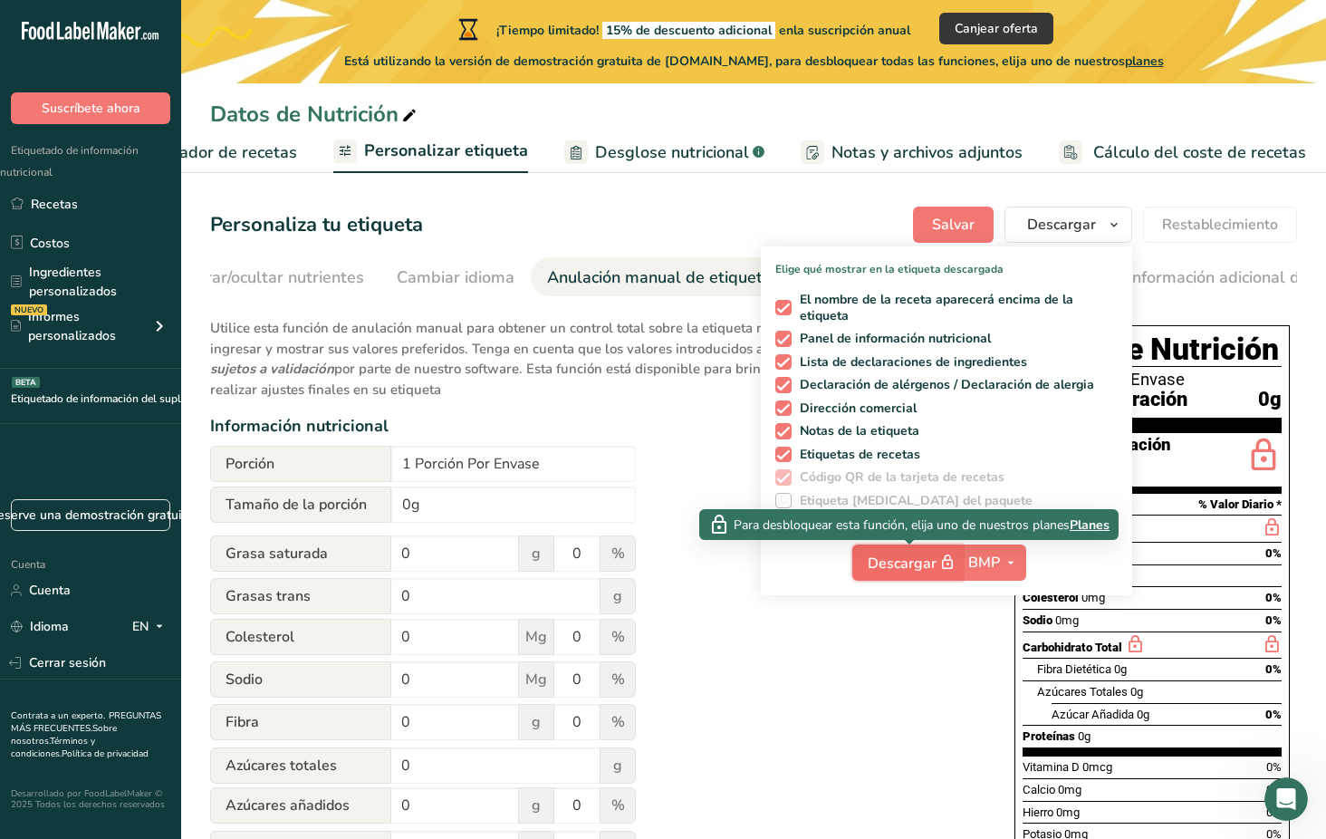
click at [899, 561] on font "Descargar" at bounding box center [901, 563] width 69 height 20
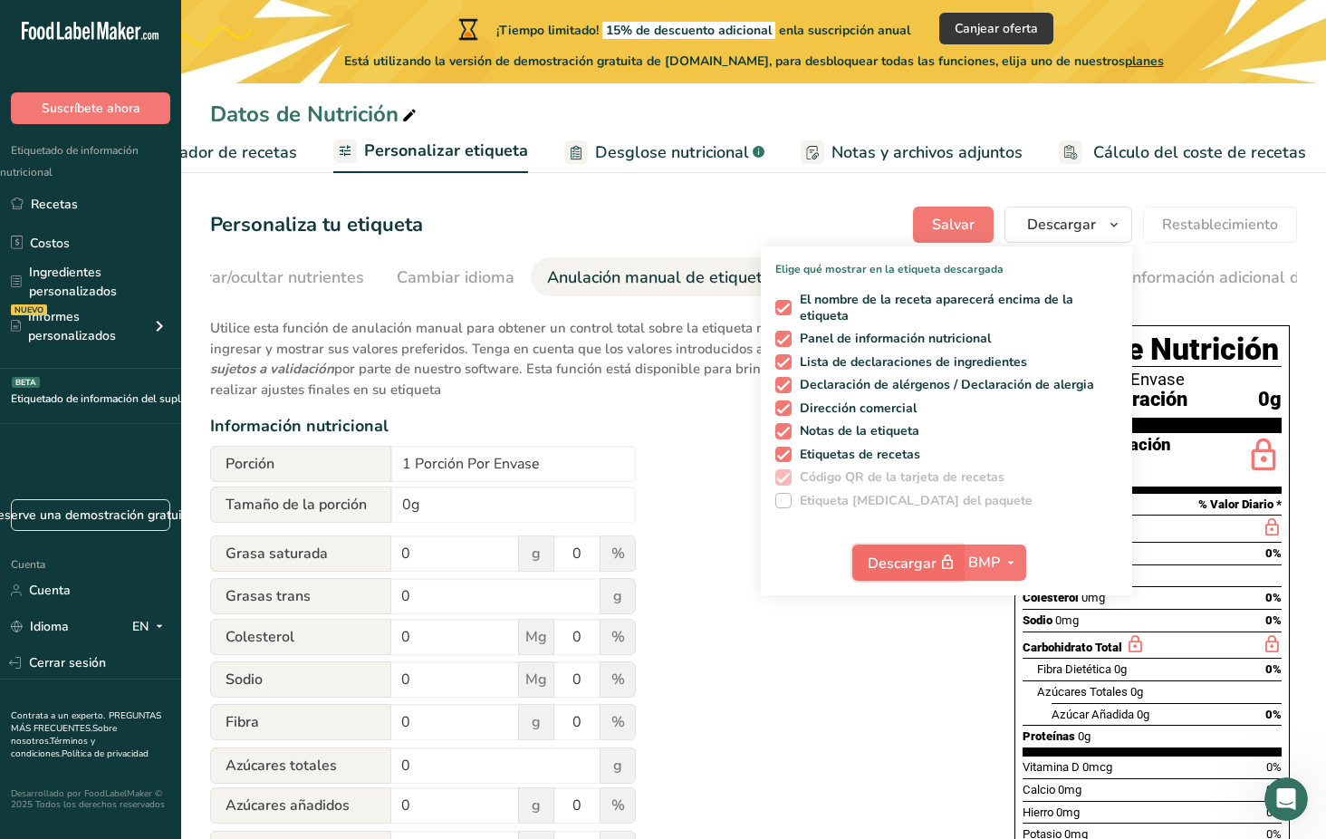
click at [950, 561] on icon "button" at bounding box center [947, 562] width 16 height 25
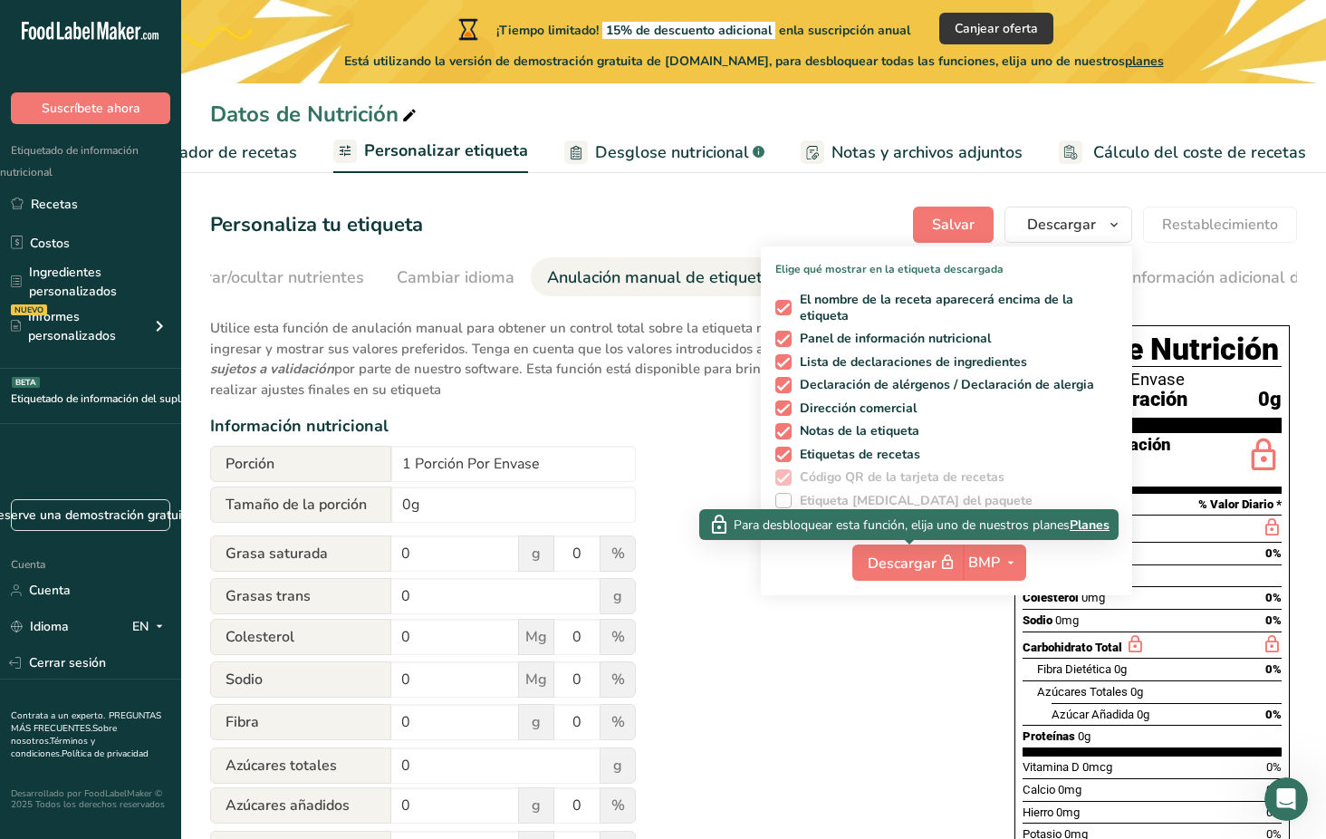
click at [1093, 522] on span "Planes" at bounding box center [1089, 524] width 40 height 19
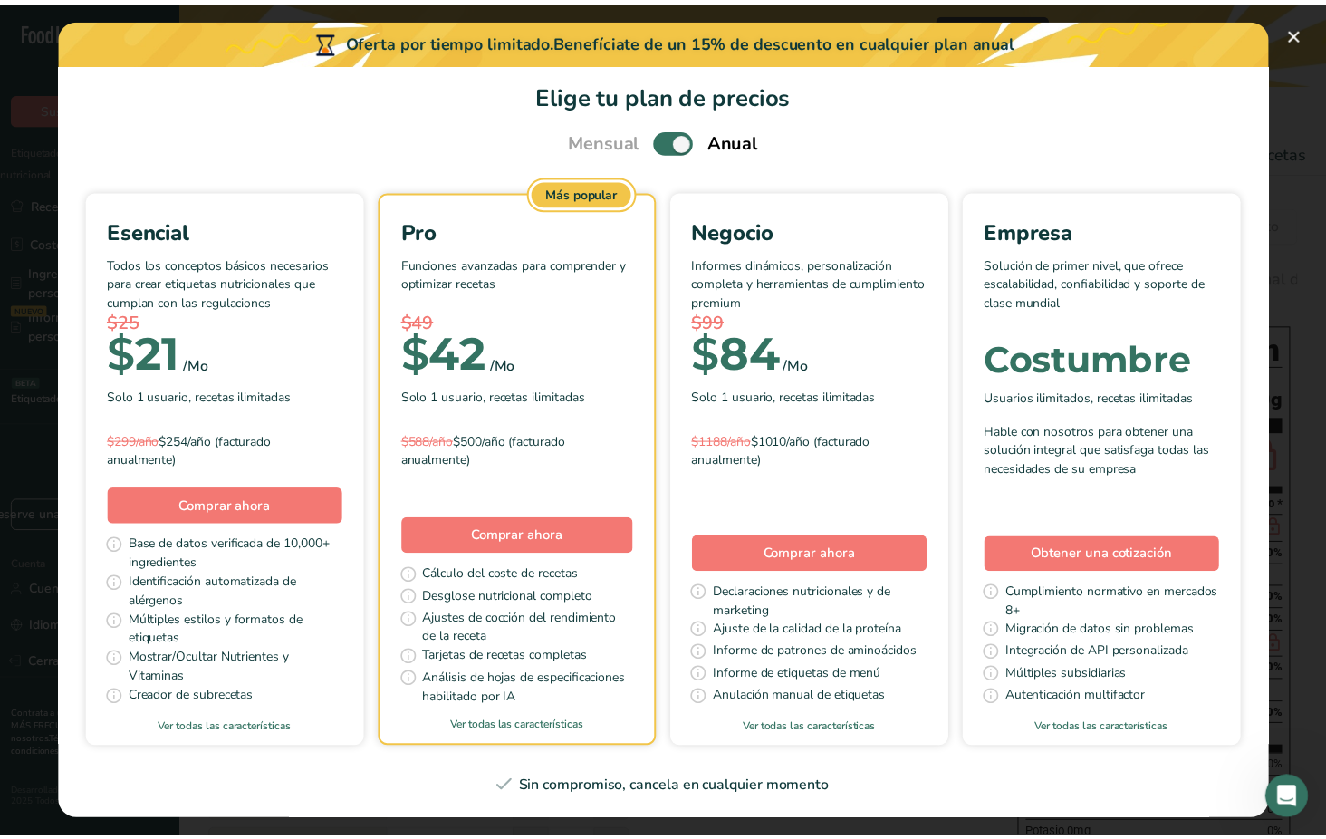
scroll to position [85, 0]
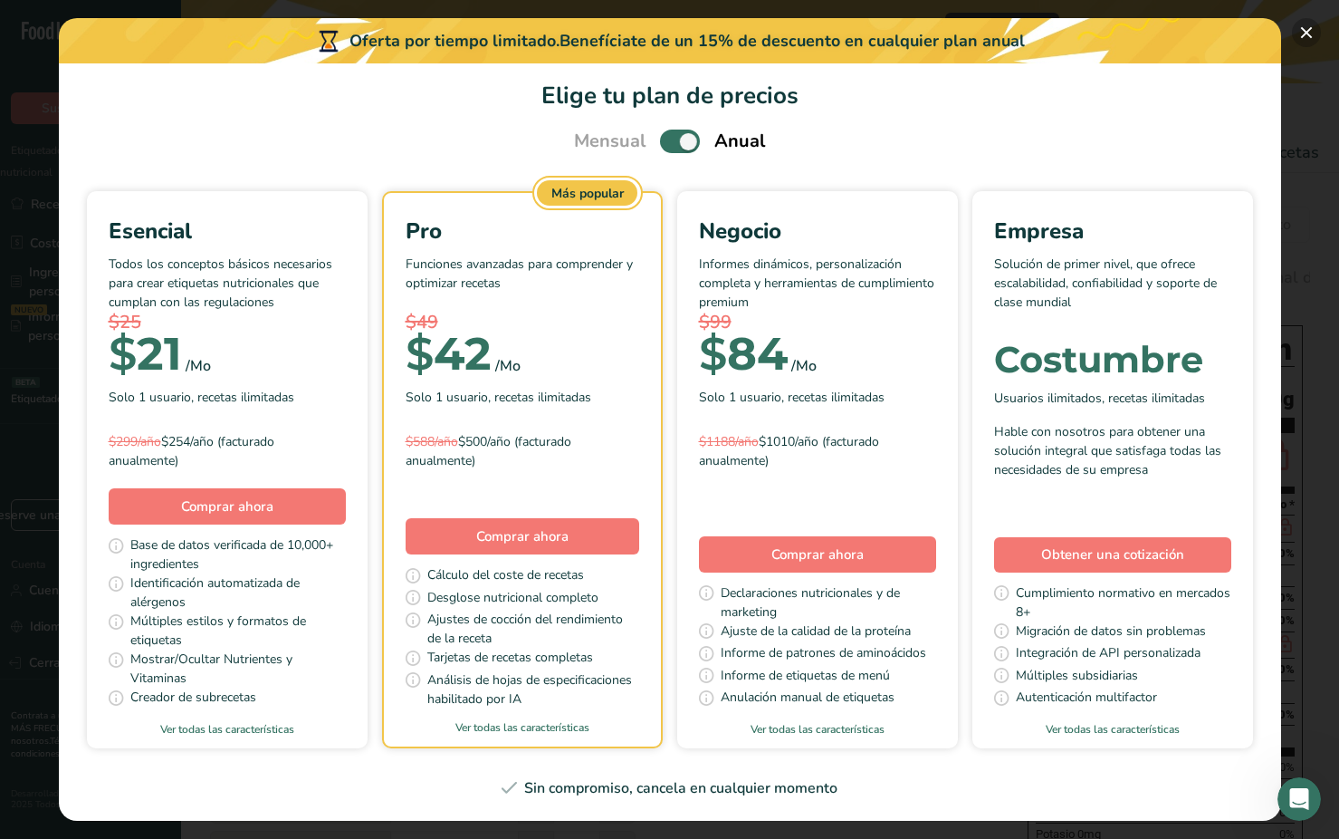
click at [1308, 33] on button "Elija su plan de precios modal" at bounding box center [1306, 32] width 29 height 29
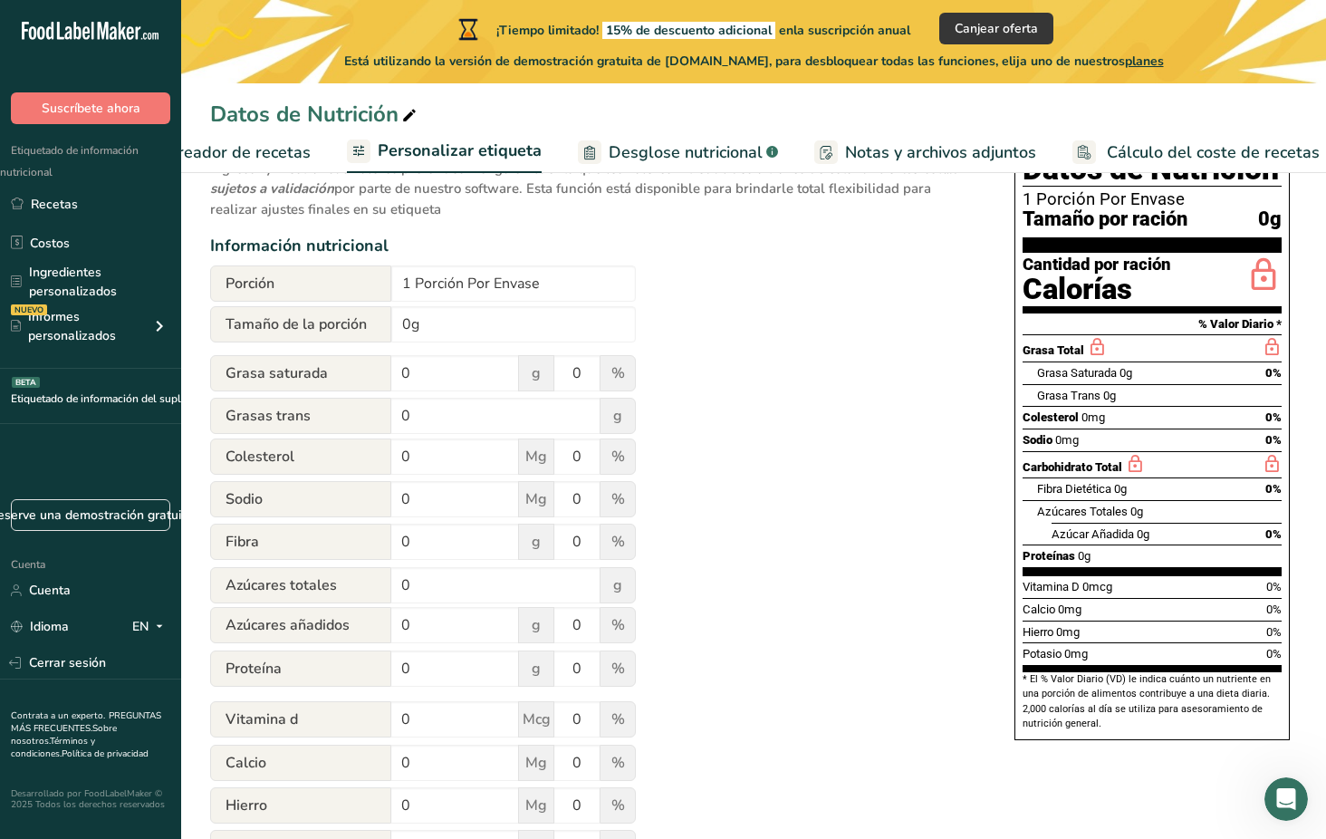
scroll to position [181, 0]
click at [1194, 715] on section "* El % Valor Diario (VD) le indica cuánto un nutriente en una porción de alimen…" at bounding box center [1151, 701] width 259 height 60
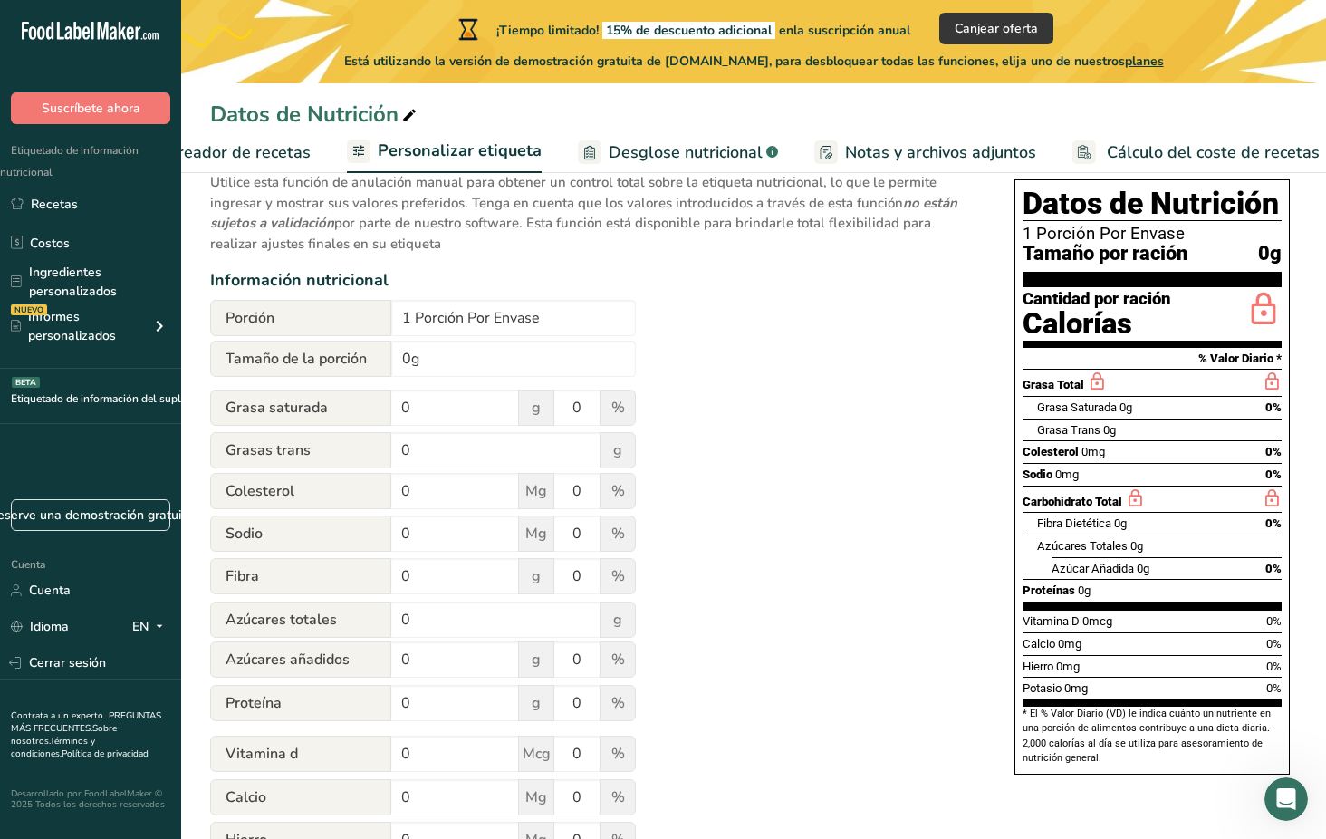
scroll to position [140, 0]
